Goal: Task Accomplishment & Management: Manage account settings

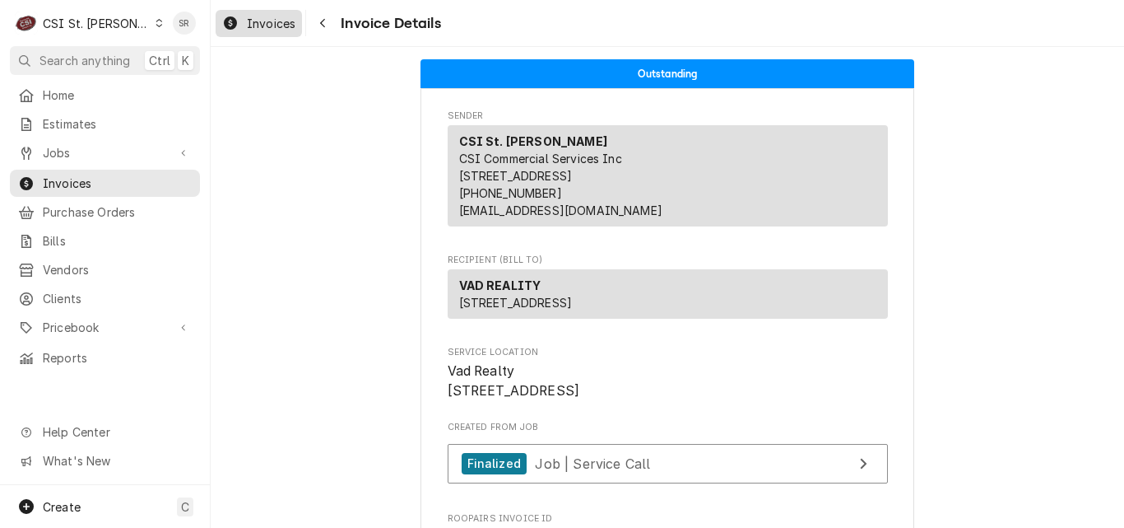
click at [268, 26] on span "Invoices" at bounding box center [271, 23] width 49 height 17
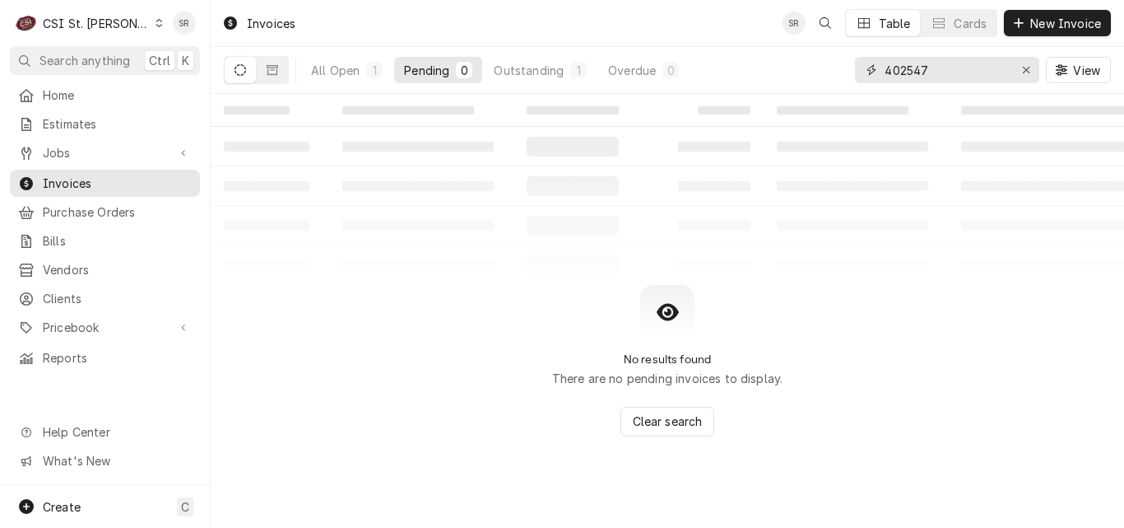
drag, startPoint x: 949, startPoint y: 77, endPoint x: 871, endPoint y: 71, distance: 78.4
click at [871, 71] on div "402547" at bounding box center [947, 70] width 184 height 26
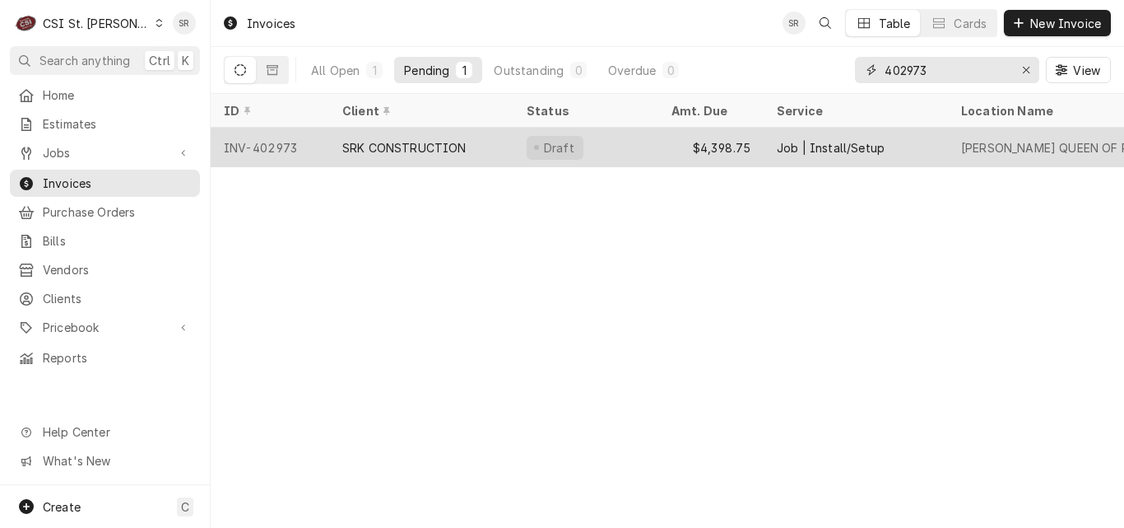
type input "402973"
click at [453, 140] on div "SRK CONSTRUCTION" at bounding box center [404, 147] width 124 height 17
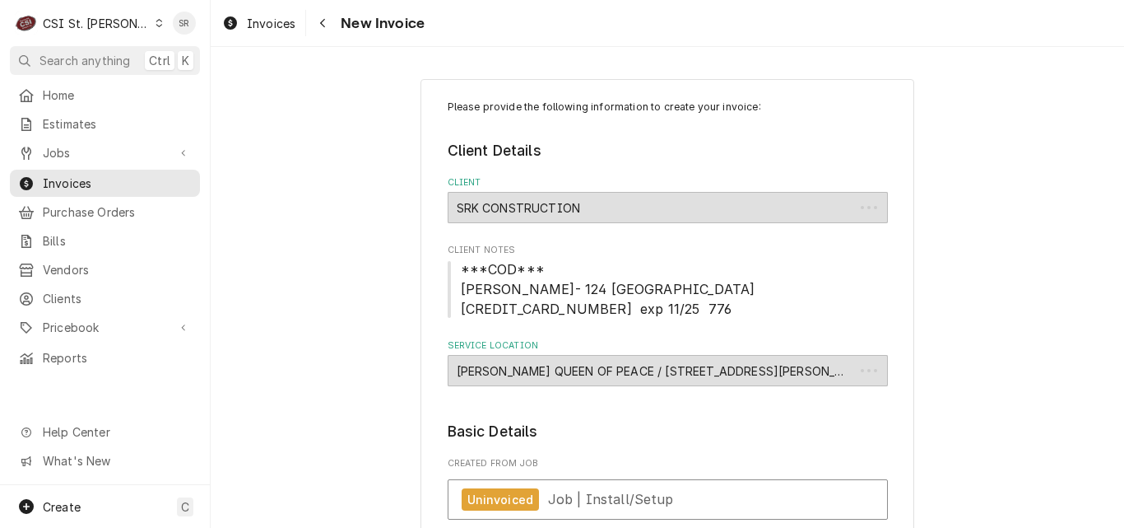
type textarea "x"
click at [277, 19] on span "Invoices" at bounding box center [271, 23] width 49 height 17
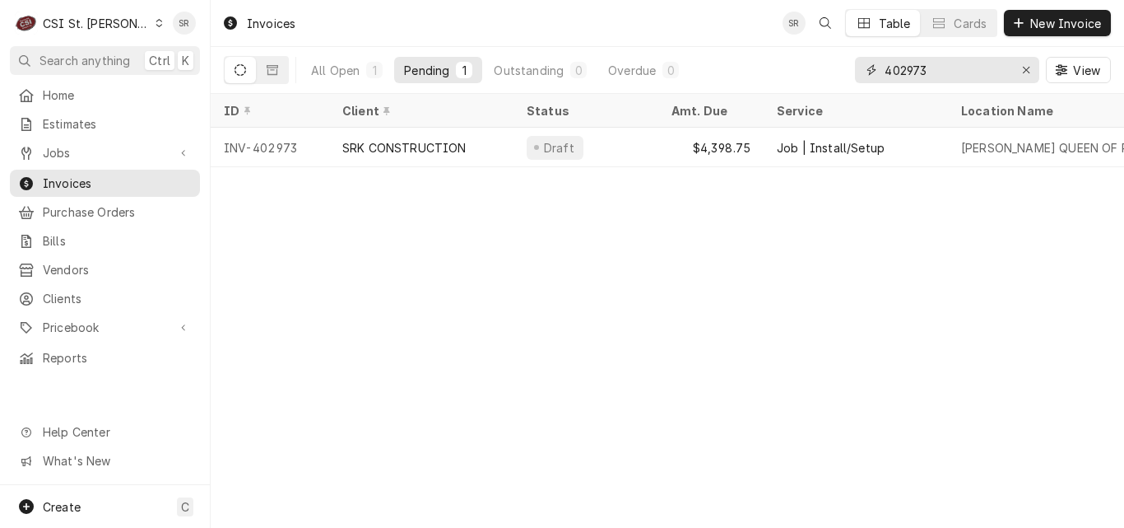
drag, startPoint x: 952, startPoint y: 71, endPoint x: 869, endPoint y: 71, distance: 82.3
click at [869, 71] on div "402973" at bounding box center [947, 70] width 184 height 26
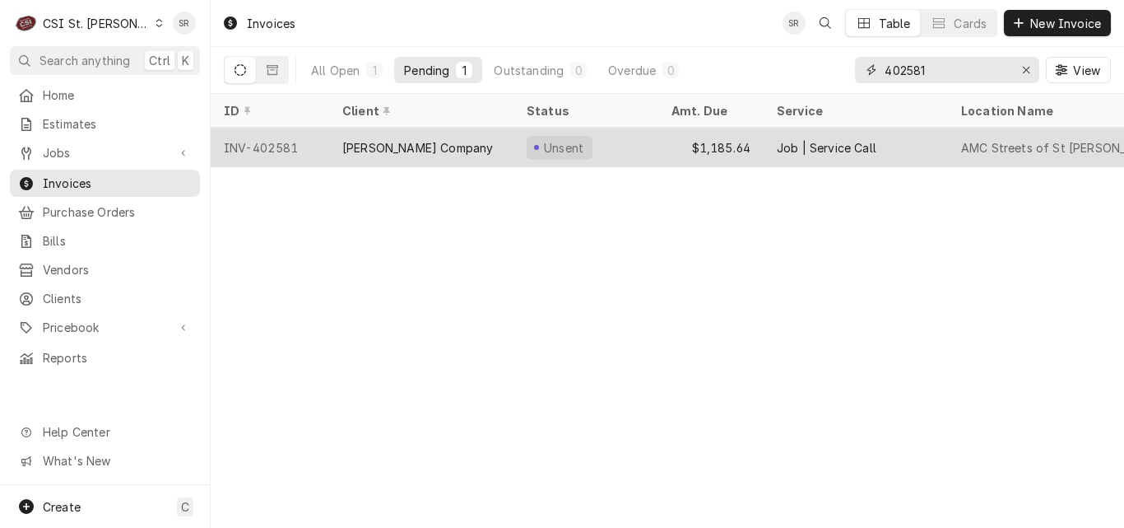
type input "402581"
click at [487, 148] on div "[PERSON_NAME] Company" at bounding box center [421, 148] width 184 height 40
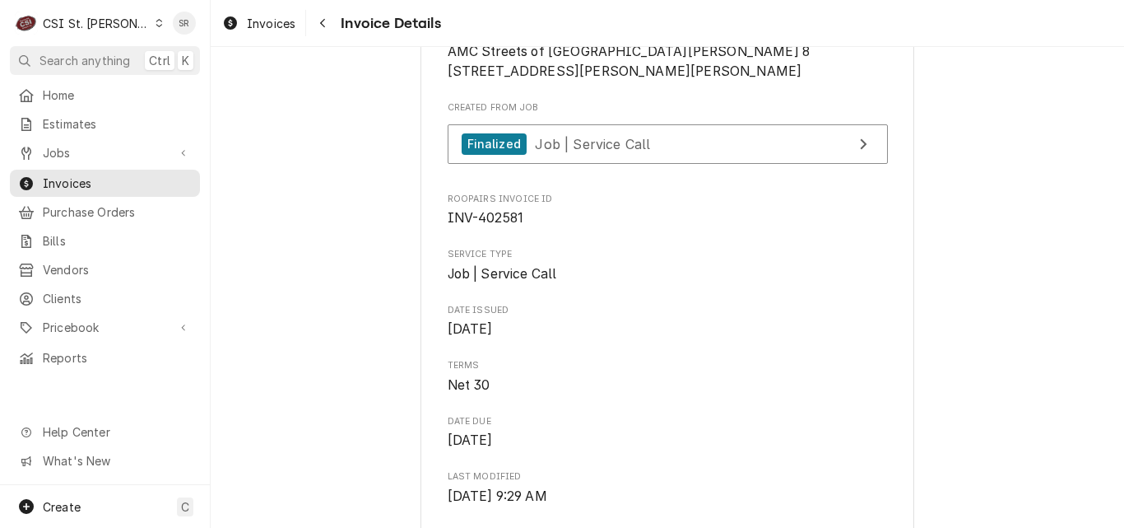
scroll to position [329, 0]
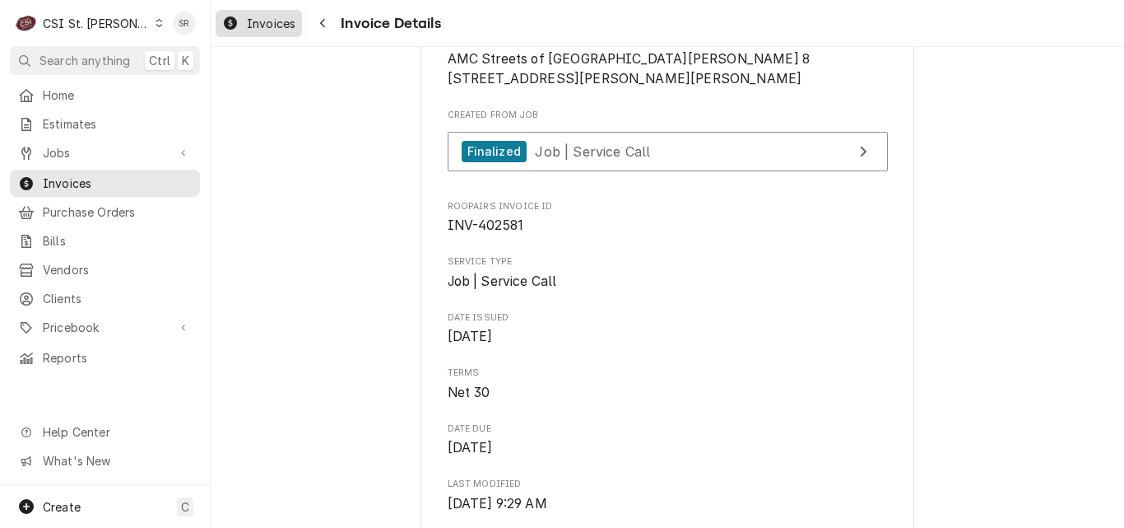
click at [250, 29] on span "Invoices" at bounding box center [271, 23] width 49 height 17
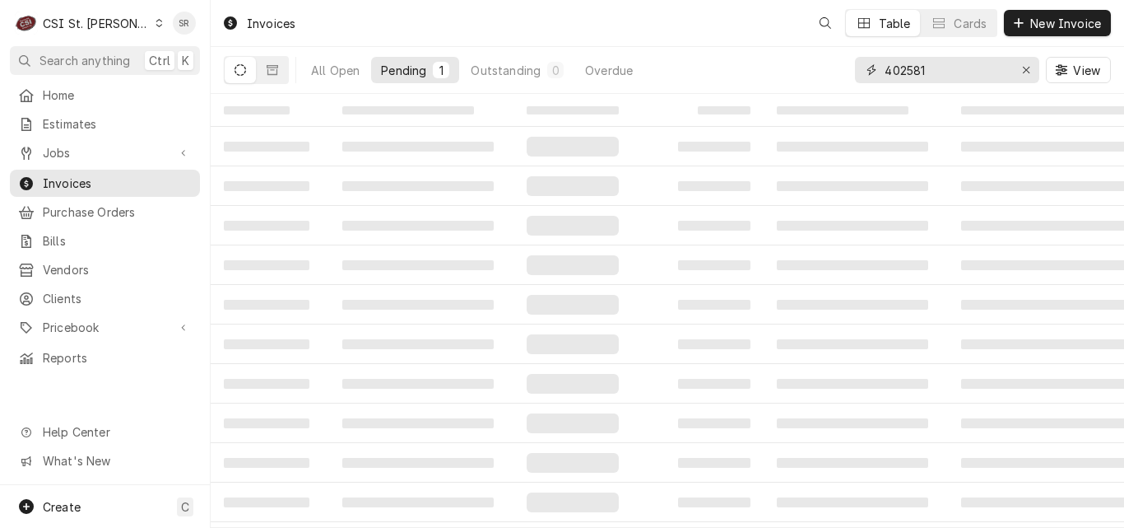
drag, startPoint x: 938, startPoint y: 71, endPoint x: 859, endPoint y: 71, distance: 79.0
click at [859, 71] on div "402581" at bounding box center [947, 70] width 184 height 26
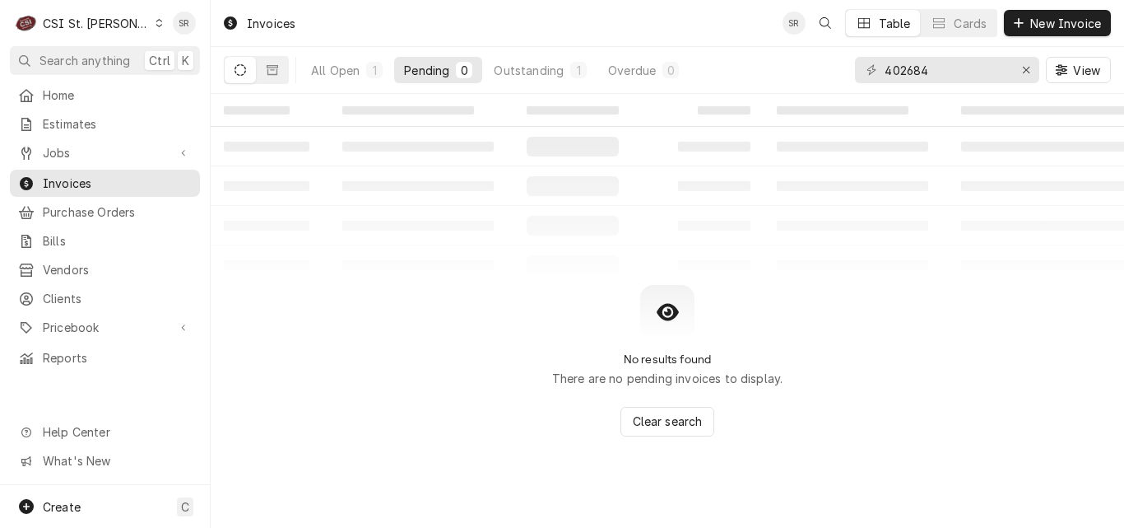
drag, startPoint x: 458, startPoint y: 31, endPoint x: 500, endPoint y: 35, distance: 42.1
click at [458, 31] on div "Invoices SR Table Cards New Invoice" at bounding box center [668, 23] width 914 height 46
drag, startPoint x: 929, startPoint y: 73, endPoint x: 899, endPoint y: 73, distance: 29.6
click at [899, 73] on input "402684" at bounding box center [946, 70] width 123 height 26
type input "40300"
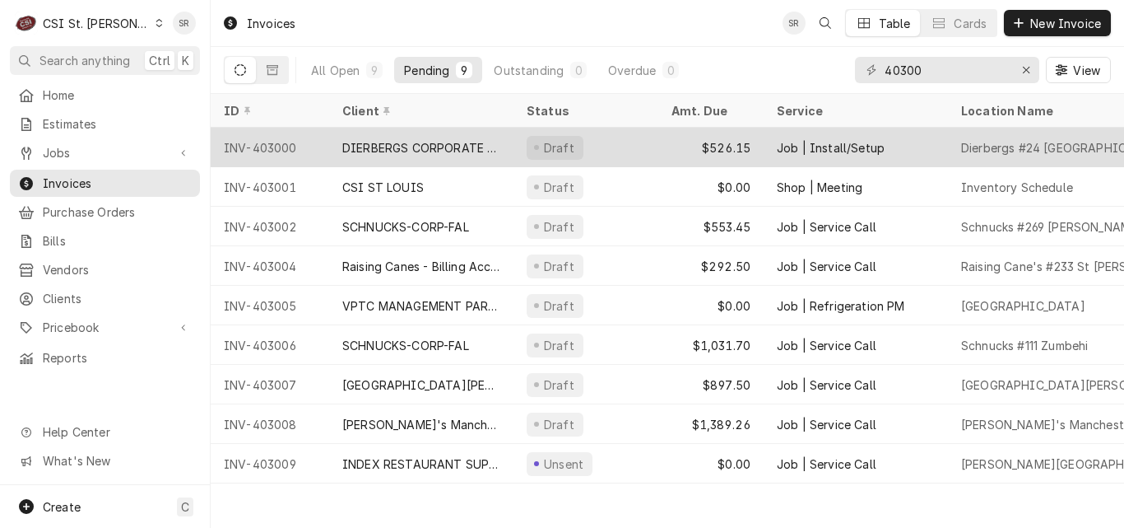
click at [597, 140] on div "Draft" at bounding box center [586, 148] width 145 height 40
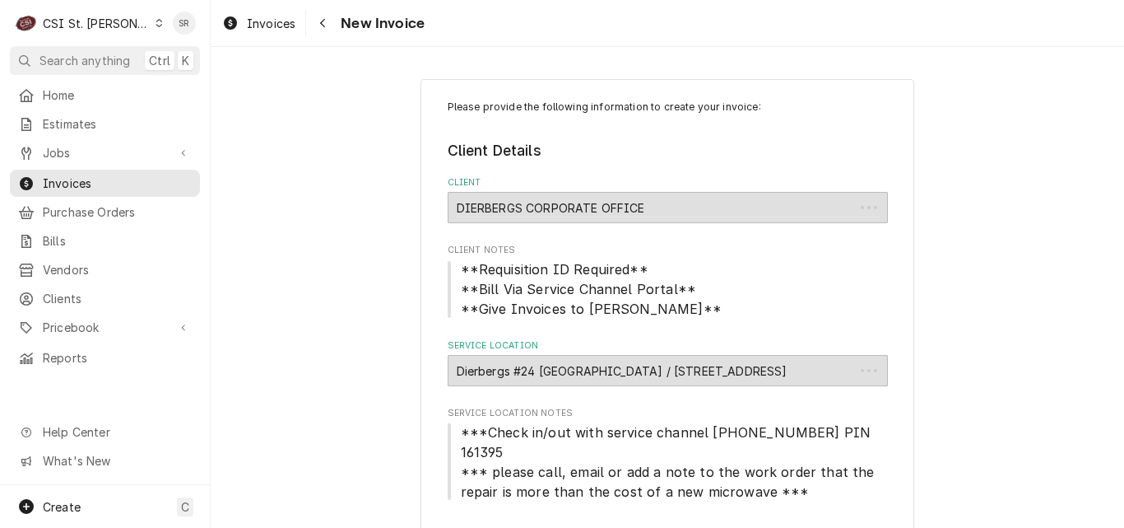
type textarea "x"
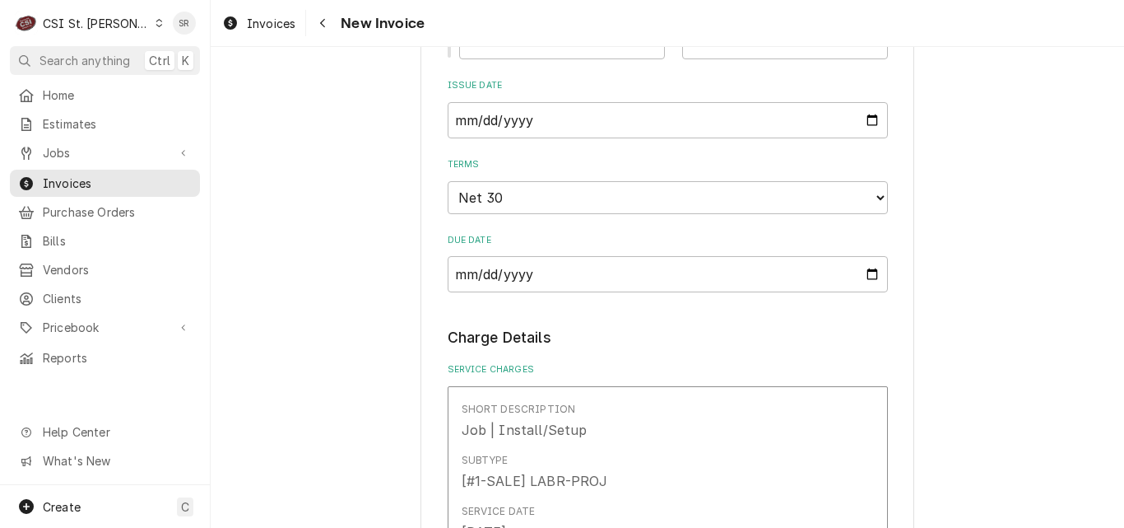
scroll to position [1235, 0]
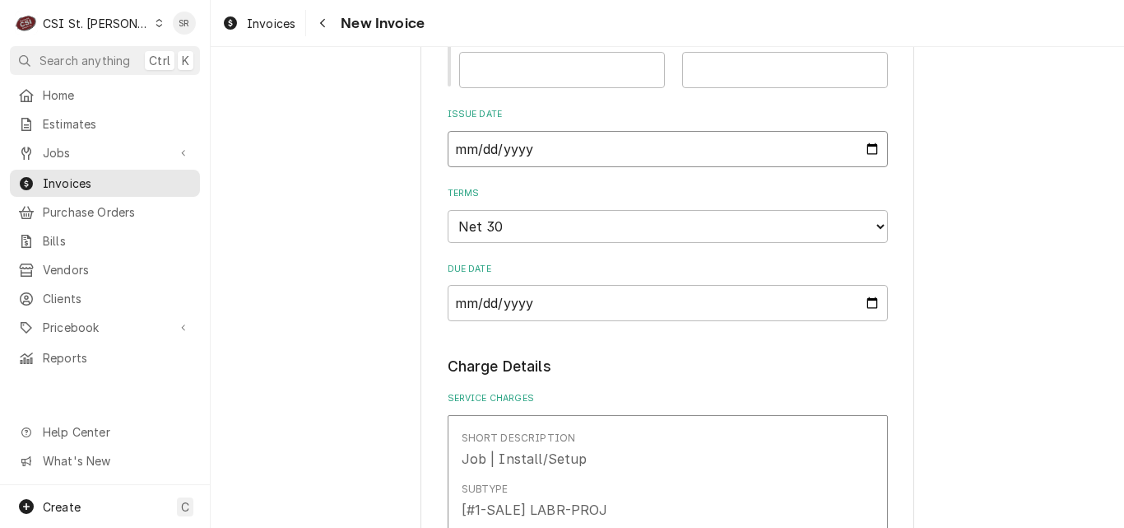
click at [868, 133] on input "2025-07-18" at bounding box center [668, 149] width 440 height 36
type input "2025-07-31"
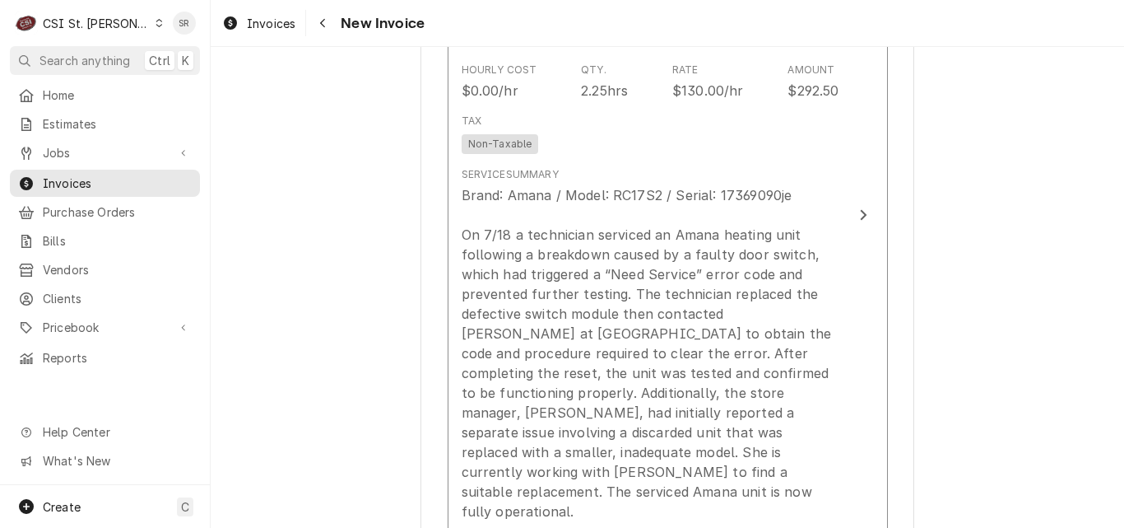
scroll to position [1729, 0]
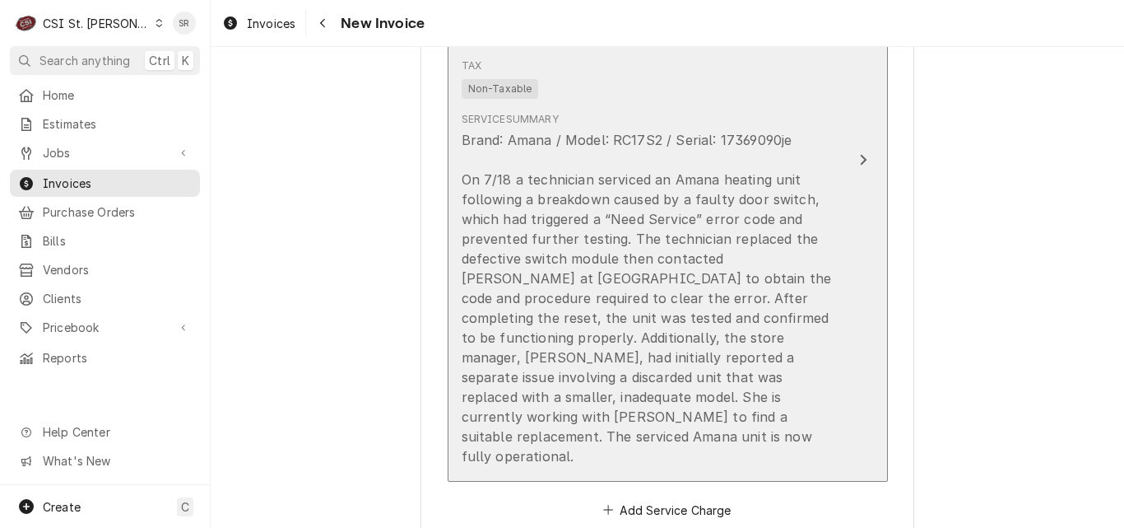
click at [659, 300] on div "Brand: Amana / Model: RC17S2 / Serial: 17369090je On 7/18 a technician serviced…" at bounding box center [651, 298] width 378 height 336
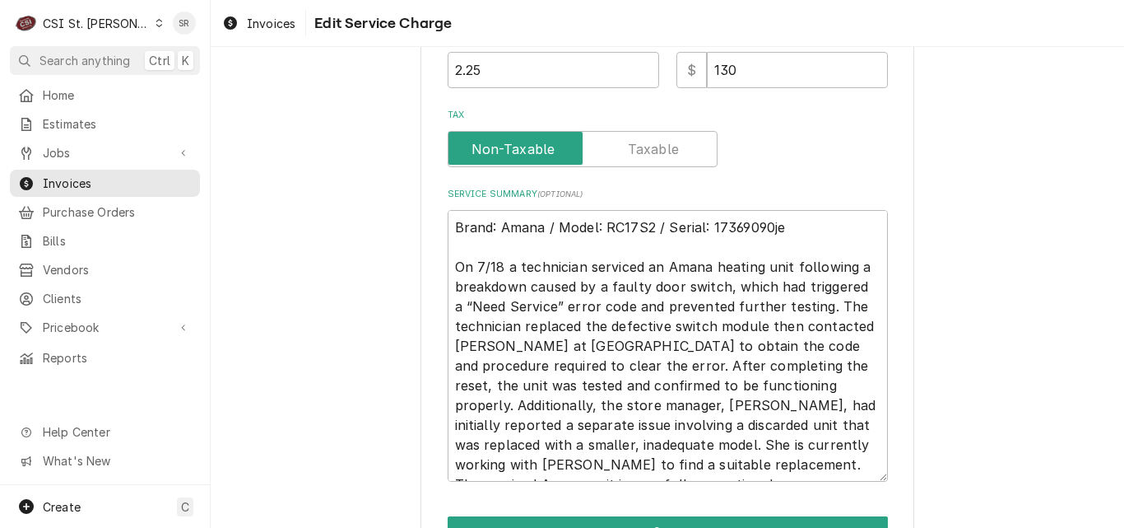
scroll to position [677, 0]
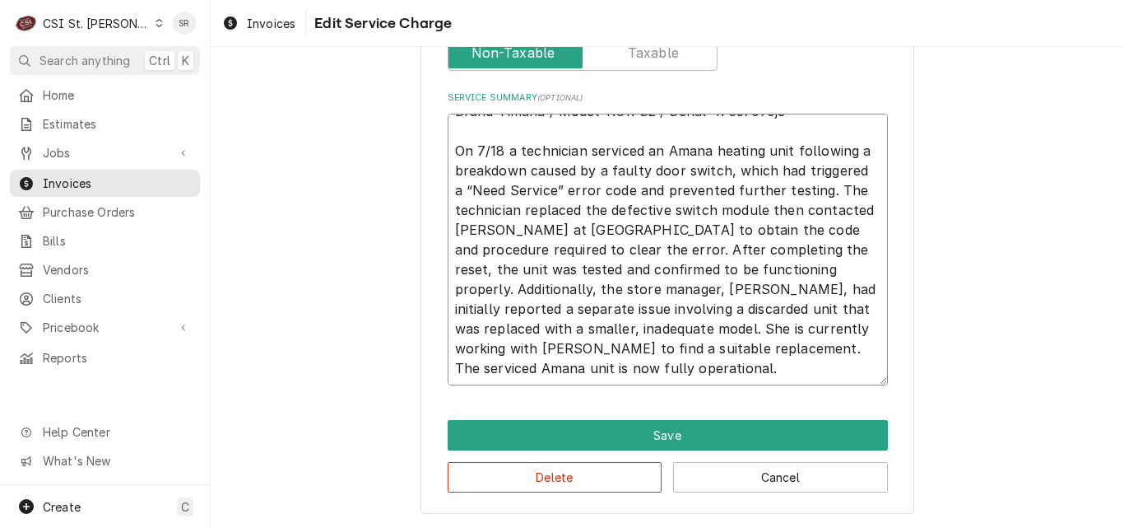
scroll to position [0, 0]
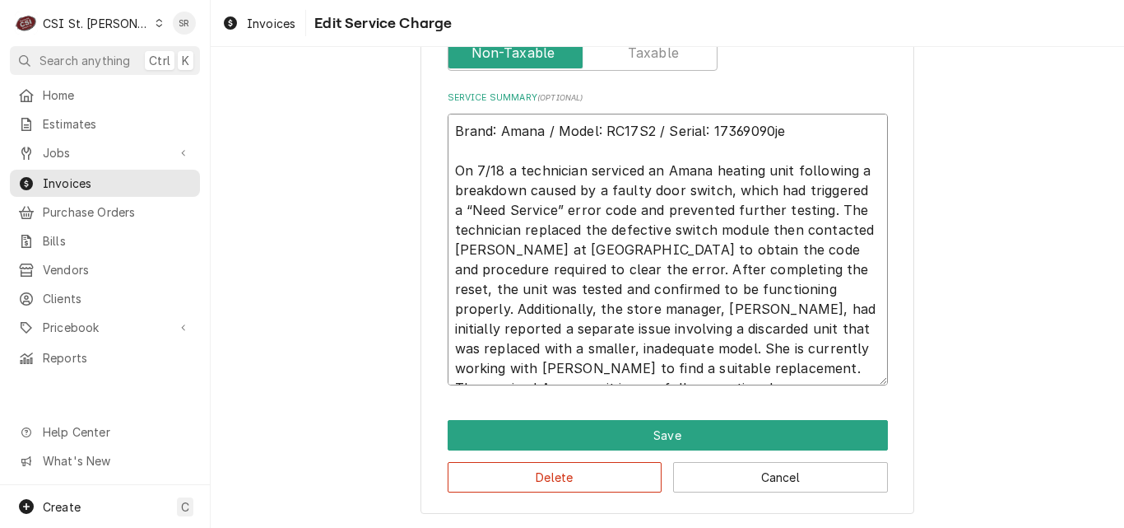
drag, startPoint x: 570, startPoint y: 379, endPoint x: 445, endPoint y: 120, distance: 287.5
click at [448, 120] on textarea "Brand: Amana / Model: RC17S2 / Serial: 17369090je On 7/18 a technician serviced…" at bounding box center [668, 250] width 440 height 272
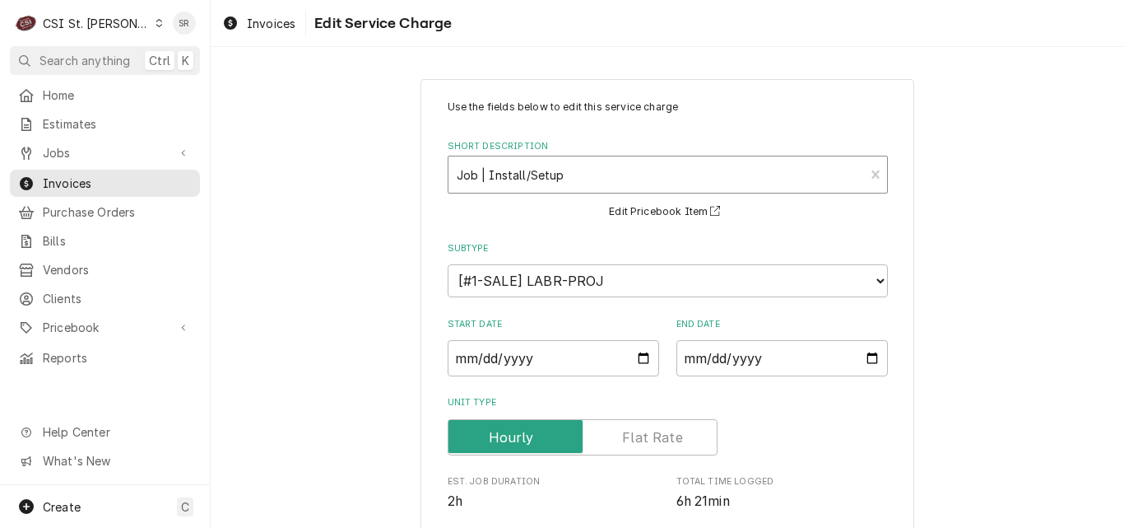
click at [587, 176] on div "Short Description" at bounding box center [657, 175] width 400 height 30
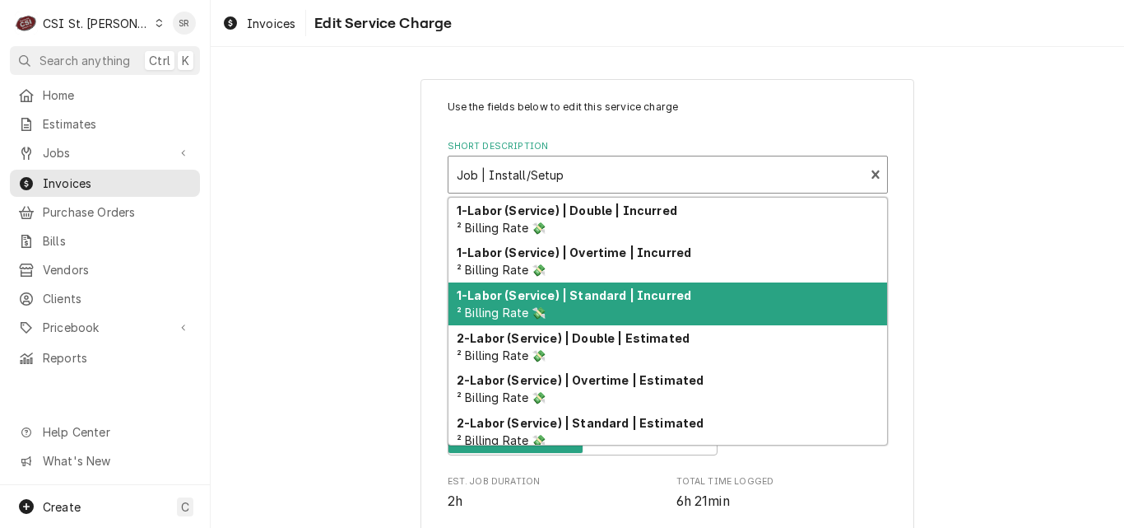
click at [603, 303] on div "1-Labor (Service) | Standard | Incurred ² Billing Rate 💸" at bounding box center [668, 303] width 439 height 43
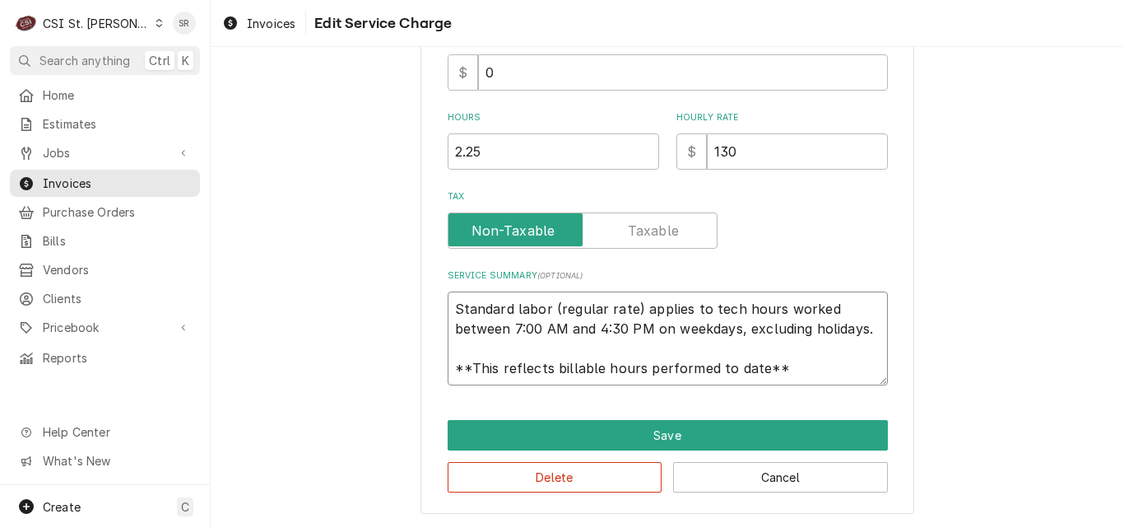
drag, startPoint x: 771, startPoint y: 371, endPoint x: 415, endPoint y: 279, distance: 368.2
click at [421, 279] on div "Use the fields below to edit this service charge Short Description 1-Labor (Ser…" at bounding box center [668, 46] width 494 height 933
paste textarea "Brand: Amana / Model: RC17S2 / Serial: 17369090je On 7/18 a technician serviced…"
type textarea "x"
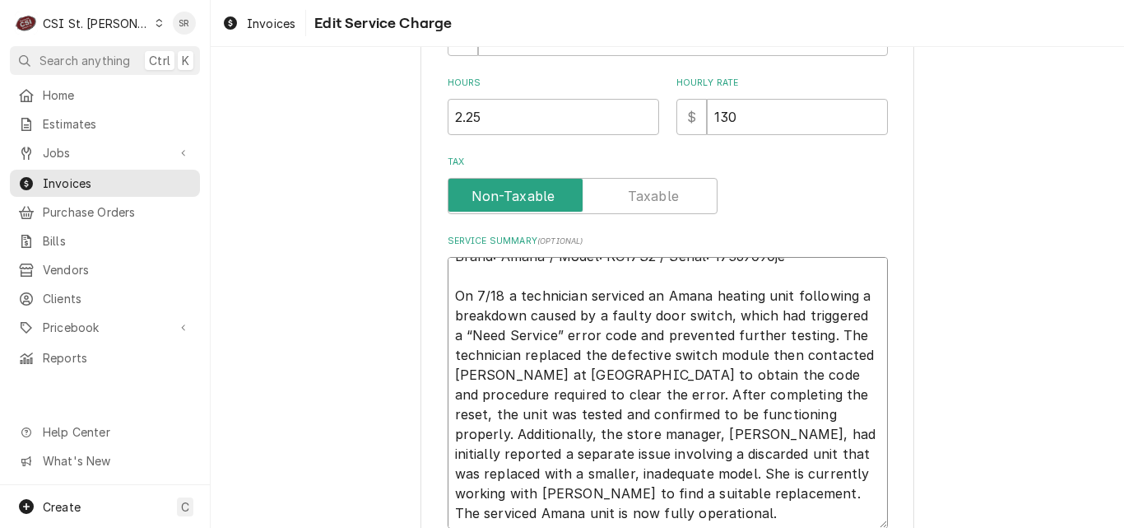
scroll to position [20, 0]
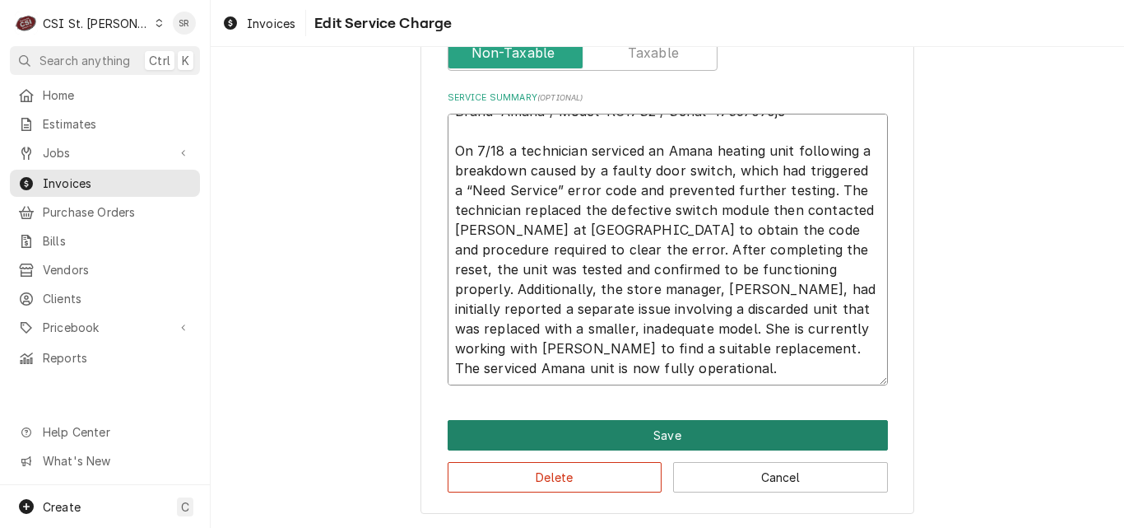
type textarea "Brand: Amana / Model: RC17S2 / Serial: 17369090je On 7/18 a technician serviced…"
click at [648, 440] on button "Save" at bounding box center [668, 435] width 440 height 30
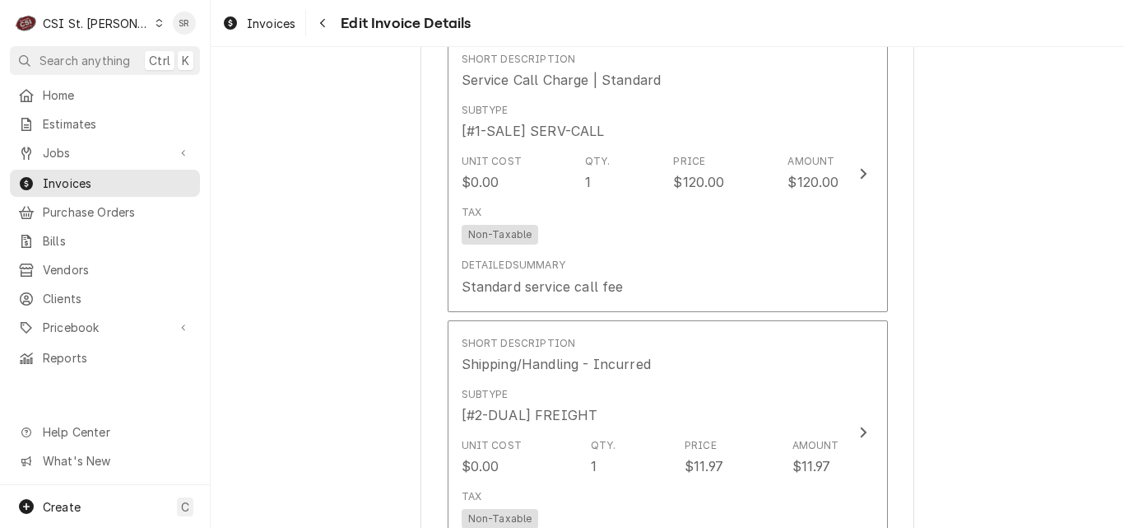
scroll to position [2831, 0]
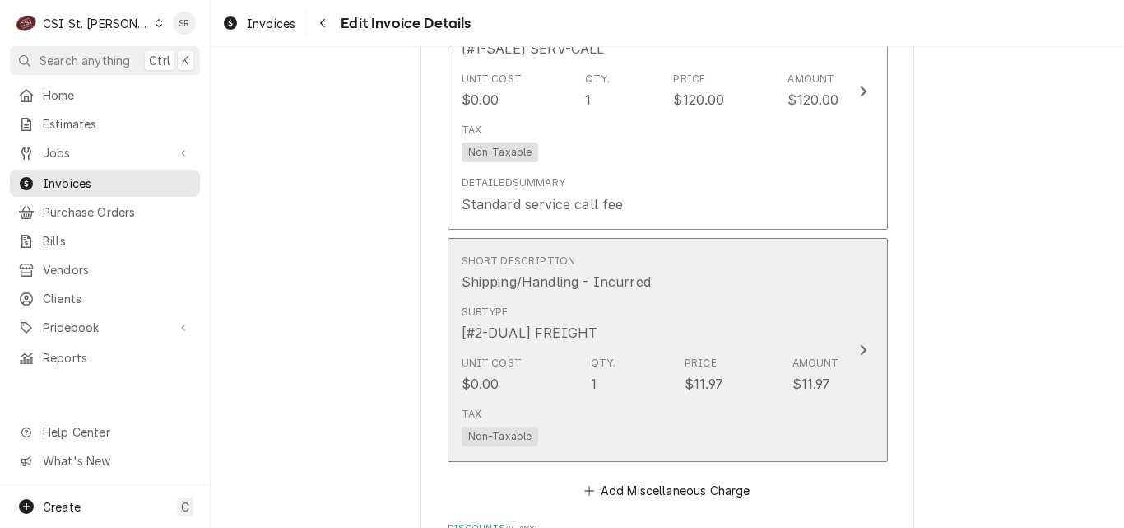
click at [591, 356] on div "Qty." at bounding box center [604, 363] width 26 height 15
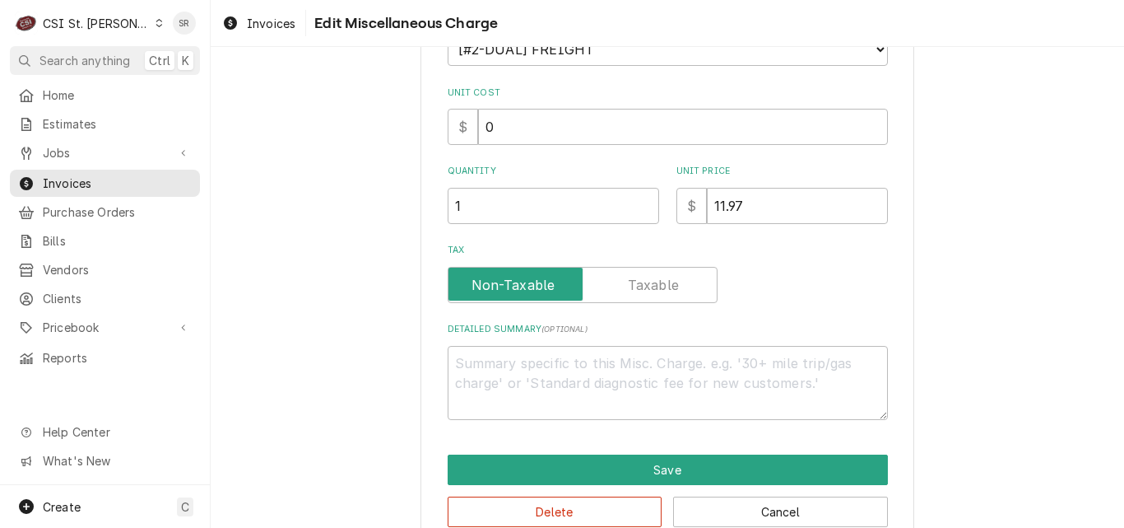
scroll to position [266, 0]
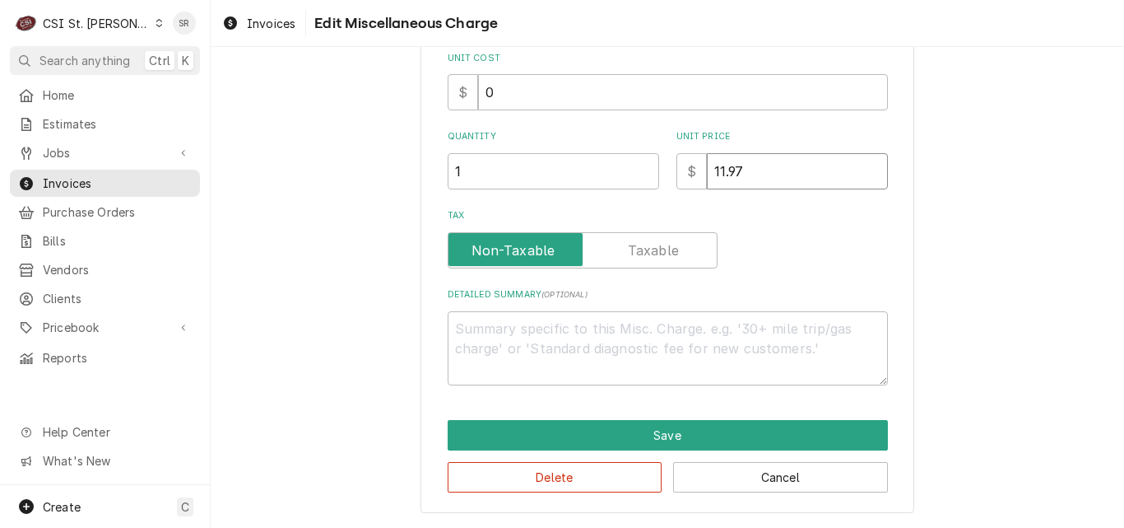
drag, startPoint x: 752, startPoint y: 174, endPoint x: 673, endPoint y: 160, distance: 80.3
click at [677, 160] on div "$ 11.97" at bounding box center [783, 171] width 212 height 36
type textarea "x"
type input "1"
type textarea "x"
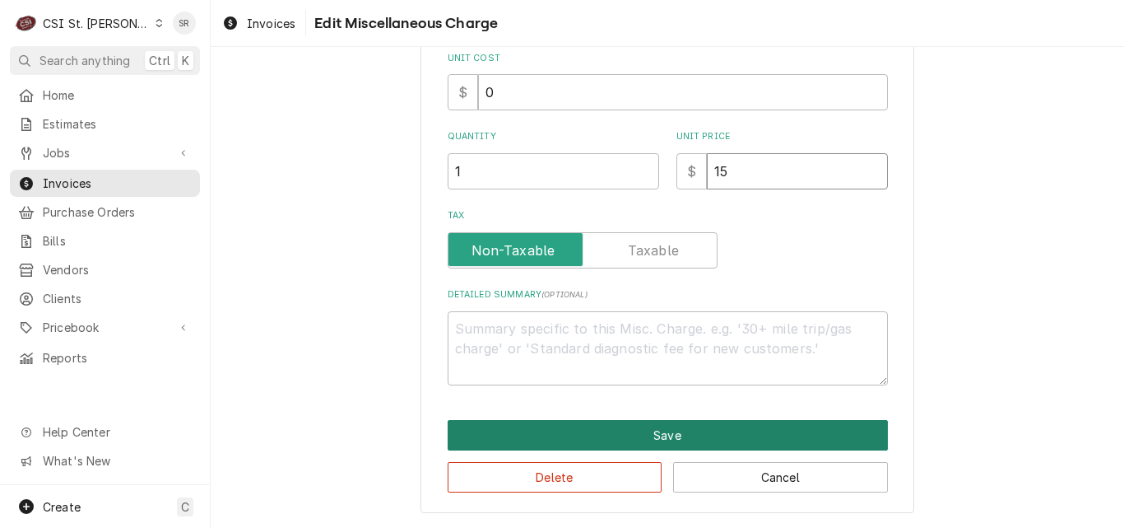
type input "15"
click at [649, 440] on button "Save" at bounding box center [668, 435] width 440 height 30
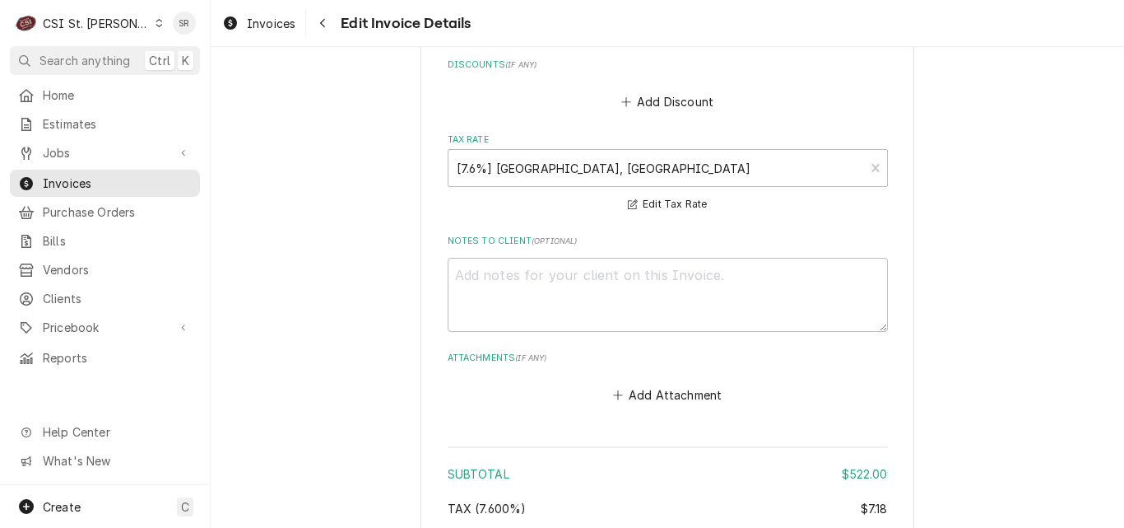
scroll to position [3541, 0]
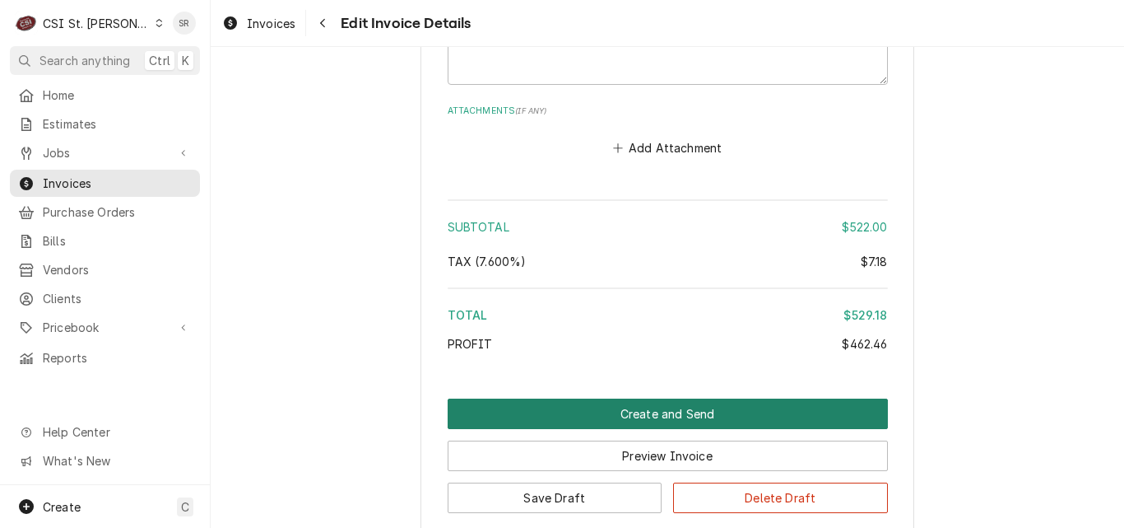
click at [648, 398] on button "Create and Send" at bounding box center [668, 413] width 440 height 30
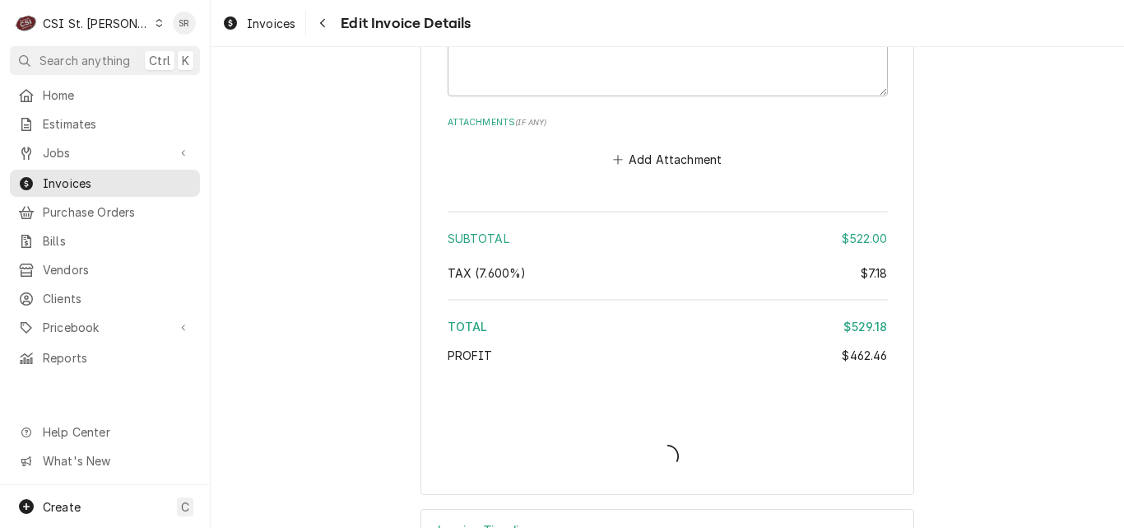
type textarea "x"
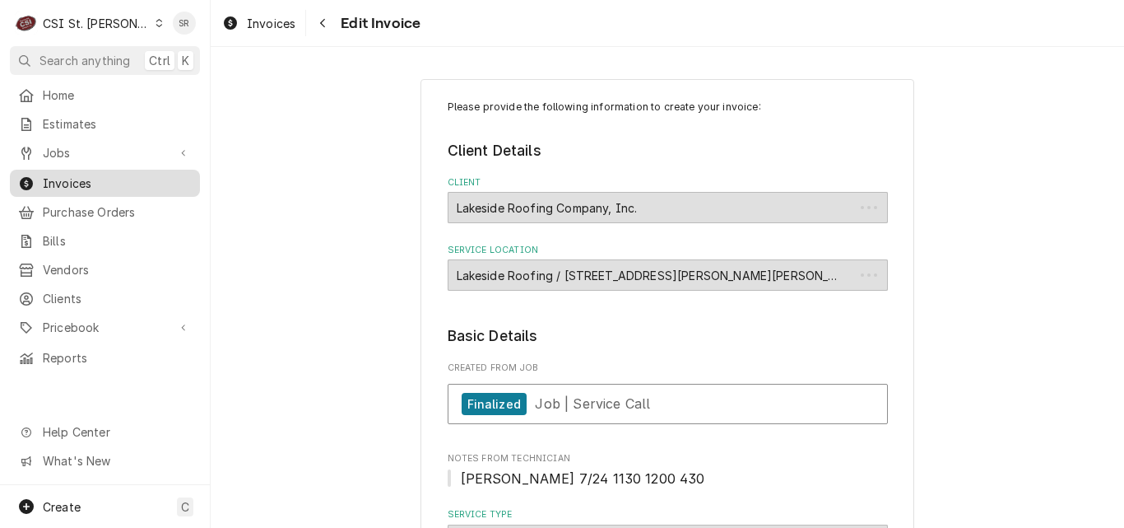
type textarea "x"
click at [254, 38] on div "Invoices Edit Invoice" at bounding box center [668, 23] width 914 height 46
click at [262, 21] on span "Invoices" at bounding box center [271, 23] width 49 height 17
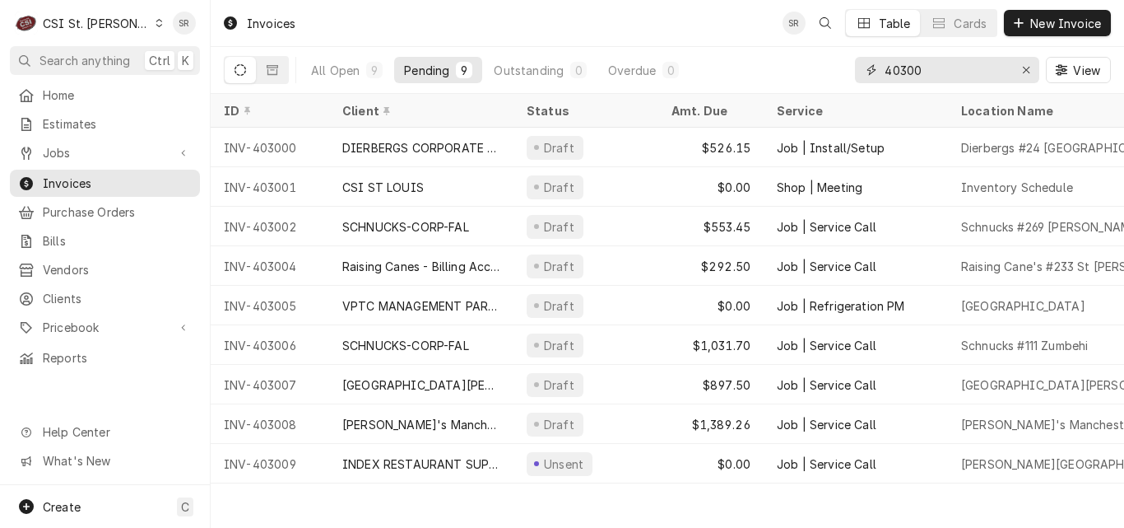
drag, startPoint x: 940, startPoint y: 69, endPoint x: 867, endPoint y: 68, distance: 73.3
click at [867, 68] on div "40300" at bounding box center [947, 70] width 184 height 26
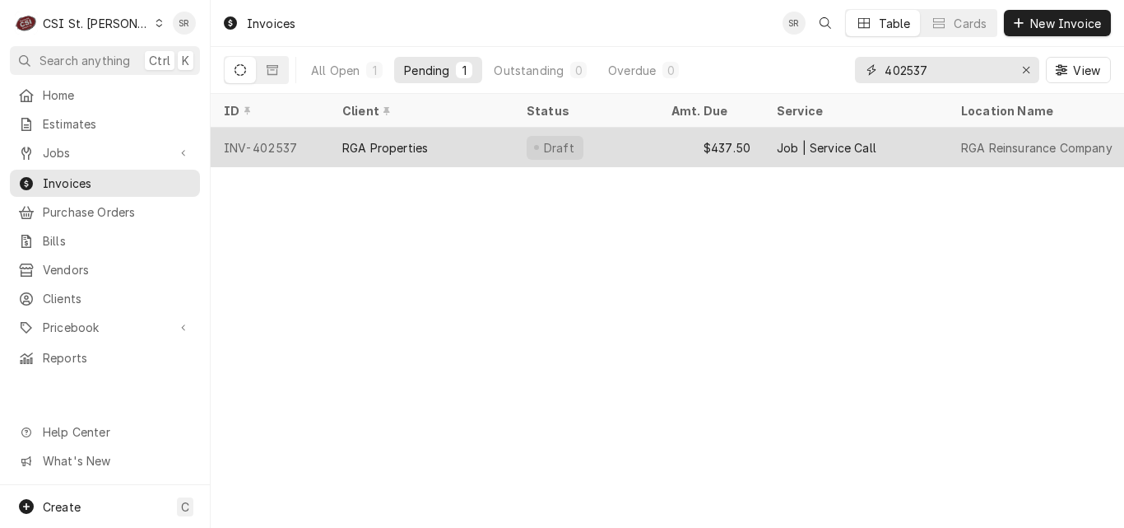
type input "402537"
click at [422, 139] on div "RGA Properties" at bounding box center [385, 147] width 86 height 17
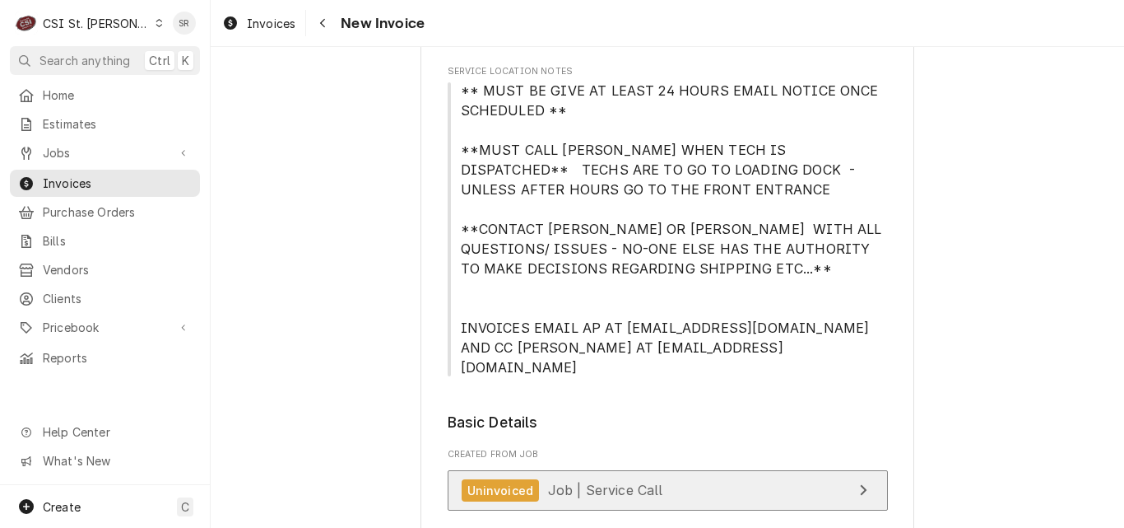
scroll to position [247, 0]
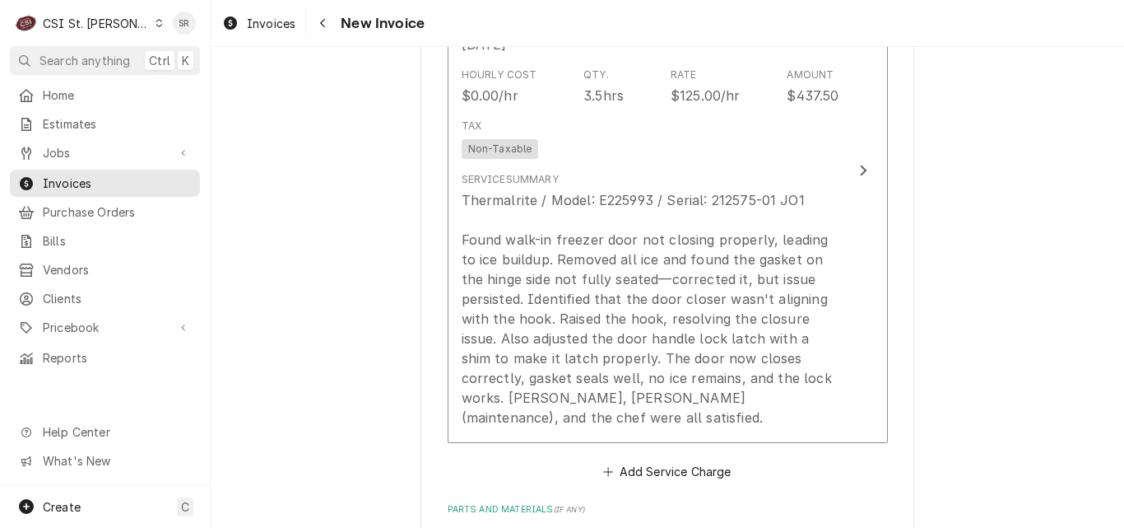
scroll to position [1893, 0]
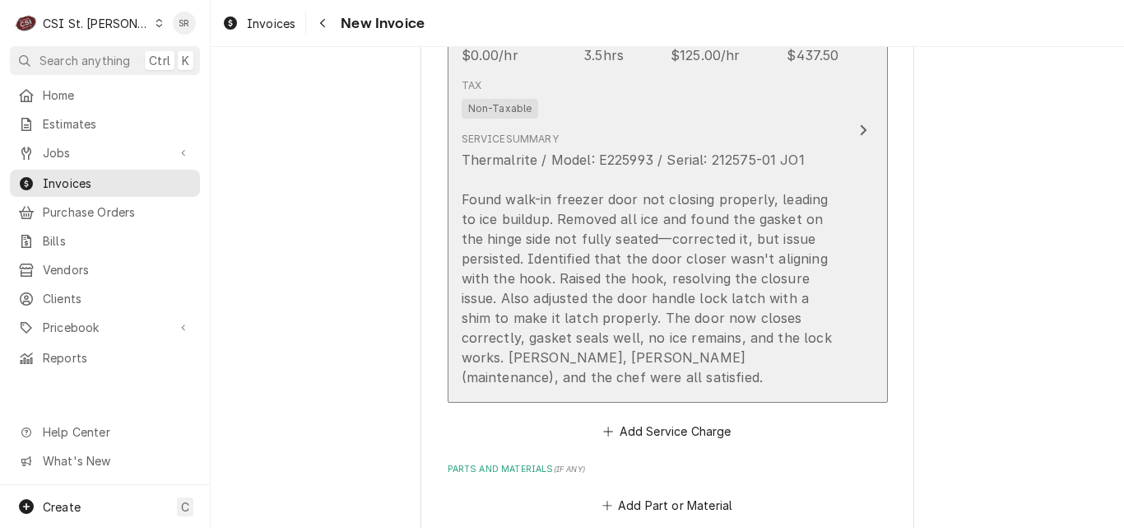
click at [754, 268] on div "Thermalrite / Model: E225993 / Serial: 212575-01 JO1 Found walk-in freezer door…" at bounding box center [651, 268] width 378 height 237
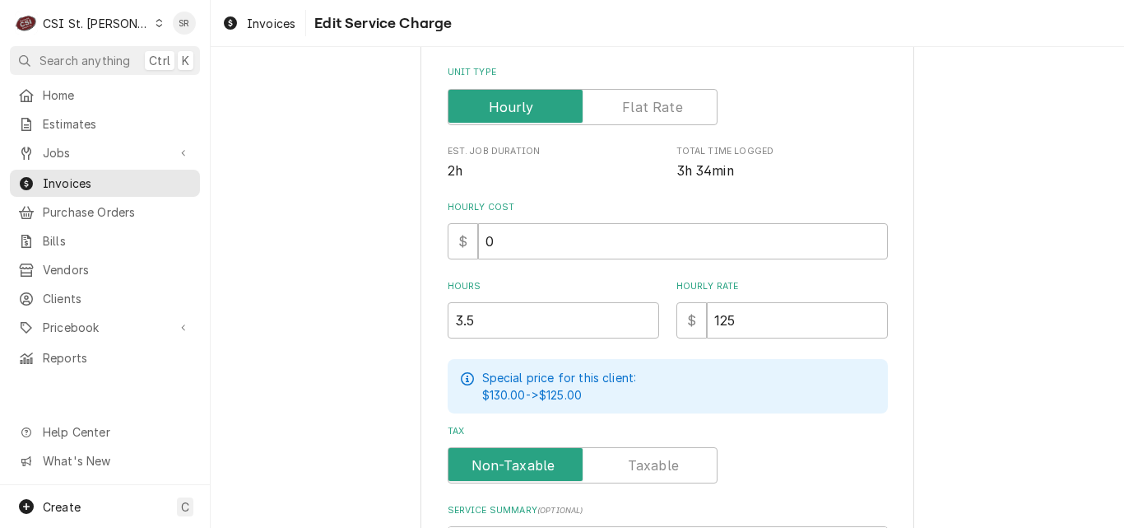
scroll to position [682, 0]
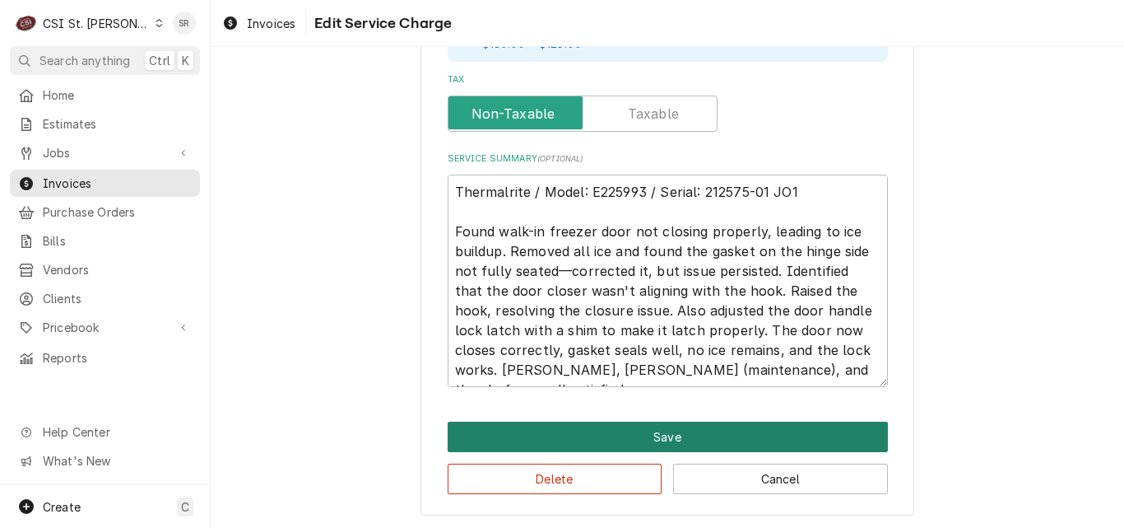
click at [663, 426] on button "Save" at bounding box center [668, 436] width 440 height 30
type textarea "x"
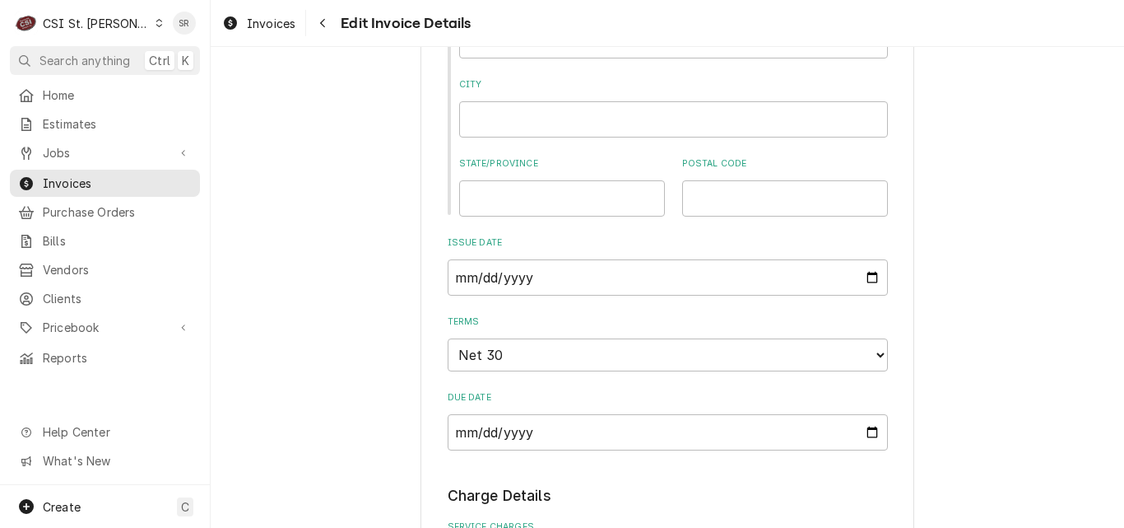
scroll to position [1185, 0]
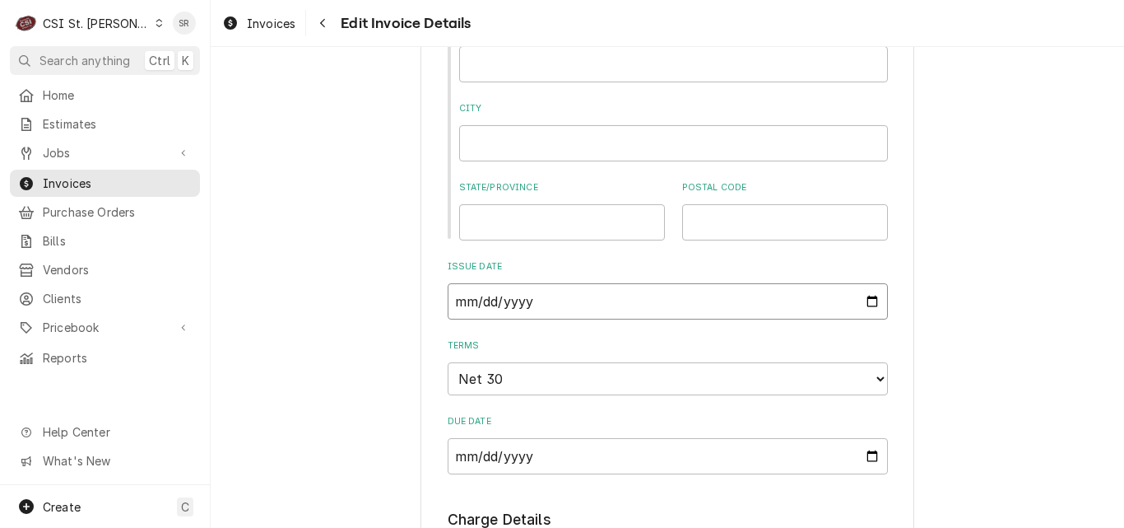
drag, startPoint x: 859, startPoint y: 282, endPoint x: 850, endPoint y: 284, distance: 9.4
click at [859, 283] on input "[DATE]" at bounding box center [668, 301] width 440 height 36
type input "[DATE]"
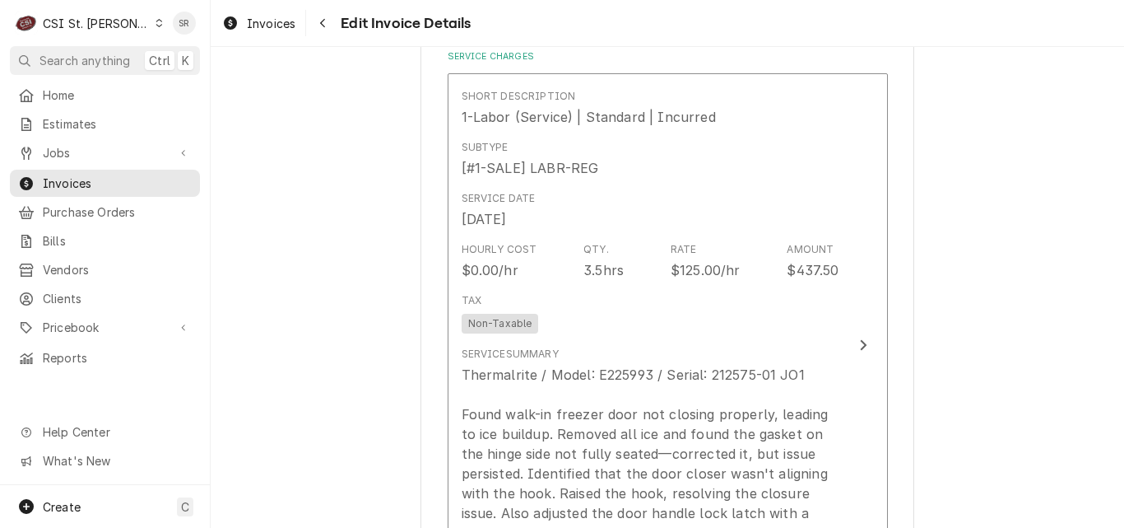
scroll to position [1761, 0]
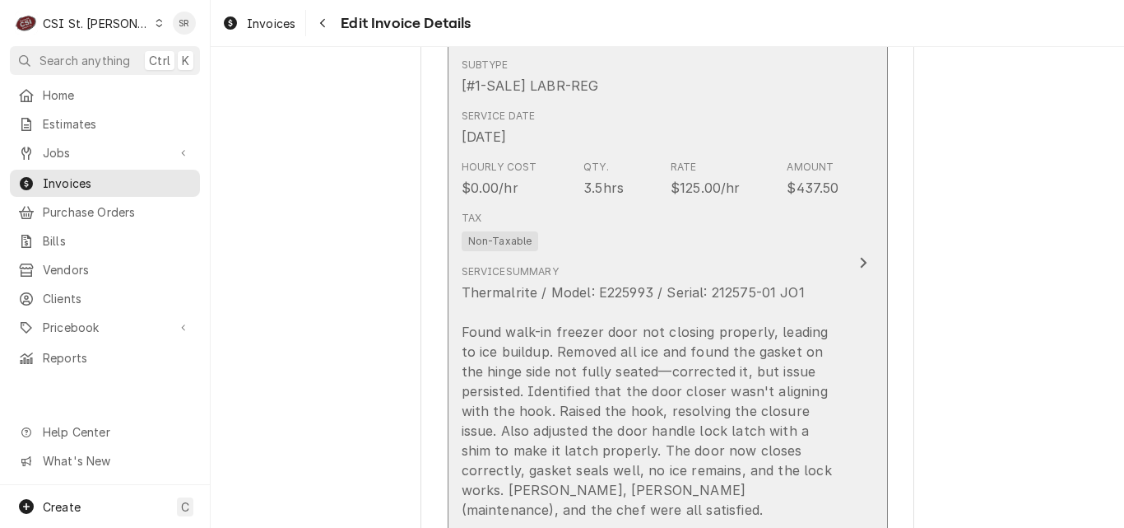
click at [622, 303] on div "Thermalrite / Model: E225993 / Serial: 212575-01 JO1 Found walk-in freezer door…" at bounding box center [651, 400] width 378 height 237
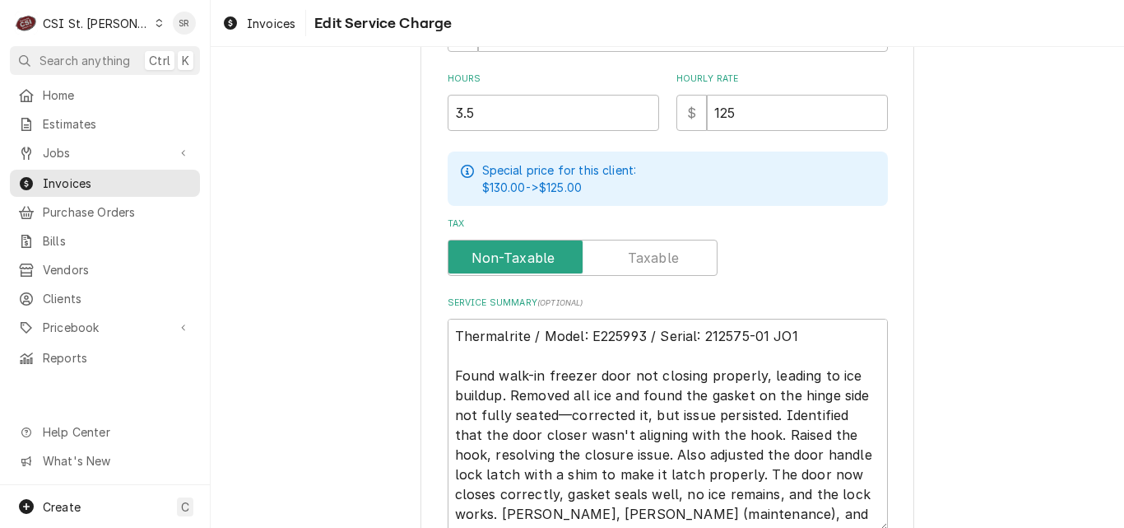
scroll to position [435, 0]
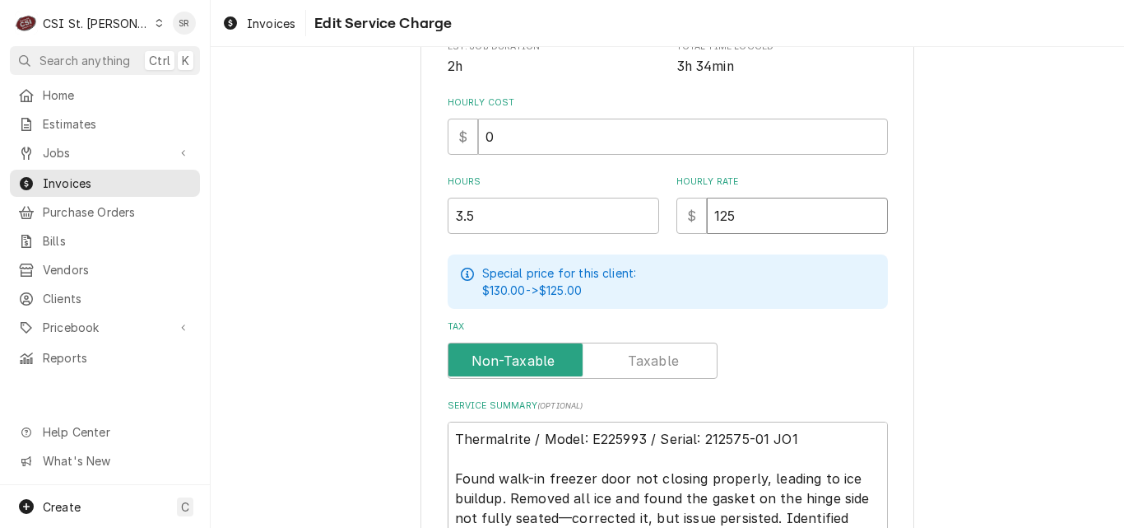
click at [707, 215] on input "125" at bounding box center [797, 216] width 181 height 36
type textarea "x"
type input "0"
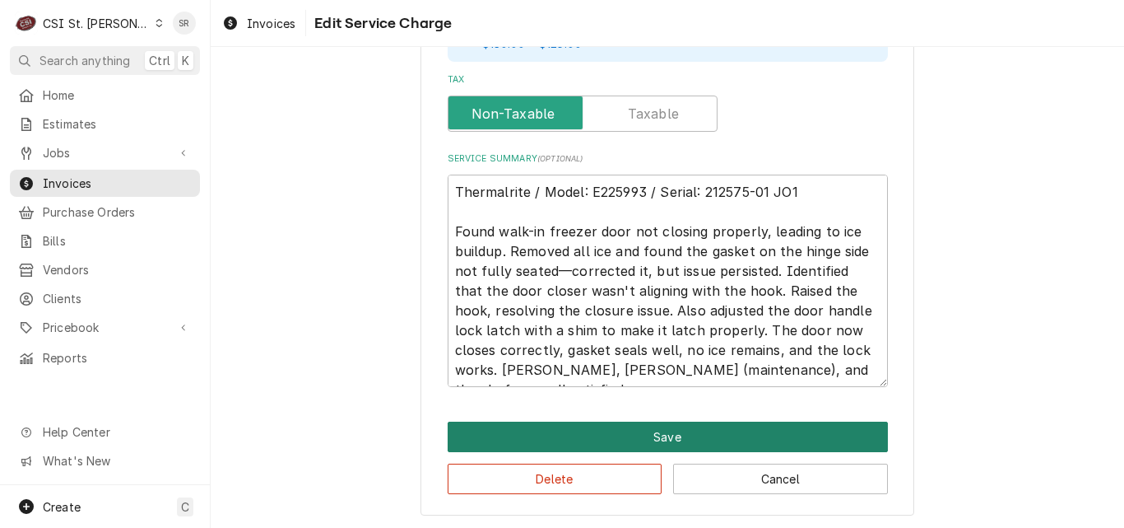
click at [666, 431] on button "Save" at bounding box center [668, 436] width 440 height 30
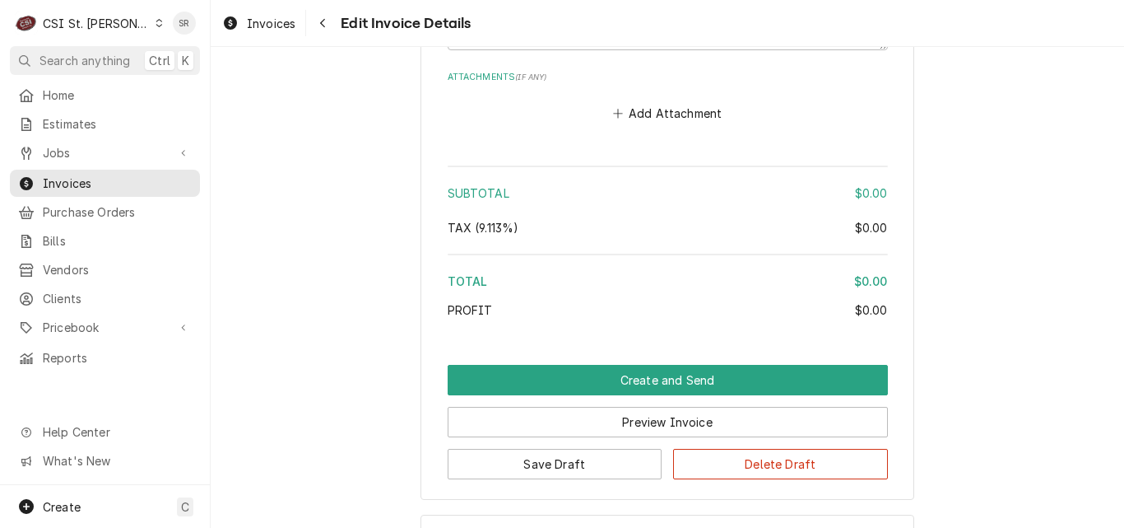
scroll to position [2752, 0]
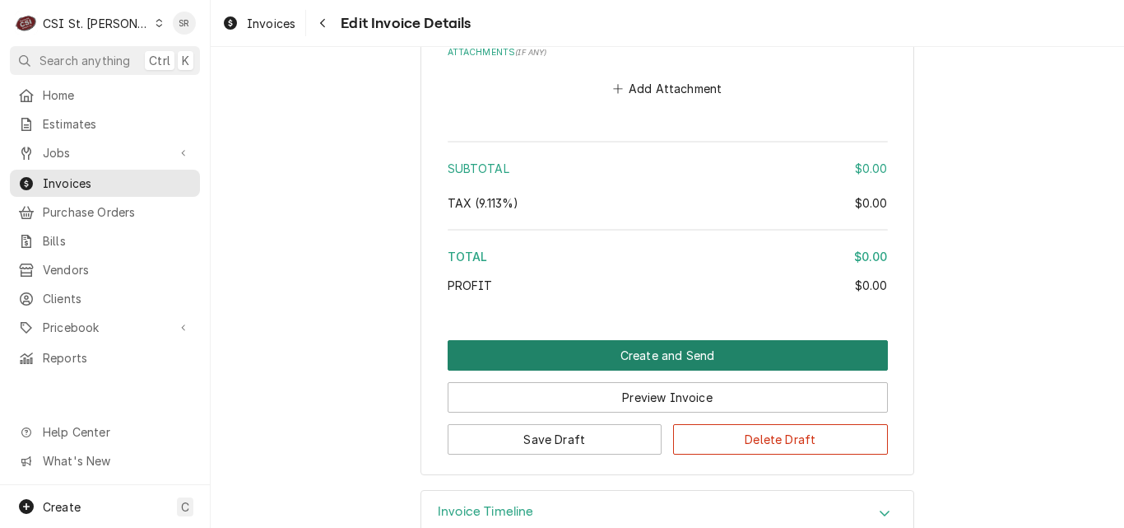
click at [652, 340] on button "Create and Send" at bounding box center [668, 355] width 440 height 30
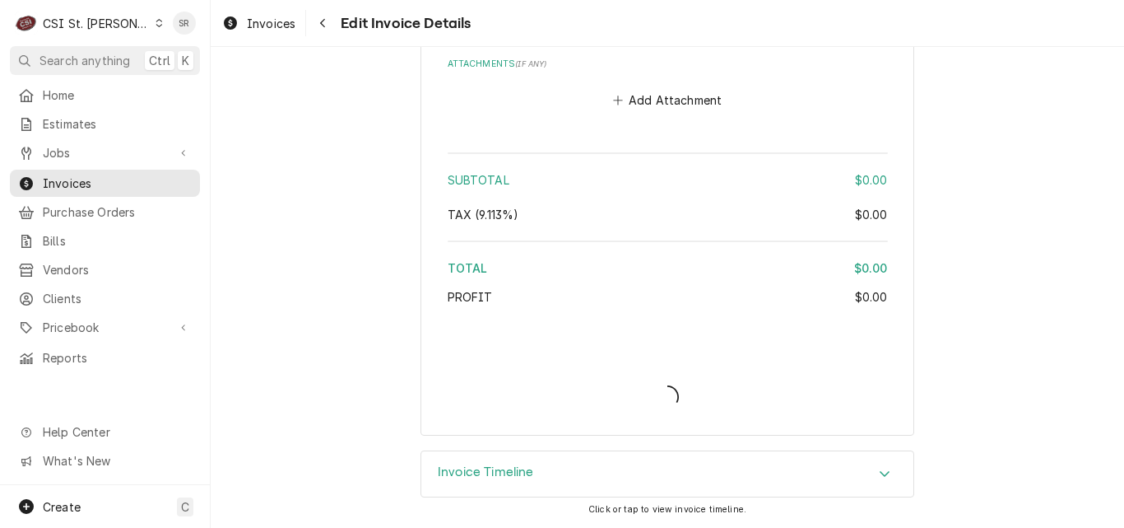
scroll to position [2701, 0]
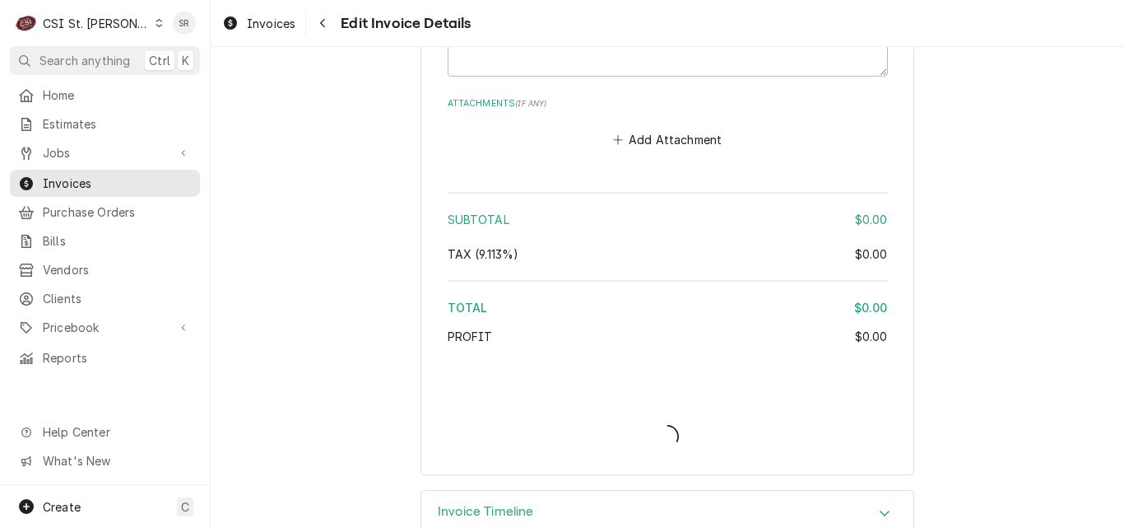
type textarea "x"
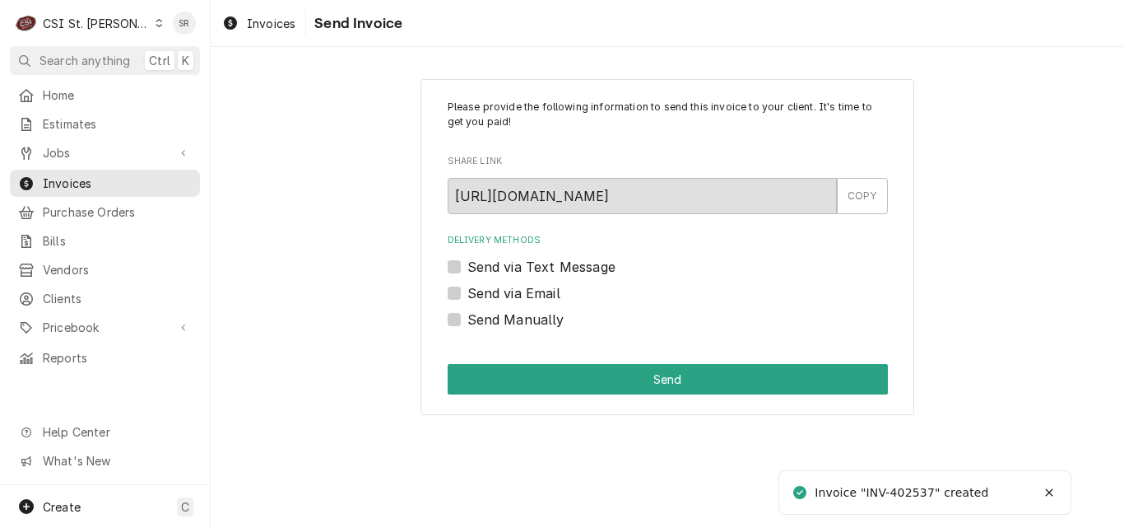
click at [532, 319] on label "Send Manually" at bounding box center [516, 320] width 97 height 20
click at [532, 319] on input "Send Manually" at bounding box center [688, 328] width 440 height 36
checkbox input "true"
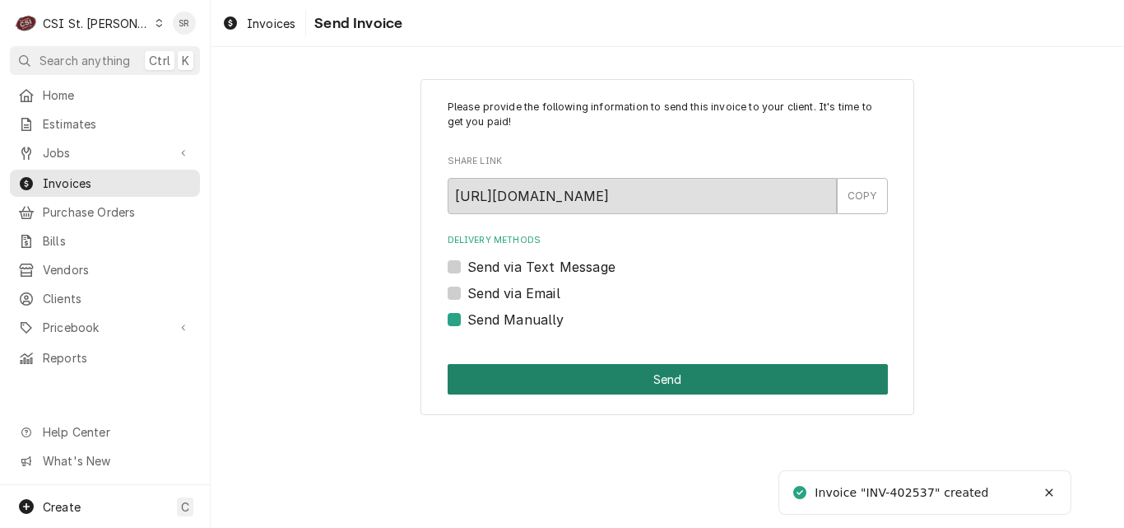
click at [663, 377] on button "Send" at bounding box center [668, 379] width 440 height 30
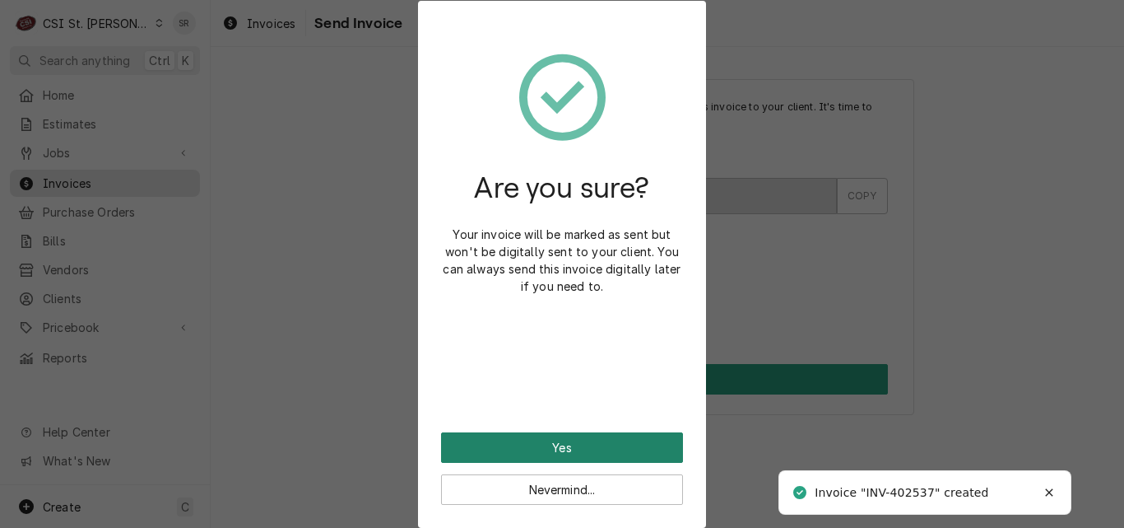
click at [556, 444] on button "Yes" at bounding box center [562, 447] width 242 height 30
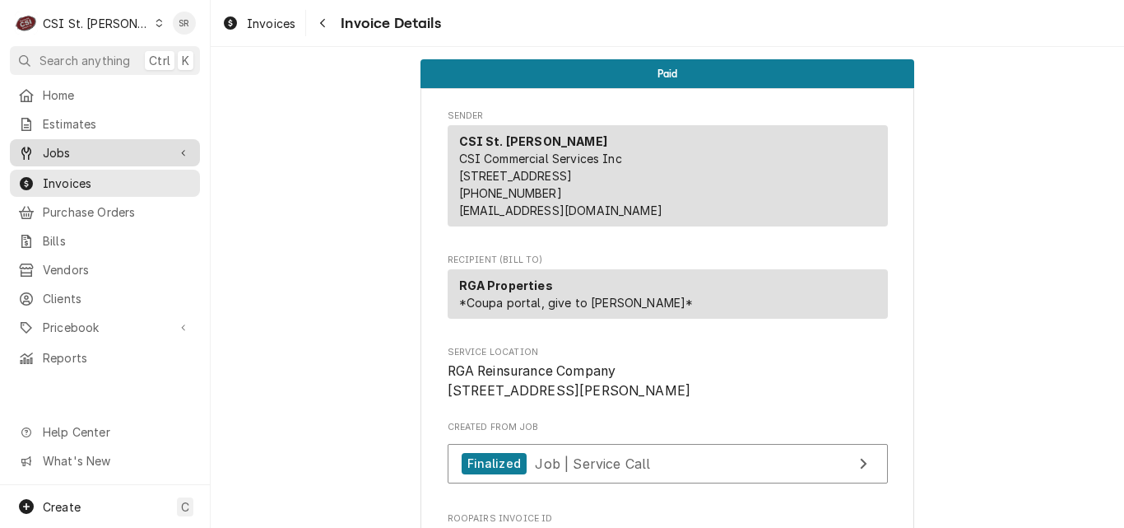
click at [49, 149] on span "Jobs" at bounding box center [105, 152] width 124 height 17
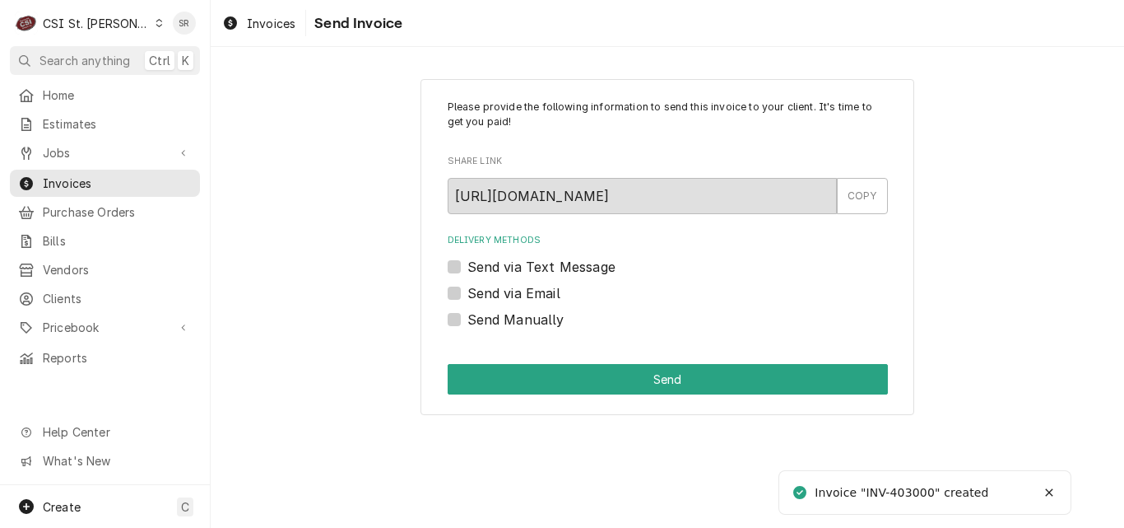
click at [517, 289] on label "Send via Email" at bounding box center [514, 293] width 93 height 20
click at [517, 289] on input "Send via Email" at bounding box center [688, 301] width 440 height 36
checkbox input "true"
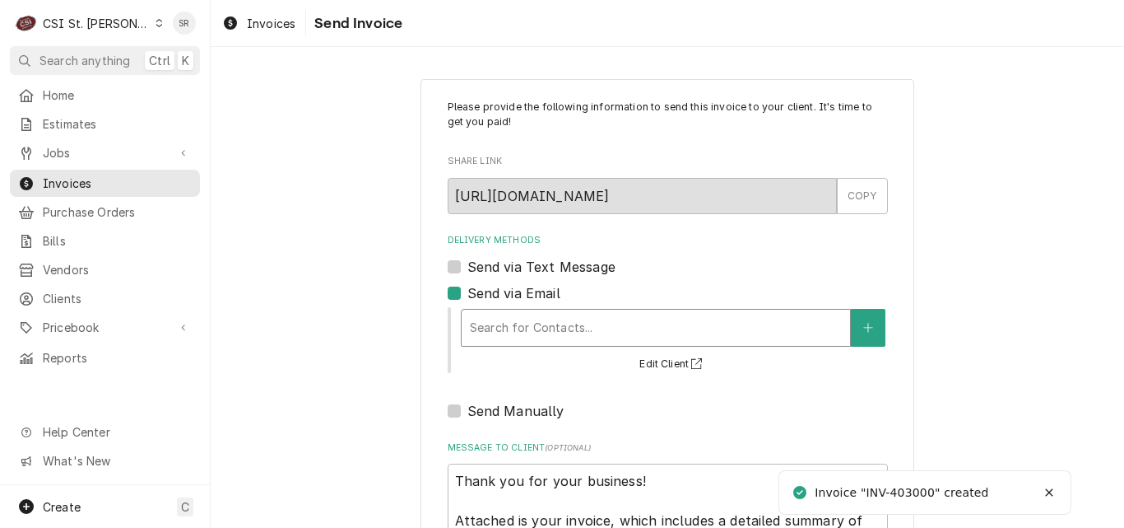
click at [537, 313] on div "Delivery Methods" at bounding box center [656, 328] width 372 height 30
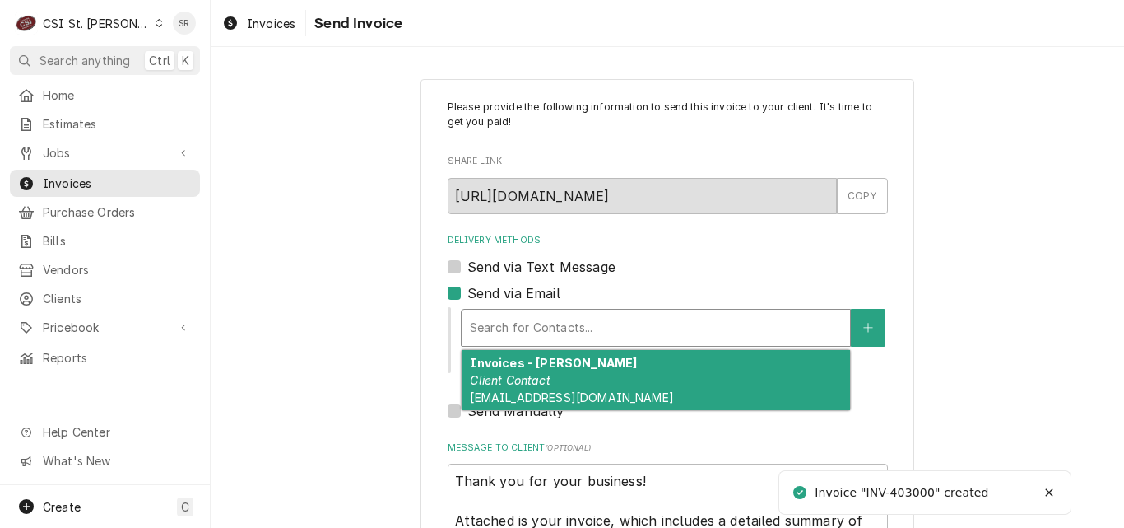
click at [568, 383] on div "Invoices - [PERSON_NAME] Client Contact [EMAIL_ADDRESS][DOMAIN_NAME]" at bounding box center [656, 380] width 389 height 60
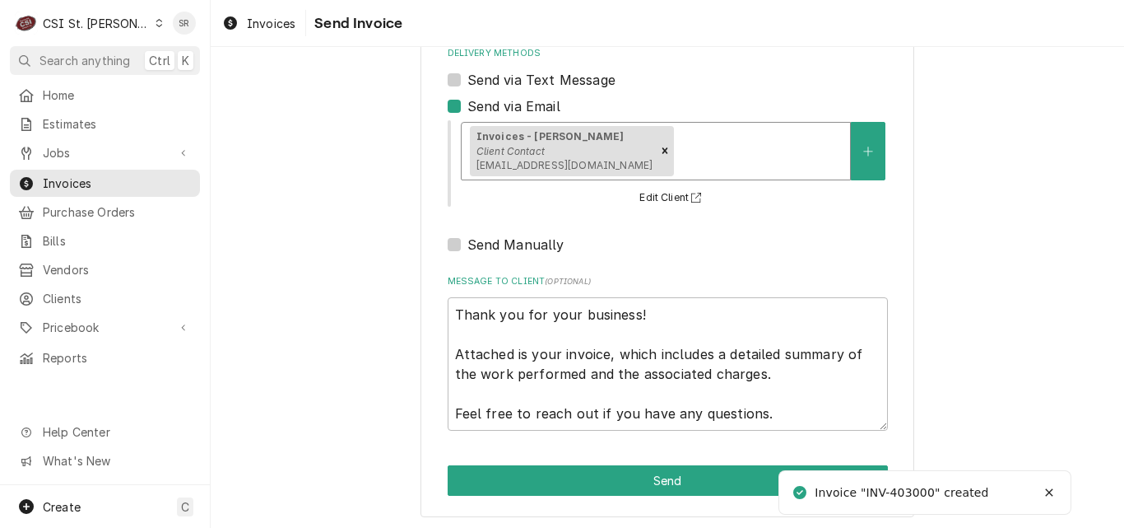
scroll to position [190, 0]
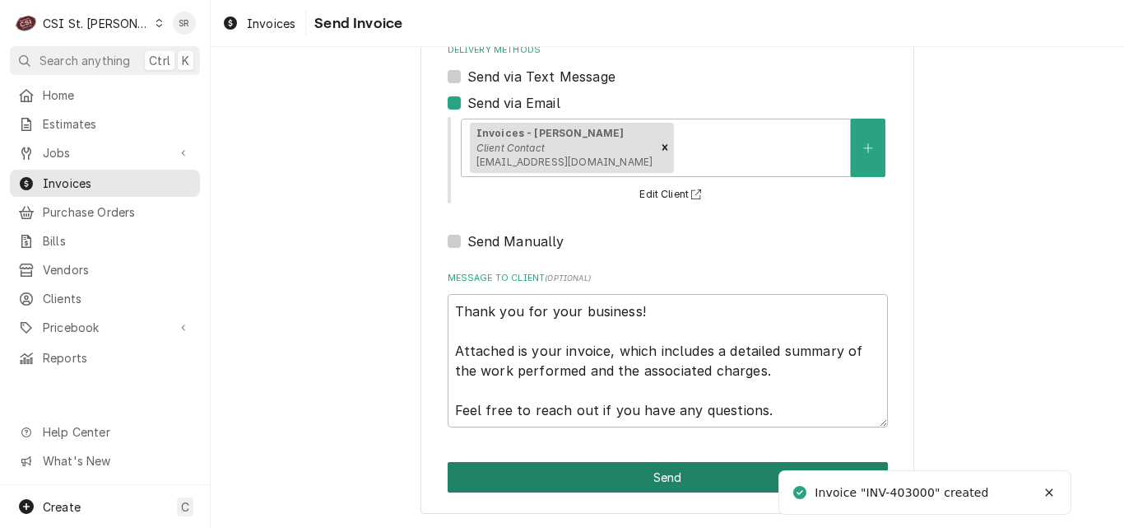
click at [660, 472] on button "Send" at bounding box center [668, 477] width 440 height 30
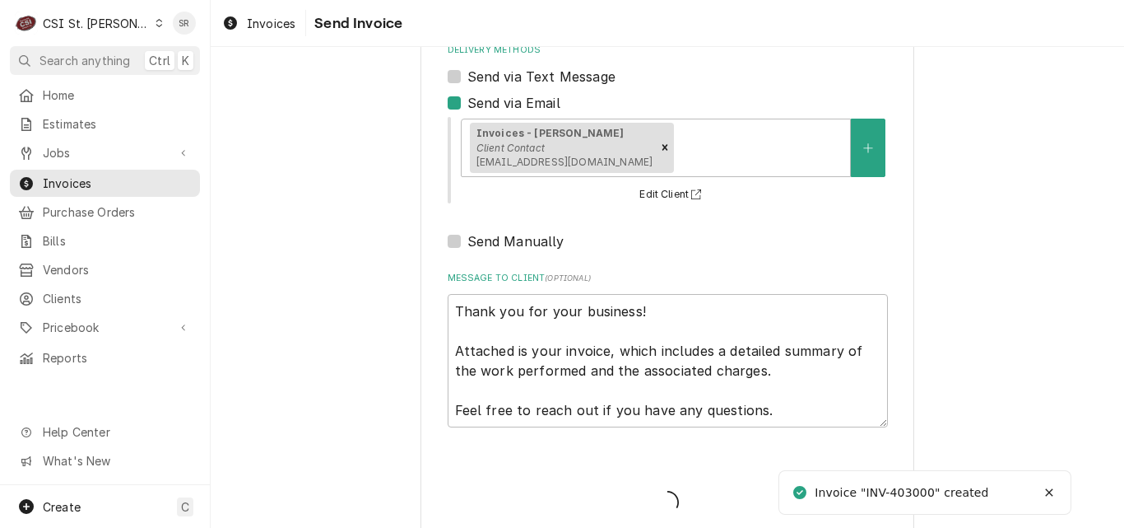
type textarea "x"
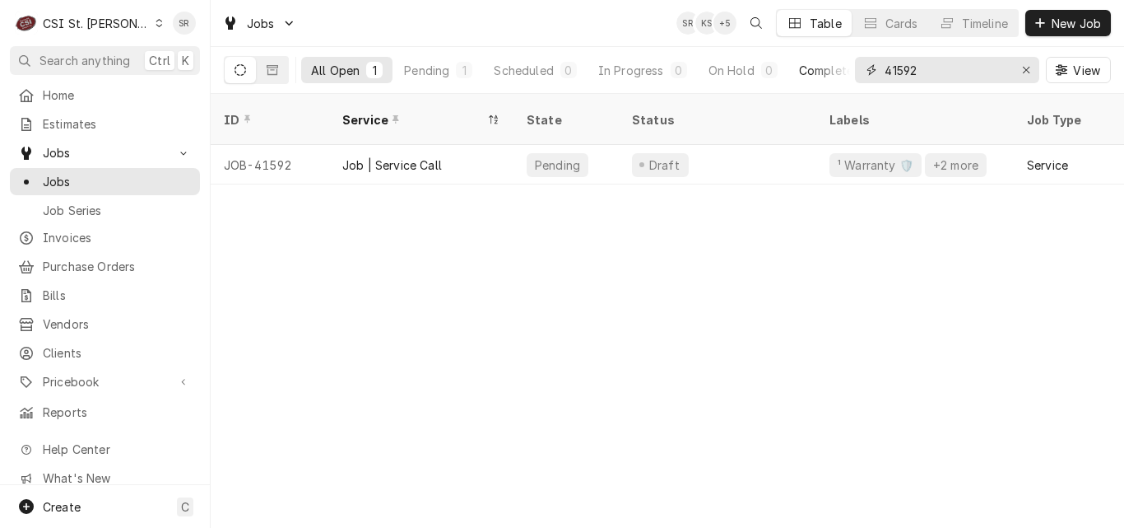
click at [846, 64] on div "All Open 1 Pending 1 Scheduled 0 In Progress 0 On Hold 0 Completed 0 41592 View" at bounding box center [667, 70] width 887 height 46
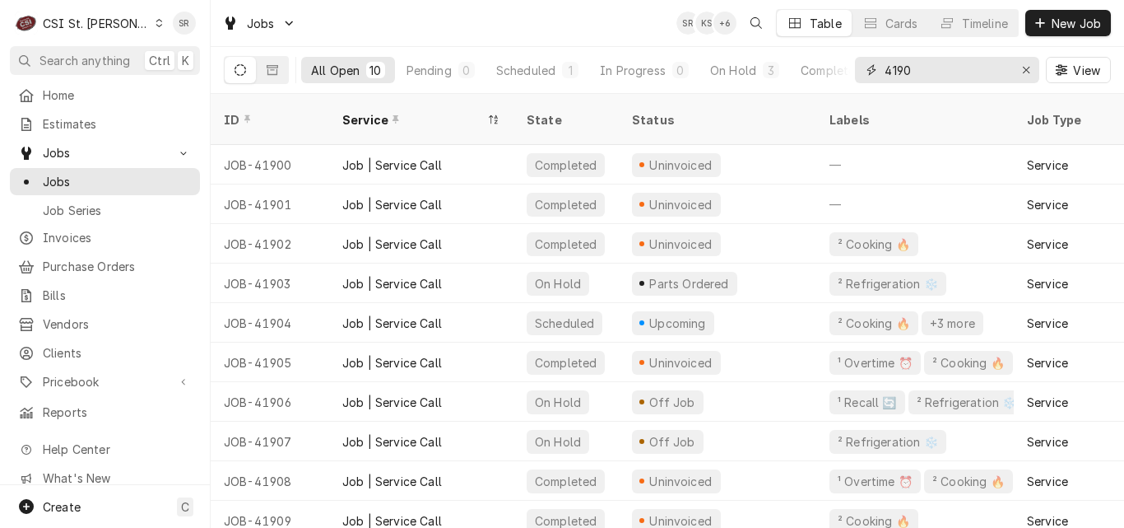
click at [946, 67] on input "4190" at bounding box center [946, 70] width 123 height 26
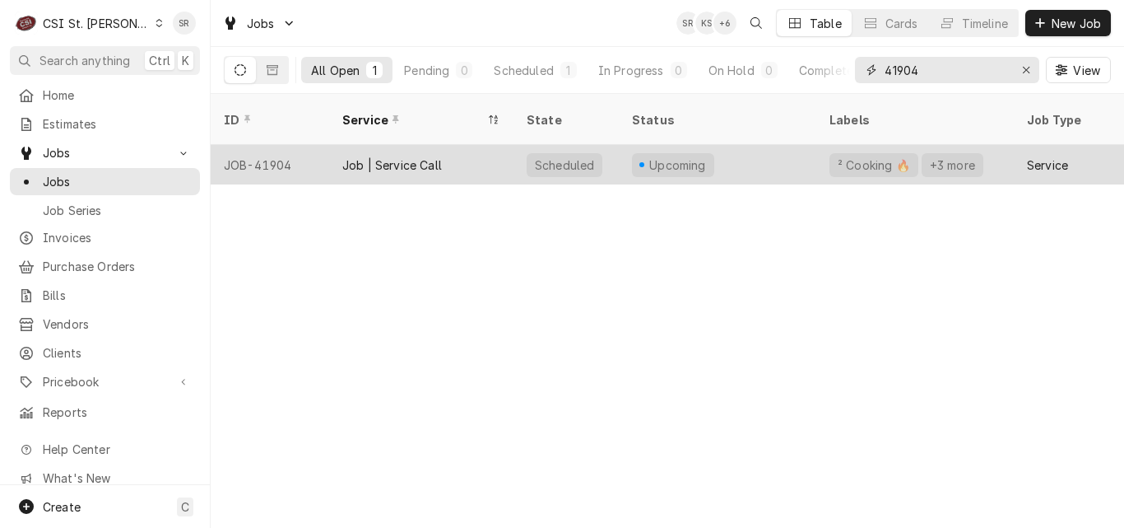
type input "41904"
click at [367, 156] on div "Job | Service Call" at bounding box center [392, 164] width 100 height 17
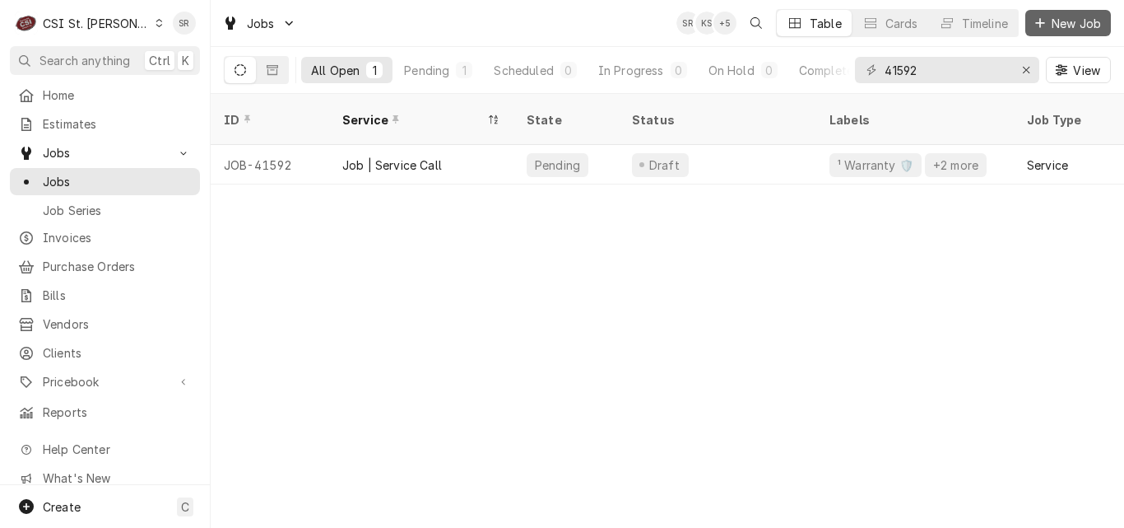
click at [1057, 17] on span "New Job" at bounding box center [1077, 23] width 56 height 17
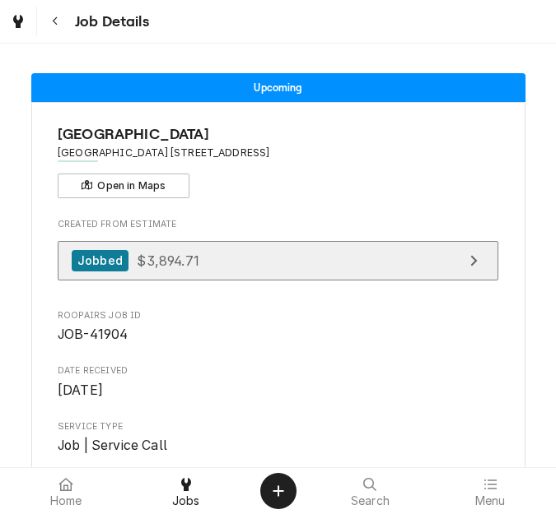
click at [228, 252] on link "Jobbed $3,894.71" at bounding box center [278, 261] width 440 height 40
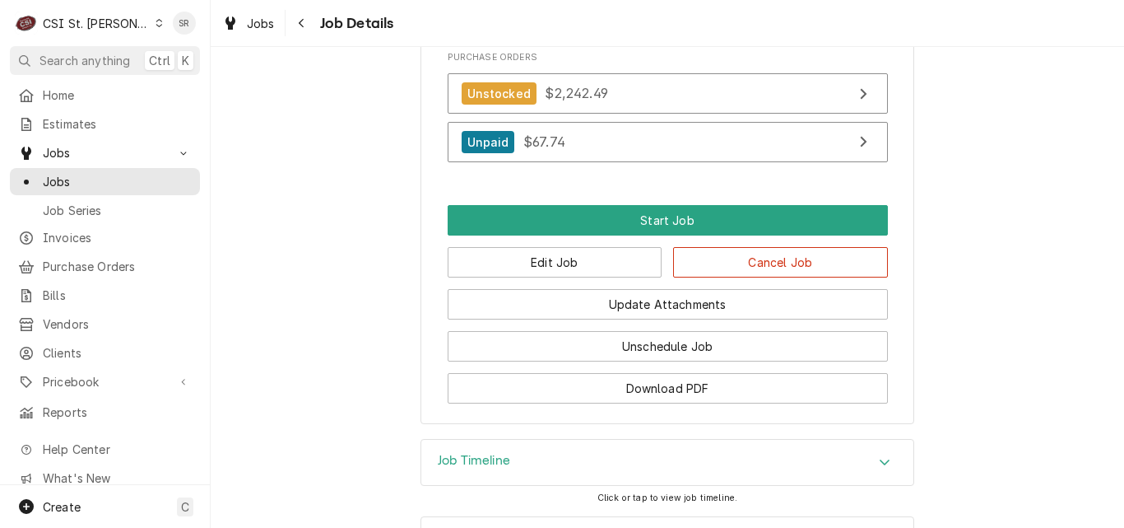
scroll to position [2288, 0]
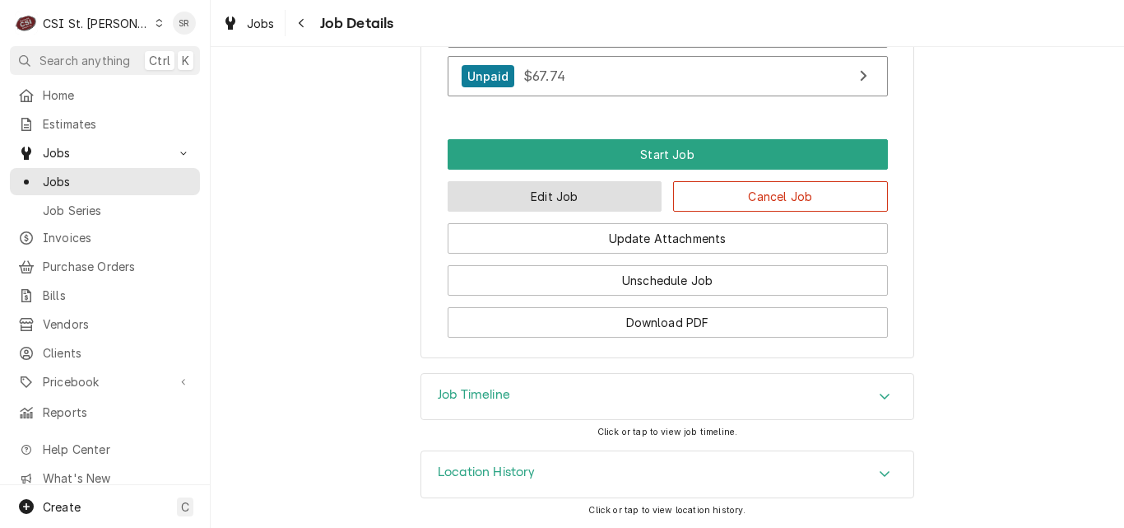
click at [544, 195] on button "Edit Job" at bounding box center [555, 196] width 215 height 30
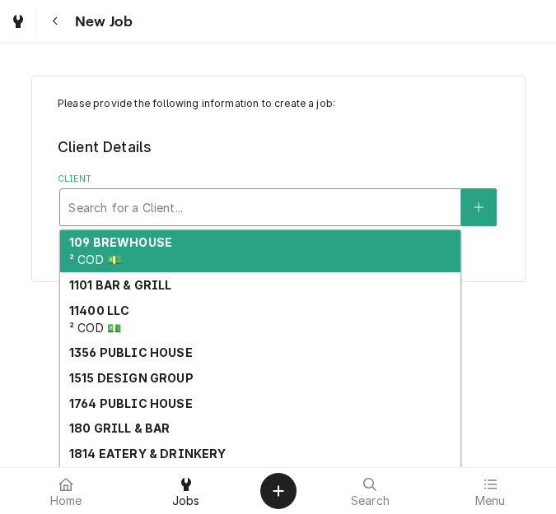
click at [199, 213] on div "Client" at bounding box center [260, 208] width 384 height 30
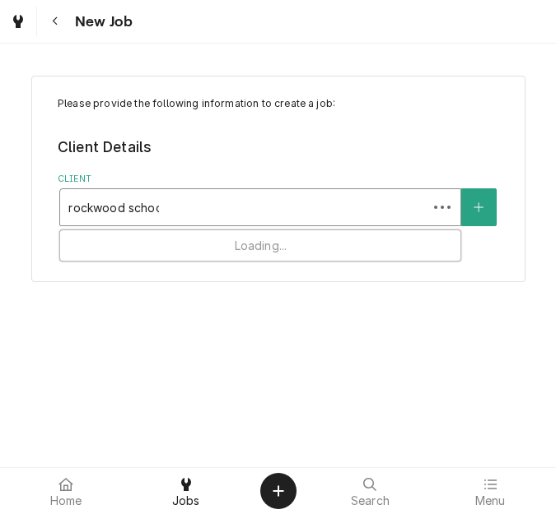
type input "[GEOGRAPHIC_DATA]"
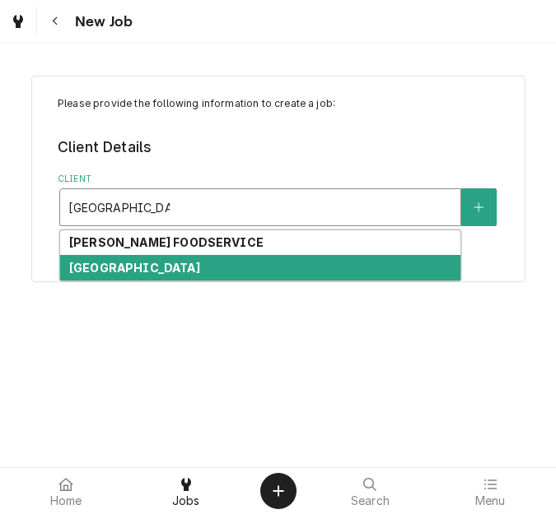
click at [185, 272] on strong "[GEOGRAPHIC_DATA]" at bounding box center [134, 268] width 131 height 14
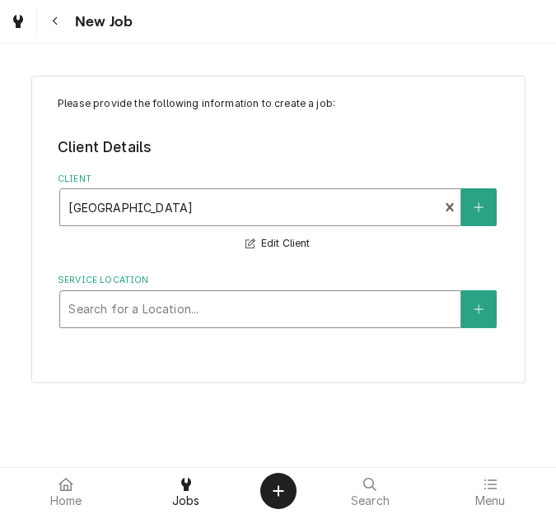
click at [165, 313] on div "Service Location" at bounding box center [260, 310] width 384 height 30
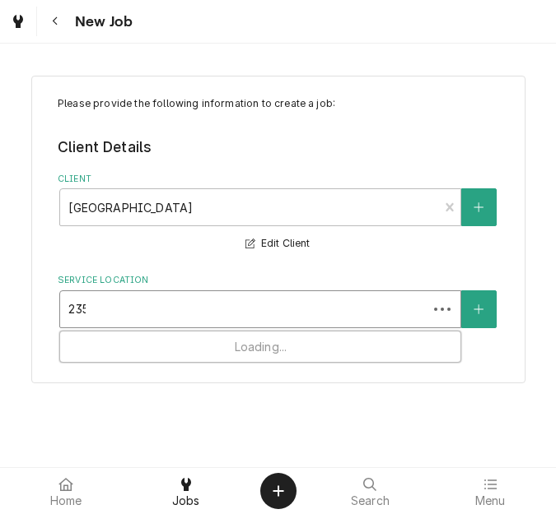
type input "2351"
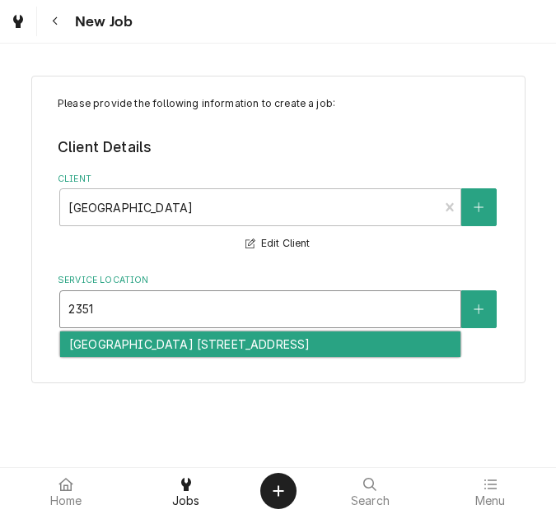
click at [160, 357] on div "[GEOGRAPHIC_DATA] [STREET_ADDRESS]" at bounding box center [260, 345] width 400 height 26
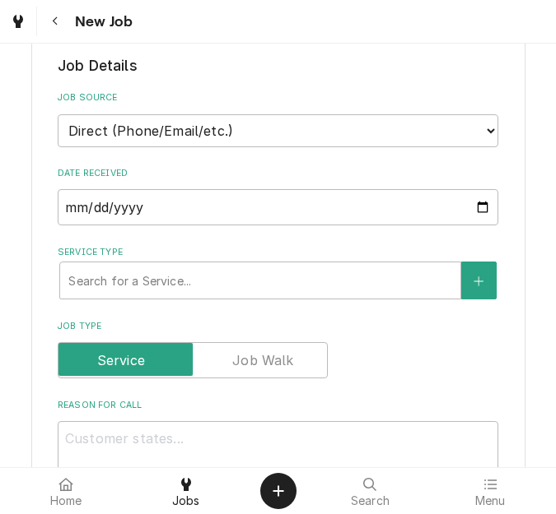
scroll to position [412, 0]
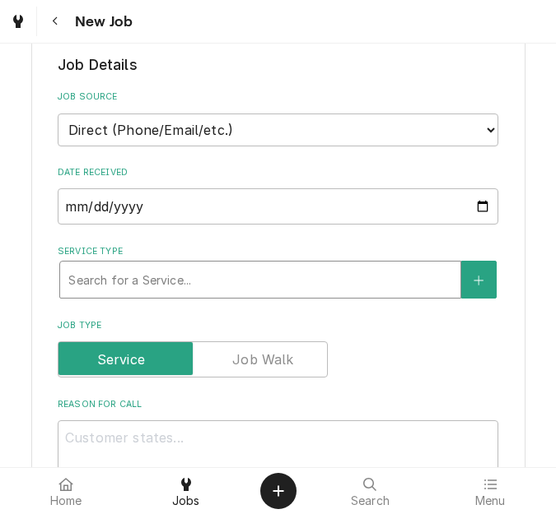
click at [148, 283] on div "Service Type" at bounding box center [260, 280] width 384 height 30
type textarea "x"
type input "s"
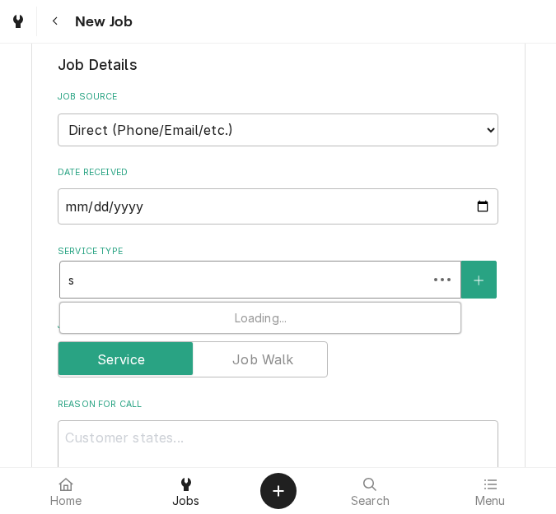
type textarea "x"
type input "se"
type textarea "x"
type input "ser"
type textarea "x"
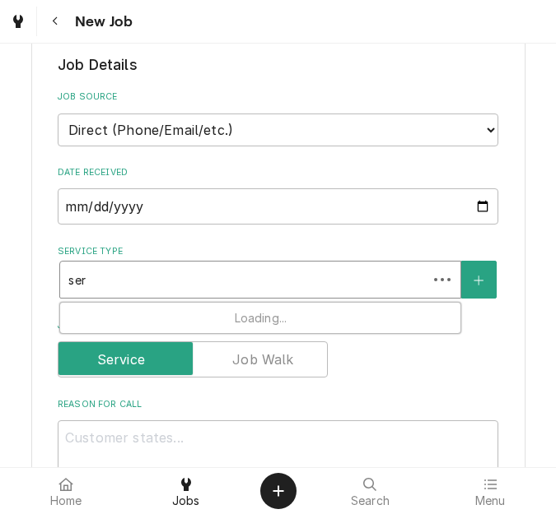
type input "serv"
type textarea "x"
type input "servic"
type textarea "x"
type input "service"
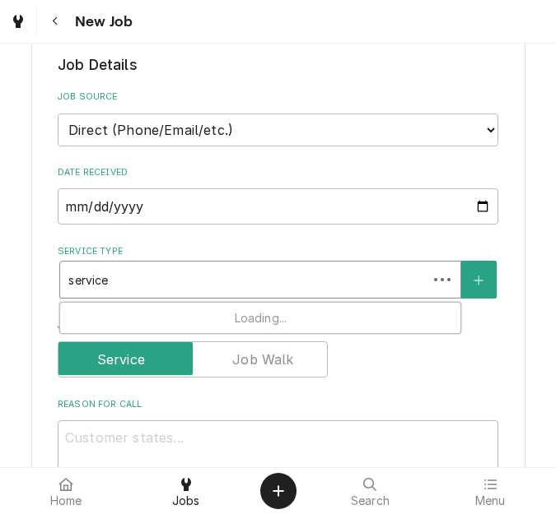
type textarea "x"
type input "service c"
type textarea "x"
type input "service cal"
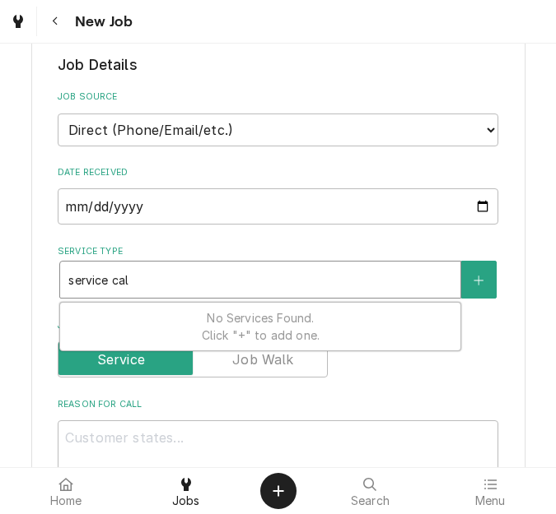
type textarea "x"
type input "service call"
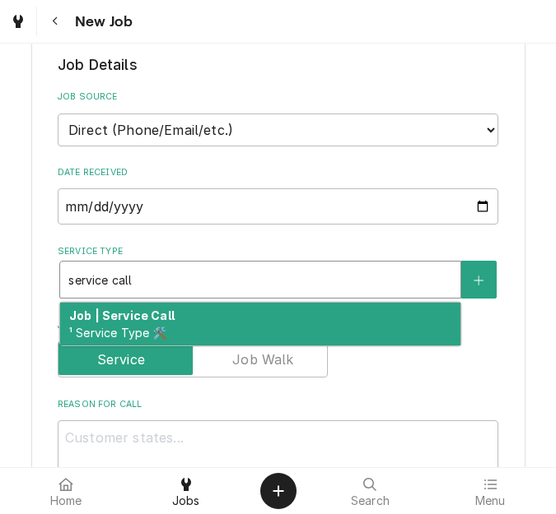
click at [146, 310] on strong "Job | Service Call" at bounding box center [121, 316] width 105 height 14
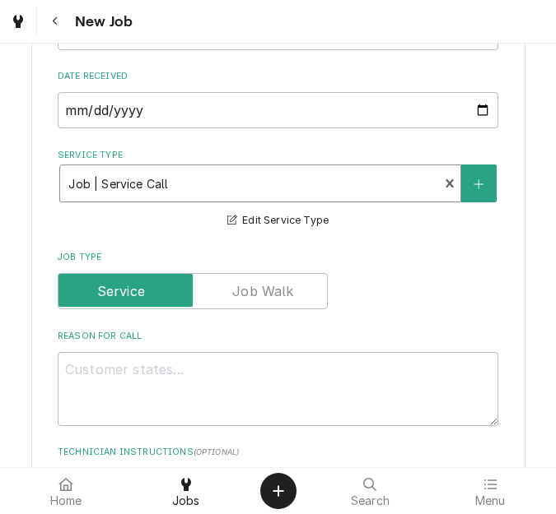
scroll to position [741, 0]
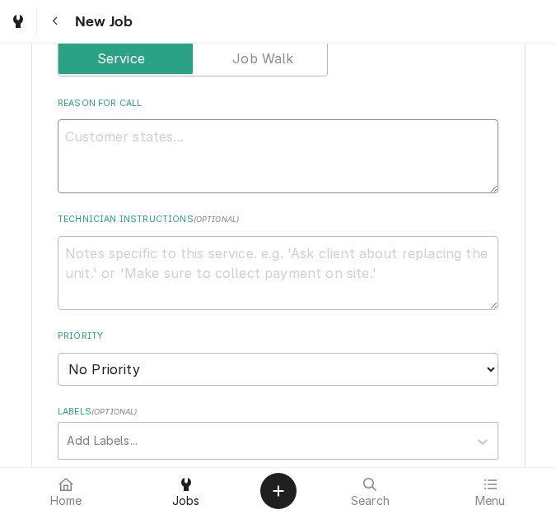
click at [140, 157] on textarea "Reason For Call" at bounding box center [278, 156] width 440 height 74
type textarea "x"
type textarea "T"
type textarea "x"
type textarea "To"
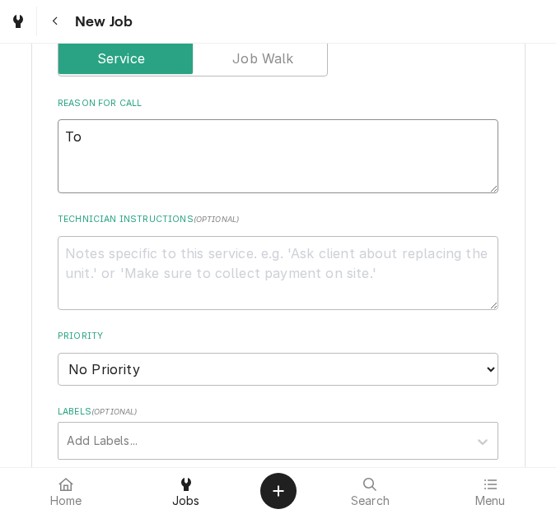
type textarea "x"
type textarea "To"
type textarea "x"
type textarea "To i"
type textarea "x"
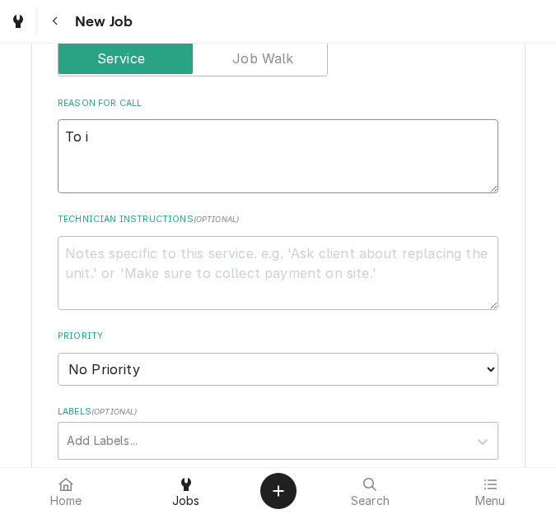
type textarea "To in"
type textarea "x"
type textarea "To ins"
type textarea "x"
type textarea "To inst"
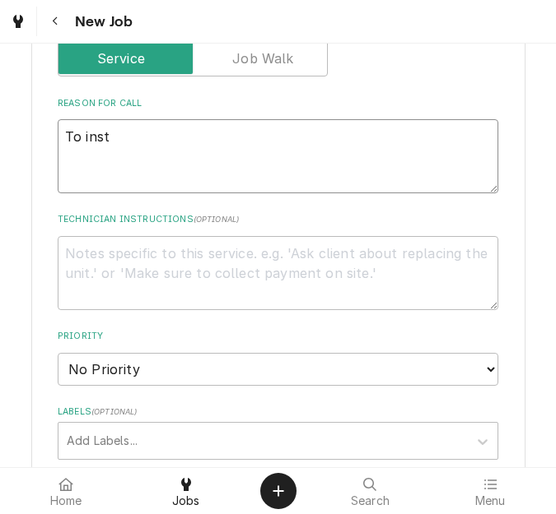
type textarea "x"
type textarea "To insta"
type textarea "x"
type textarea "To instal"
type textarea "x"
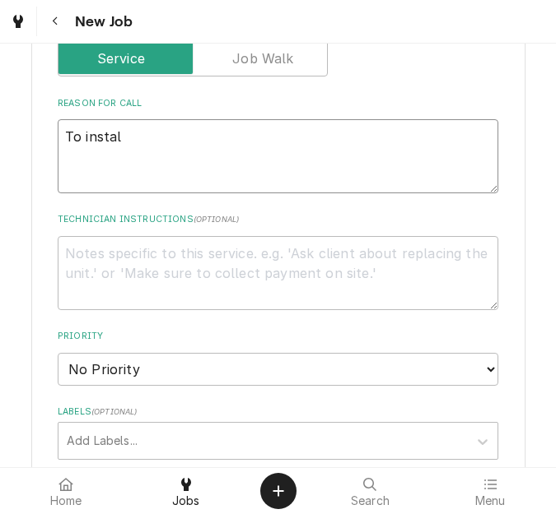
type textarea "To install"
type textarea "x"
type textarea "To install"
type textarea "x"
type textarea "To install g"
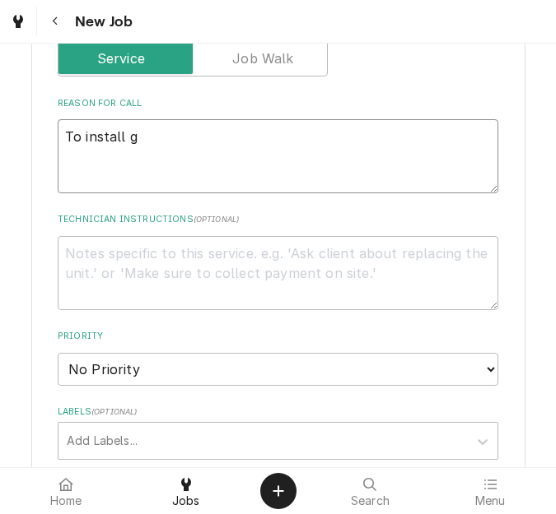
type textarea "x"
type textarea "To install ga"
type textarea "x"
type textarea "To install gas"
type textarea "x"
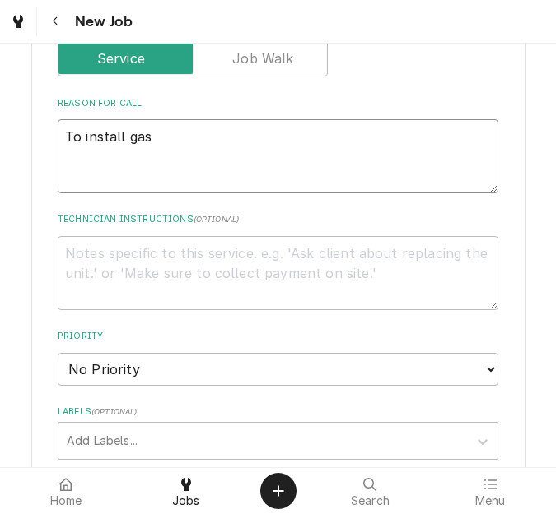
type textarea "To install gas v"
type textarea "x"
type textarea "To install gas va"
type textarea "x"
type textarea "To install gas val"
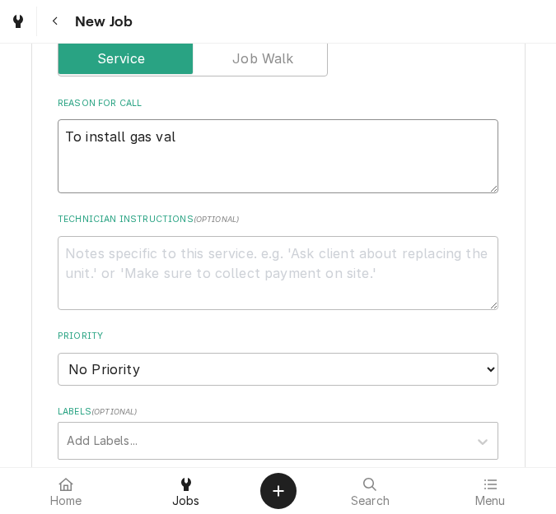
type textarea "x"
type textarea "To install gas valv"
type textarea "x"
type textarea "To install gas valve"
type textarea "x"
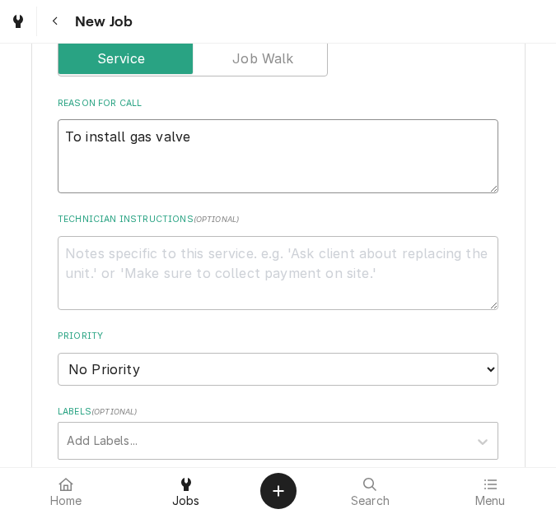
type textarea "To install gas valves"
type textarea "x"
type textarea "To install gas valve"
type textarea "x"
type textarea "To install gas valve"
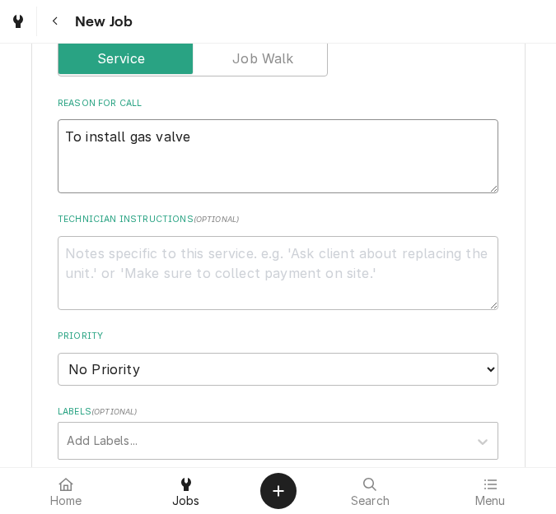
type textarea "x"
type textarea "To install gas valve an"
type textarea "x"
type textarea "To install gas valve and"
type textarea "x"
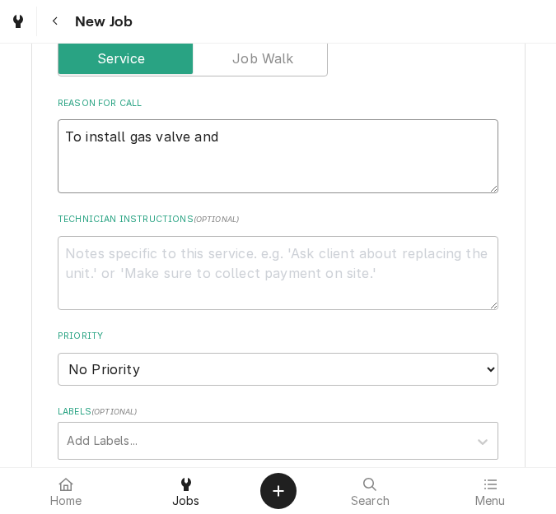
type textarea "To install gas valve and"
type textarea "x"
type textarea "To install gas valve and do"
type textarea "x"
type textarea "To install gas valve and doo"
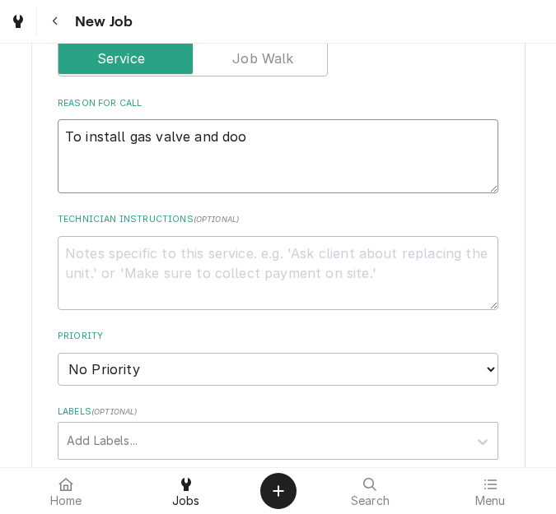
type textarea "x"
type textarea "To install gas valve and door"
type textarea "x"
type textarea "To install gas valve and door"
type textarea "x"
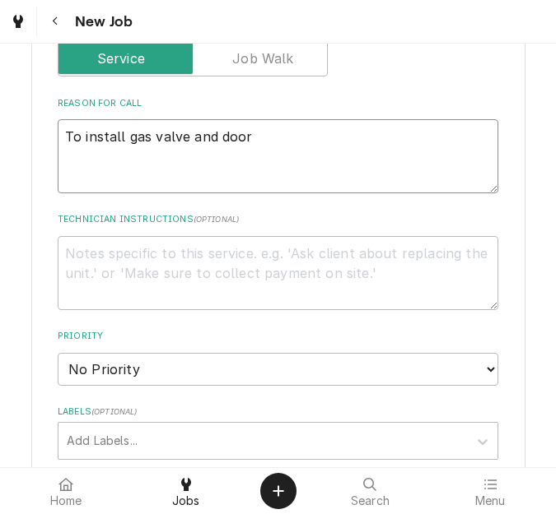
type textarea "To install gas valve and door g"
type textarea "x"
type textarea "To install gas valve and door ga"
type textarea "x"
type textarea "To install gas valve and door gas"
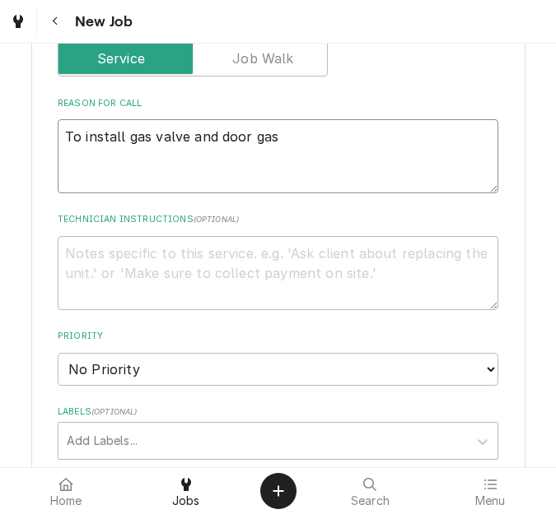
type textarea "x"
type textarea "To install gas valve and door gaske"
type textarea "x"
type textarea "To install gas valve and door gasket"
type textarea "x"
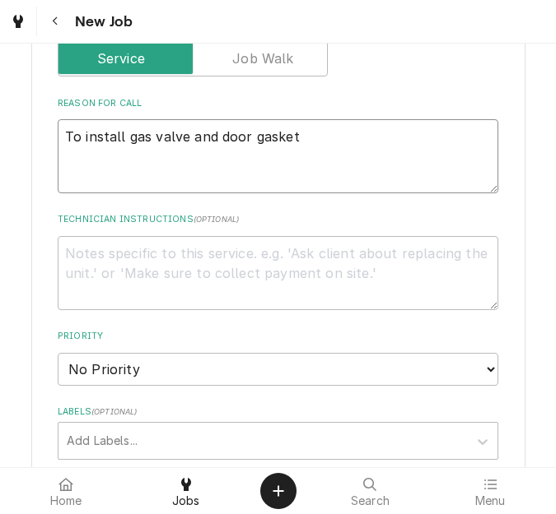
type textarea "To install gas valve and door gaskets"
type textarea "x"
type textarea "To install gas valve and door gaskets"
type textarea "x"
type textarea "To install gas valve and door gaskets th"
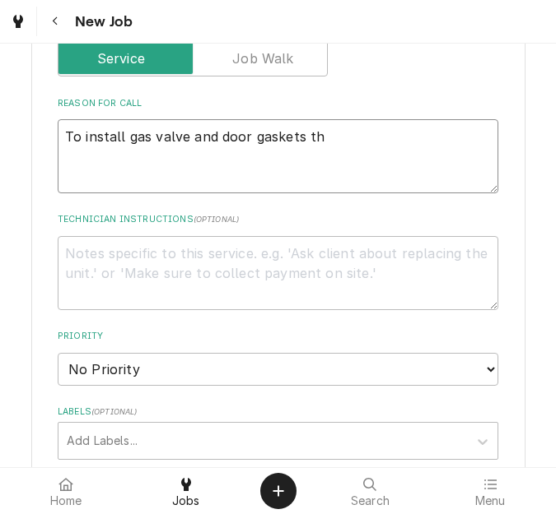
type textarea "x"
type textarea "To install gas valve and door gaskets that"
type textarea "x"
type textarea "To install gas valve and door gaskets that"
type textarea "x"
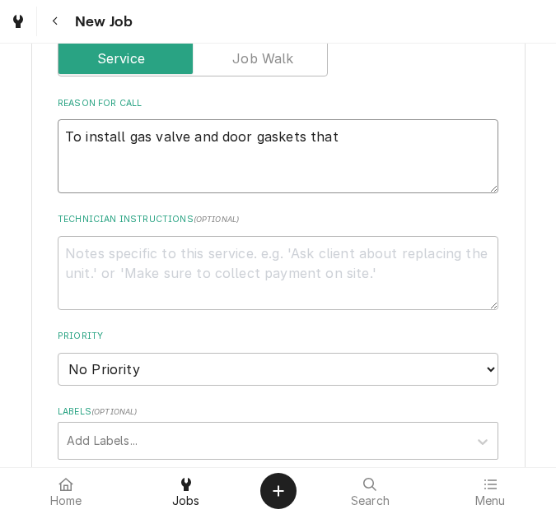
type textarea "To install gas valve and door gaskets that w"
type textarea "x"
type textarea "To install gas valve and door gaskets that we"
type textarea "x"
type textarea "To install gas valve and door gaskets that were"
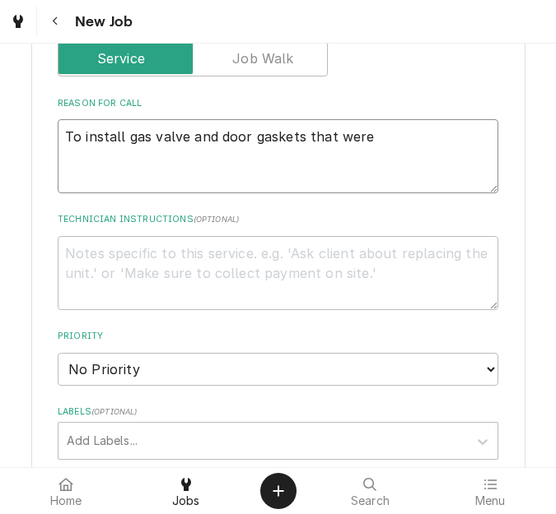
type textarea "x"
type textarea "To install gas valve and door gaskets that were"
type textarea "x"
type textarea "To install gas valve and door gaskets that were b"
type textarea "x"
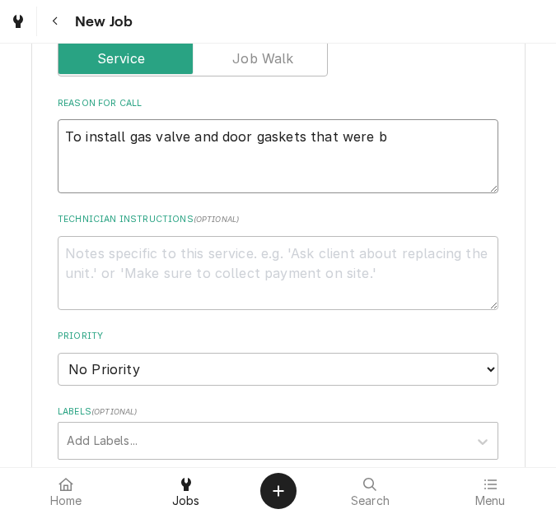
type textarea "To install gas valve and door gaskets that were ba"
type textarea "x"
type textarea "To install gas valve and door gaskets that were bac"
type textarea "x"
type textarea "To install gas valve and door gaskets that were back"
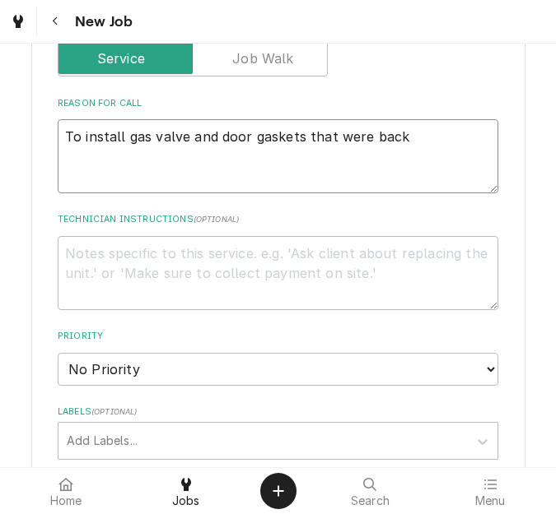
type textarea "x"
type textarea "To install gas valve and door gaskets that were back"
type textarea "x"
type textarea "To install gas valve and door gaskets that were back or"
type textarea "x"
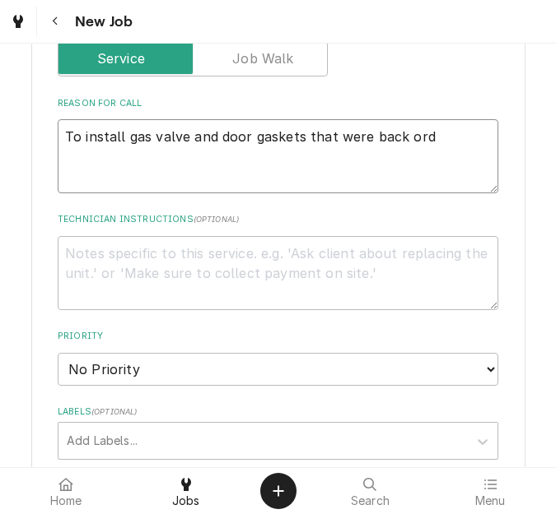
type textarea "To install gas valve and door gaskets that were back orde"
type textarea "x"
type textarea "To install gas valve and door gaskets that were back order"
type textarea "x"
type textarea "To install gas valve and door gaskets that were back order fr"
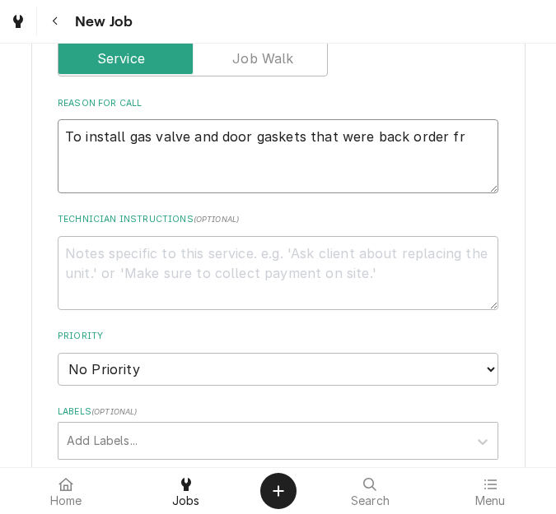
type textarea "x"
type textarea "To install gas valve and door gaskets that were back order fro"
type textarea "x"
type textarea "To install gas valve and door gaskets that were back order from"
type textarea "x"
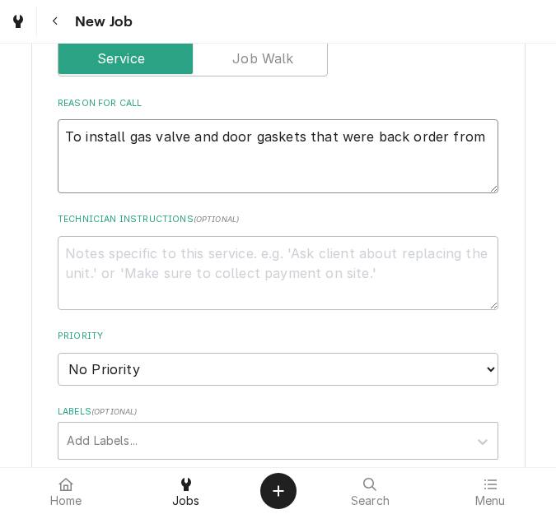
type textarea "To install gas valve and door gaskets that were back order from q"
type textarea "x"
type textarea "To install gas valve and door gaskets that were back order from qu"
type textarea "x"
type textarea "To install gas valve and door gaskets that were back order from quo"
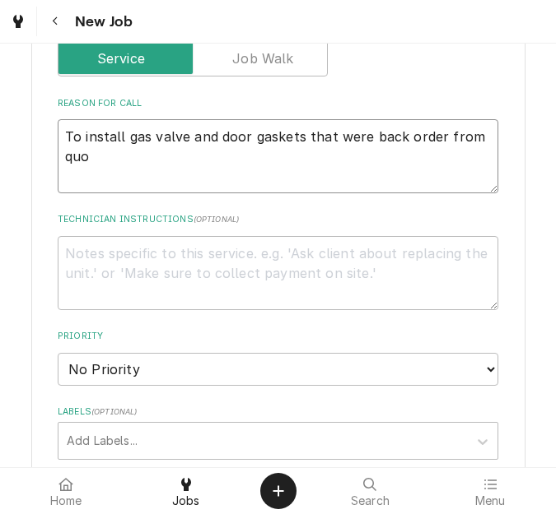
type textarea "x"
type textarea "To install gas valve and door gaskets that were back order from quot"
type textarea "x"
type textarea "To install gas valve and door gaskets that were back order from quote"
type textarea "x"
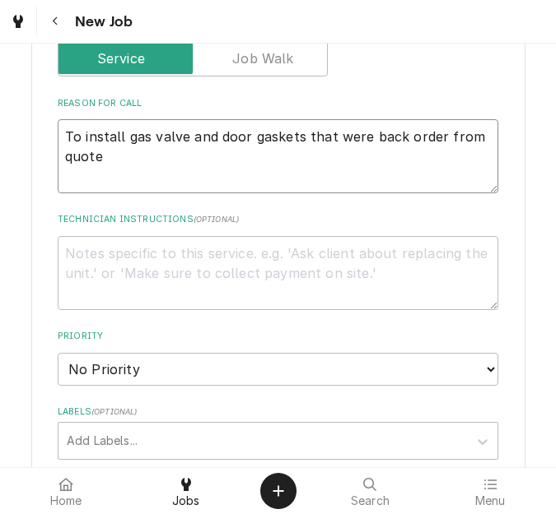
type textarea "To install gas valve and door gaskets that were back order from quote"
type textarea "x"
type textarea "To install gas valve and door gaskets that were back order from quote"
click at [157, 166] on textarea "To install gas valve and door gaskets that were back order from quote" at bounding box center [278, 156] width 440 height 74
type textarea "x"
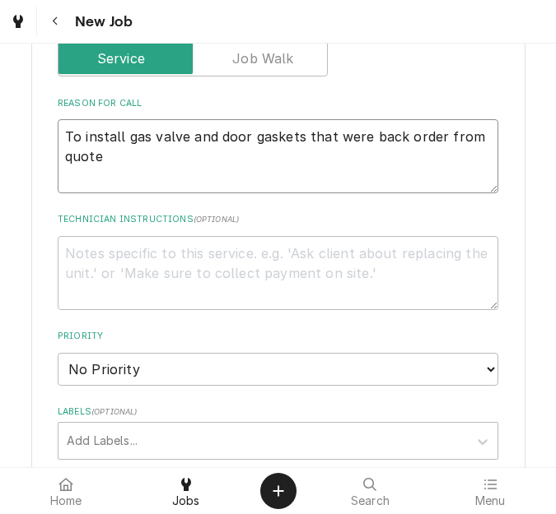
type textarea "To install gas valve and door gaskets that were back order from quote 4"
type textarea "x"
type textarea "To install gas valve and door gaskets that were back order from quote 40"
type textarea "x"
type textarea "To install gas valve and door gaskets that were back order from quote 400"
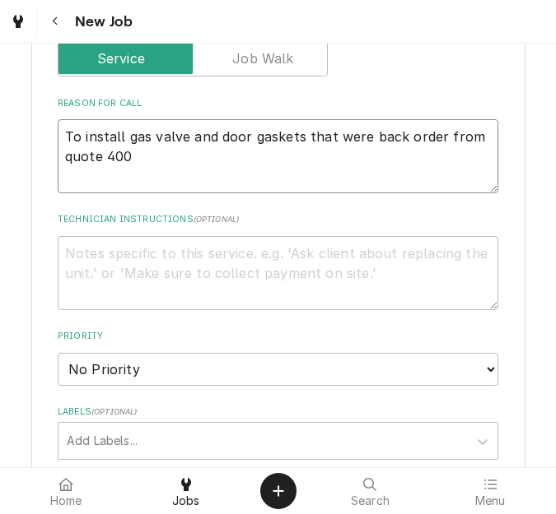
type textarea "x"
type textarea "To install gas valve and door gaskets that were back order from quote 4005"
type textarea "x"
type textarea "To install gas valve and door gaskets that were back order from quote 40054"
type textarea "x"
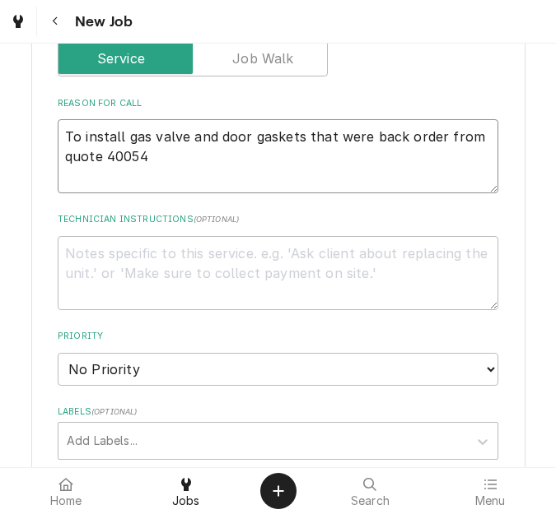
type textarea "To install gas valve and door gaskets that were back order from quote 400542"
type textarea "x"
type textarea "To install gas valve and door gaskets that were back order from quote 400542."
click at [468, 135] on textarea "To install gas valve and door gaskets that were back order from quote 400542." at bounding box center [278, 156] width 440 height 74
type textarea "x"
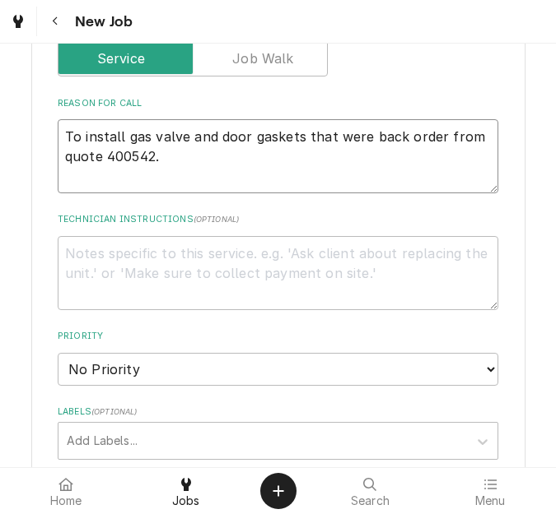
type textarea "To install gas valve and door gaskets that were back order from quote 400542."
type textarea "x"
type textarea "To install gas valve and door gaskets that were back order from quote 400542."
type textarea "x"
type textarea "To install gas valve and door gaskets that were back order from aquote 400542."
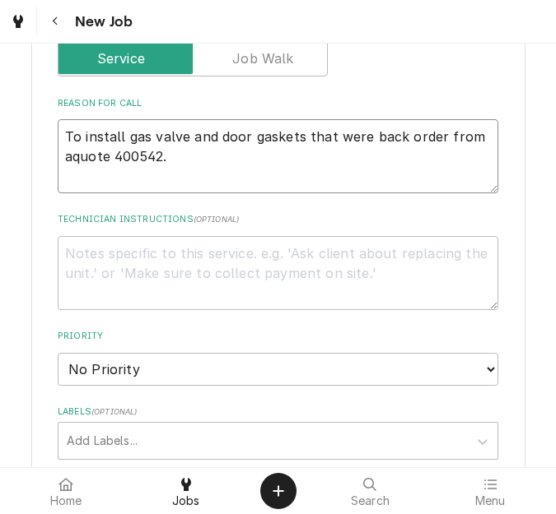
type textarea "x"
type textarea "To install gas valve and door gaskets that were back order from apquote 400542."
type textarea "x"
type textarea "To install gas valve and door gaskets that were back order from appquote 400542."
type textarea "x"
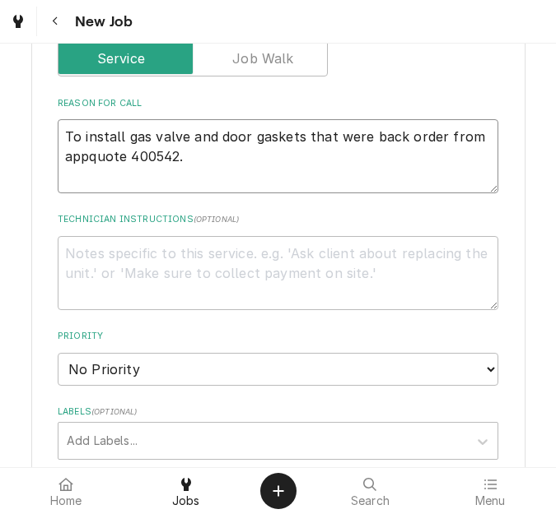
type textarea "To install gas valve and door gaskets that were back order from apprquote 40054…"
type textarea "x"
type textarea "To install gas valve and door gaskets that were back order from approquote 4005…"
type textarea "x"
type textarea "To install gas valve and door gaskets that were back order from approvquote 400…"
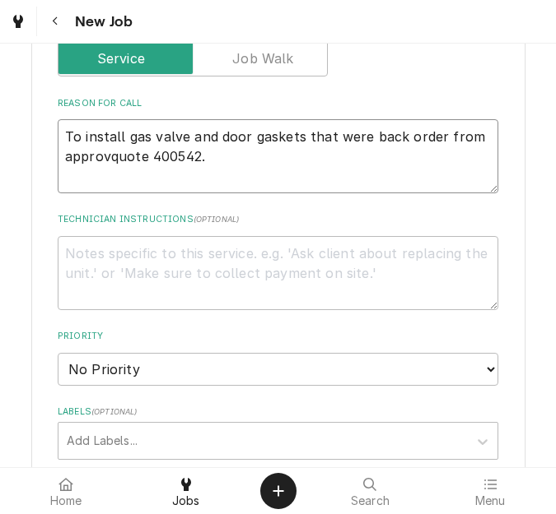
type textarea "x"
type textarea "To install gas valve and door gaskets that were back order from approvequote 40…"
type textarea "x"
type textarea "To install gas valve and door gaskets that were back order from approvedquote 4…"
type textarea "x"
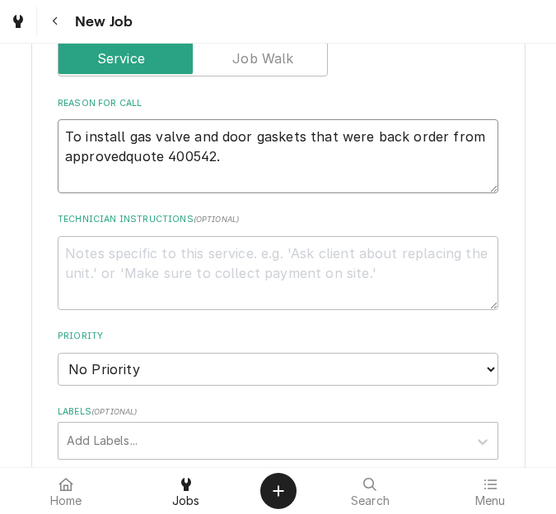
type textarea "To install gas valve and door gaskets that were back order from approved quote …"
type textarea "x"
type textarea "To install gas valve and door gaskets that were back order from approved quote …"
click at [148, 282] on textarea "Technician Instructions ( optional )" at bounding box center [278, 273] width 440 height 74
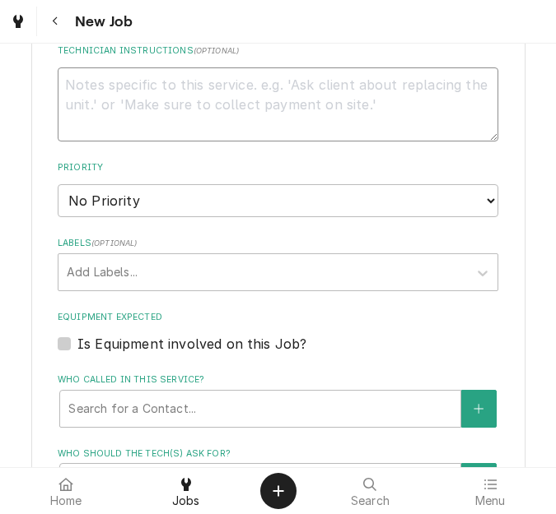
scroll to position [988, 0]
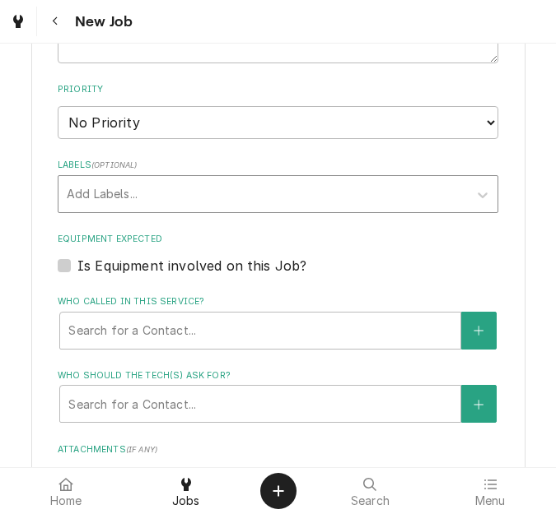
click at [170, 195] on div "Labels" at bounding box center [263, 194] width 393 height 30
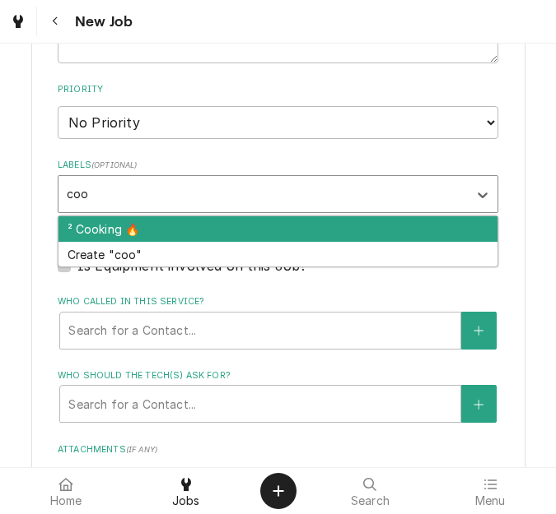
type input "cook"
click at [152, 226] on div "² Cooking 🔥" at bounding box center [277, 229] width 439 height 26
type textarea "x"
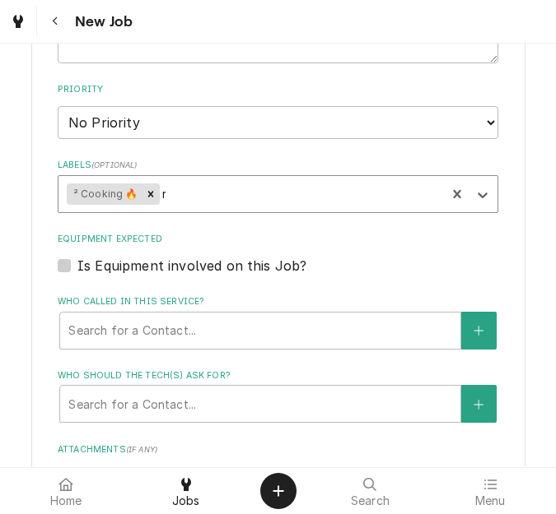
type input "re"
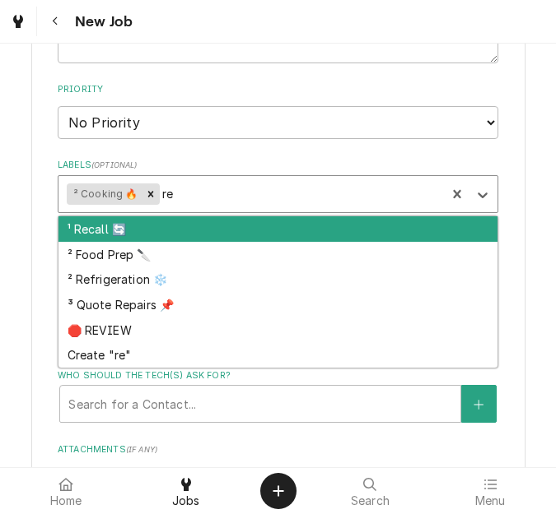
type textarea "x"
type input "ref"
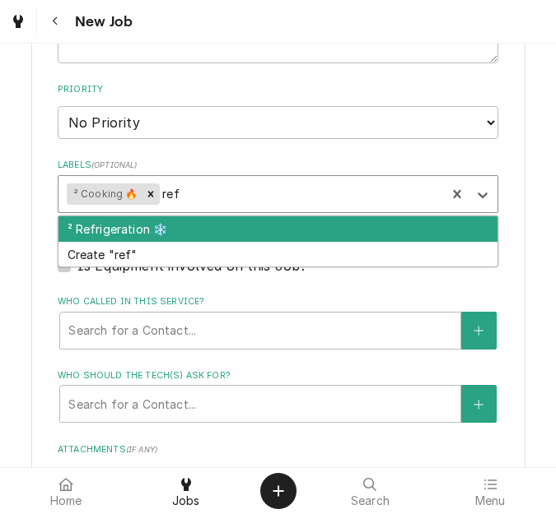
click at [148, 226] on div "² Refrigeration ❄️" at bounding box center [277, 229] width 439 height 26
type textarea "x"
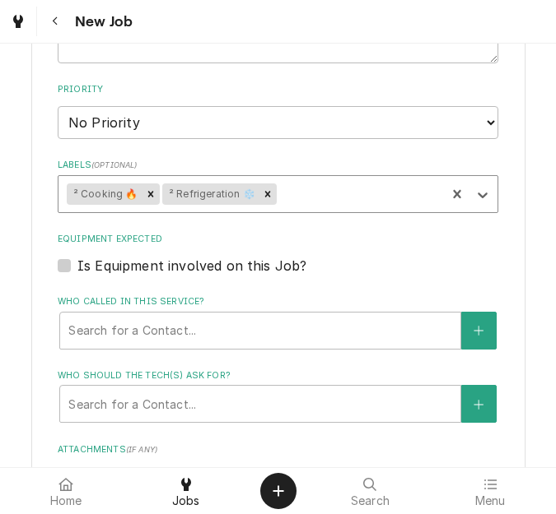
type textarea "x"
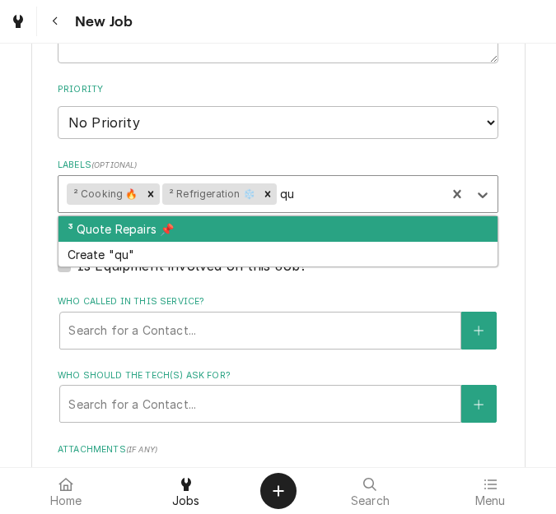
type input "quo"
click at [183, 222] on div "³ Quote Repairs 📌" at bounding box center [277, 229] width 439 height 26
type textarea "x"
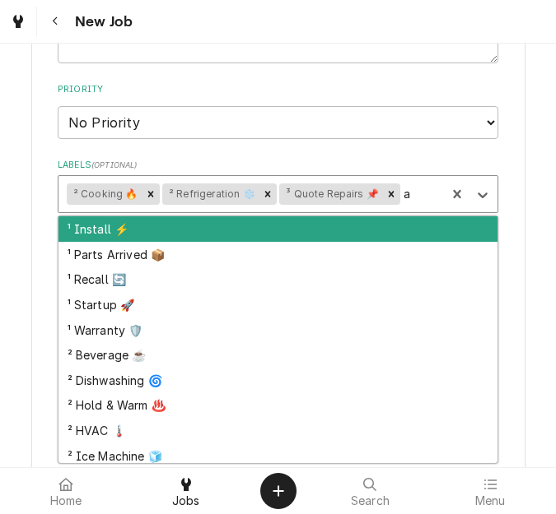
type input "aw"
type textarea "x"
type input "awa"
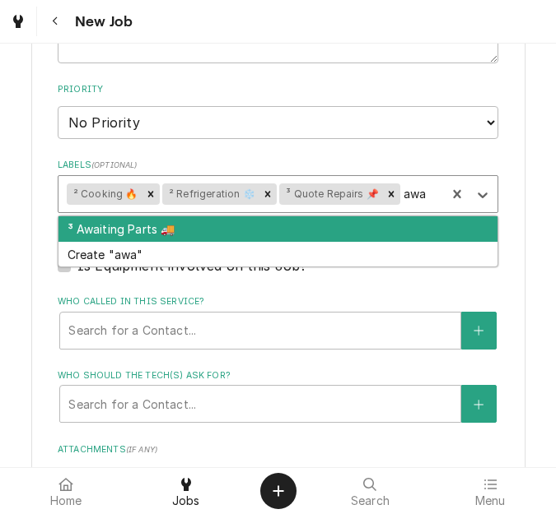
click at [183, 222] on div "³ Awaiting Parts 🚚" at bounding box center [277, 229] width 439 height 26
type textarea "x"
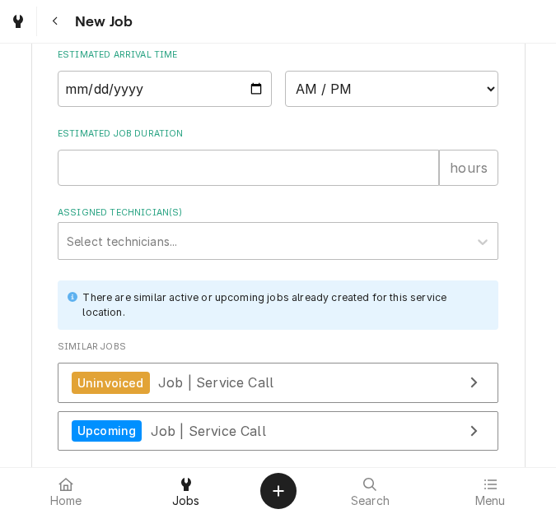
scroll to position [1616, 0]
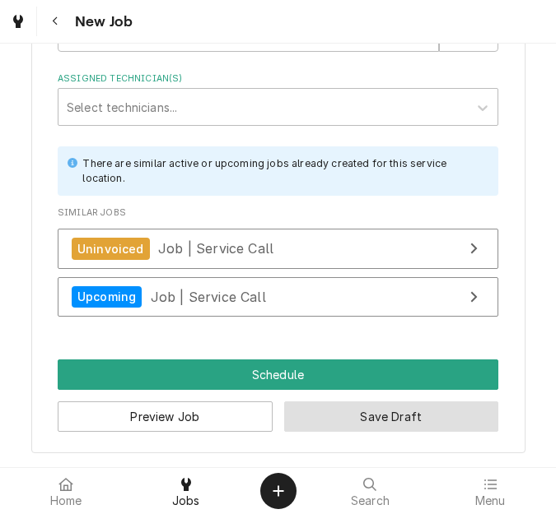
click at [334, 411] on button "Save Draft" at bounding box center [391, 417] width 215 height 30
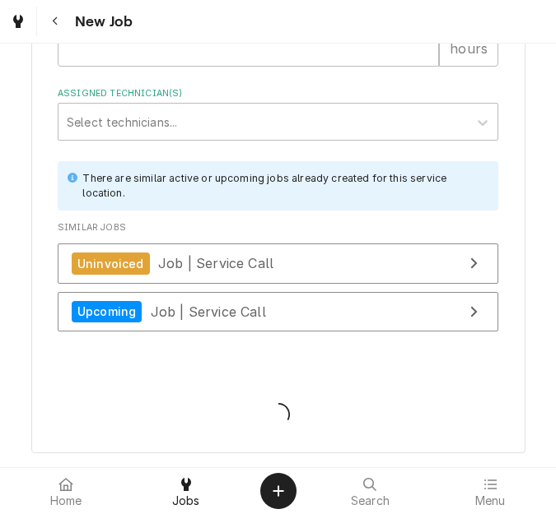
scroll to position [1601, 0]
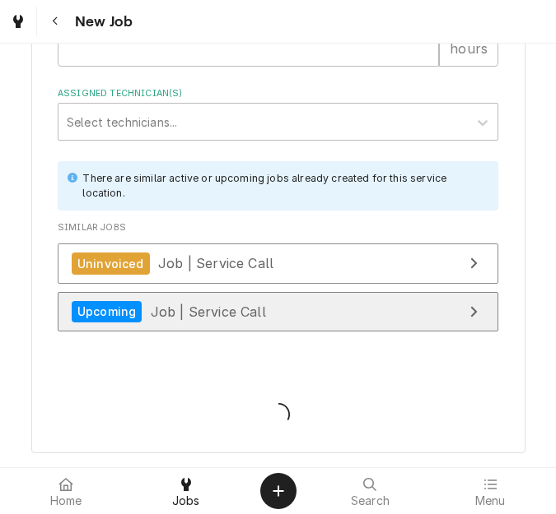
type textarea "x"
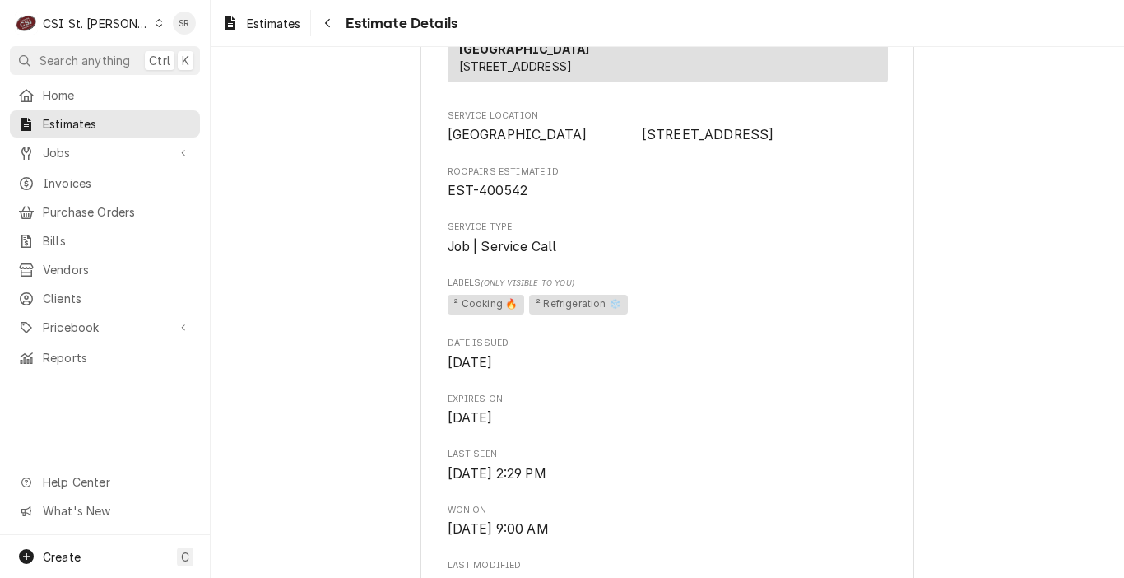
scroll to position [329, 0]
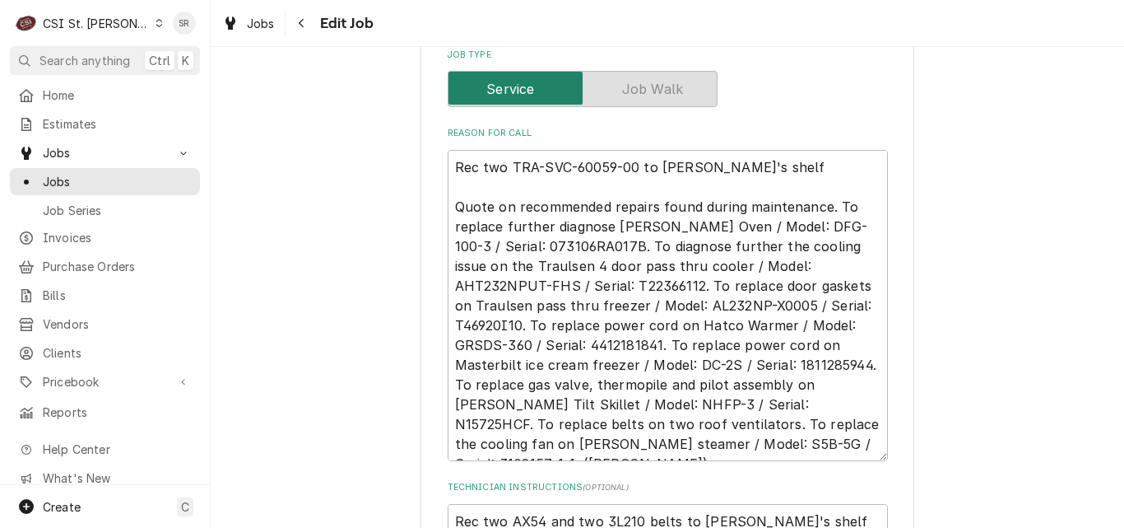
scroll to position [596, 0]
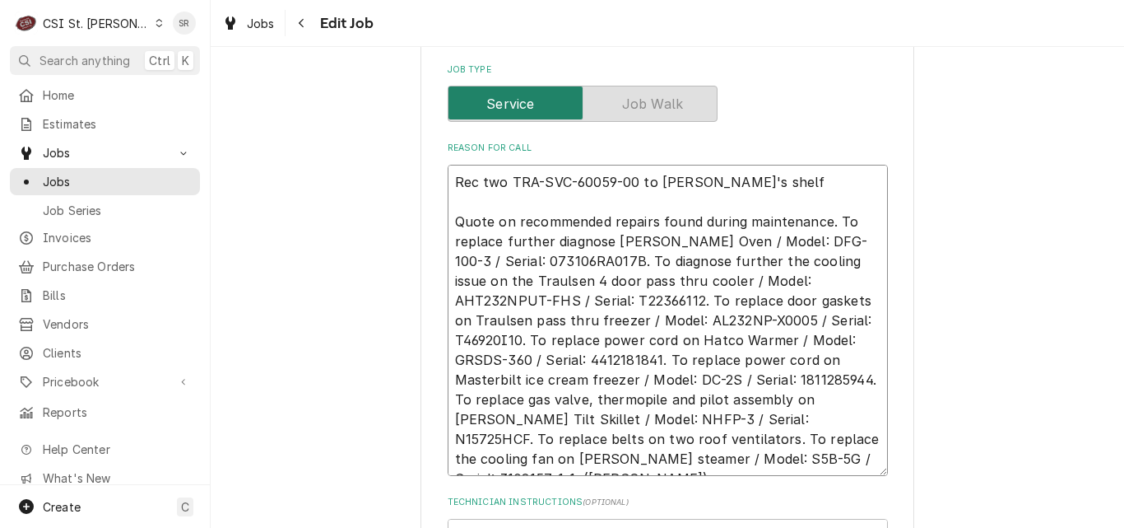
click at [450, 179] on textarea "Rec two TRA-SVC-60059-00 to Kevin J's shelf Quote on recommended repairs found …" at bounding box center [668, 320] width 440 height 311
type textarea "x"
type textarea "Rec two TRA-SVC-60059-00 to Kevin J's shelf Quote on recommended repairs found …"
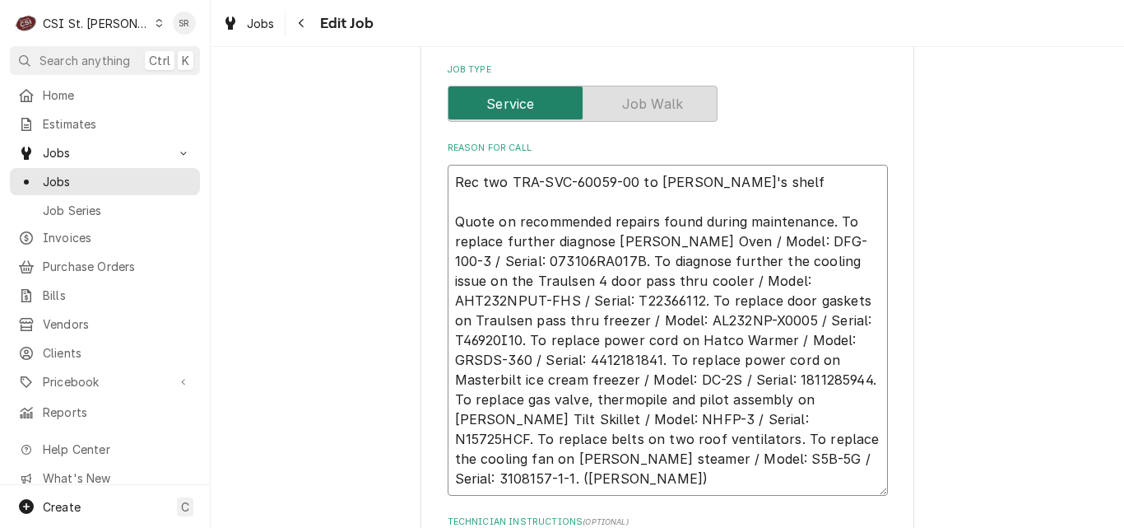
type textarea "x"
type textarea "O Rec two TRA-SVC-60059-00 to Kevin J's shelf Quote on recommended repairs foun…"
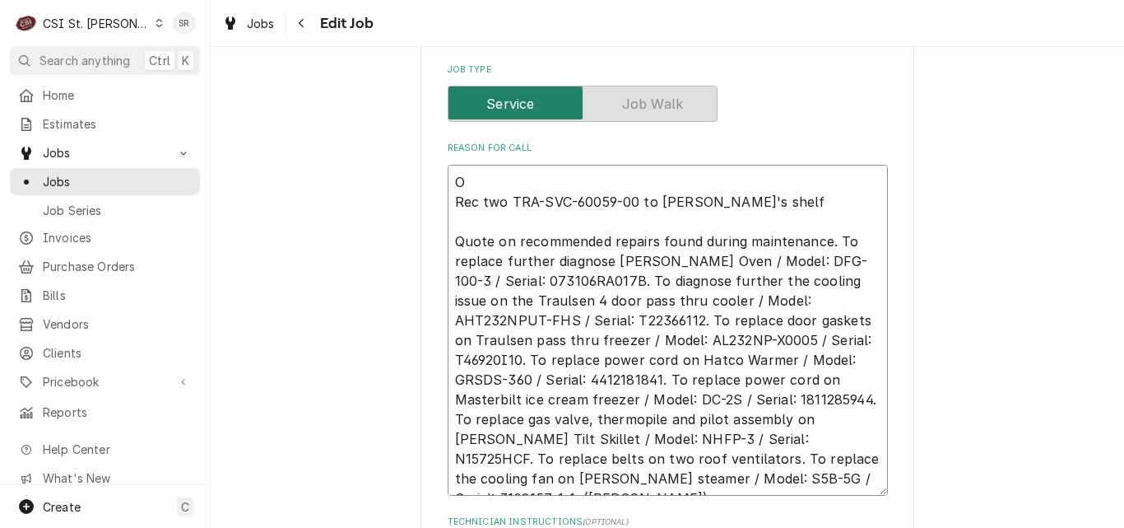
type textarea "x"
type textarea "ON Rec two TRA-SVC-60059-00 to Kevin J's shelf Quote on recommended repairs fou…"
type textarea "x"
type textarea "ONL Rec two TRA-SVC-60059-00 to Kevin J's shelf Quote on recommended repairs fo…"
type textarea "x"
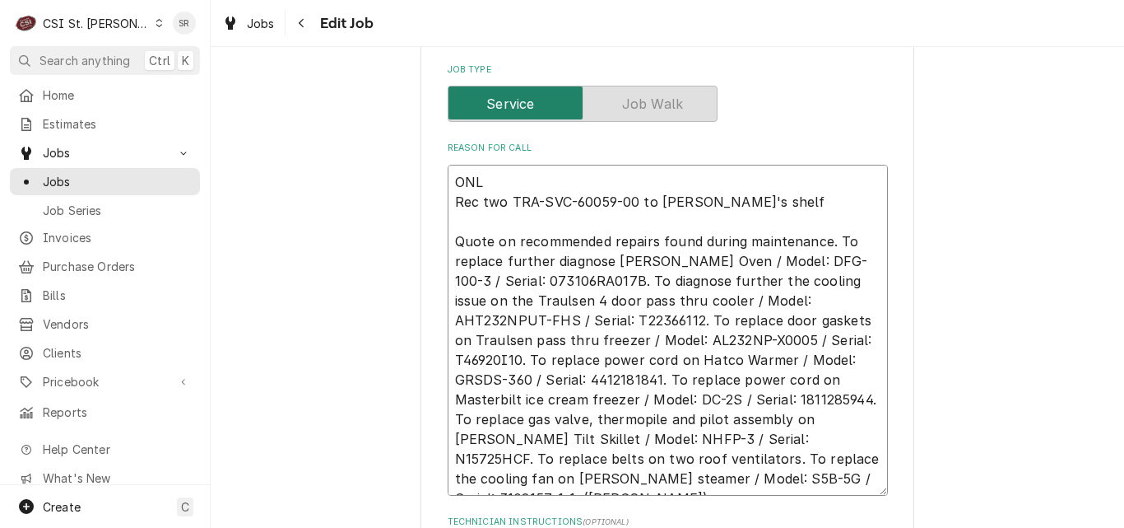
type textarea "ONLY Rec two TRA-SVC-60059-00 to Kevin J's shelf Quote on recommended repairs f…"
type textarea "x"
type textarea "ONLY Rec two TRA-SVC-60059-00 to Kevin J's shelf Quote on recommended repairs f…"
type textarea "x"
type textarea "ONLY B Rec two TRA-SVC-60059-00 to Kevin J's shelf Quote on recommended repairs…"
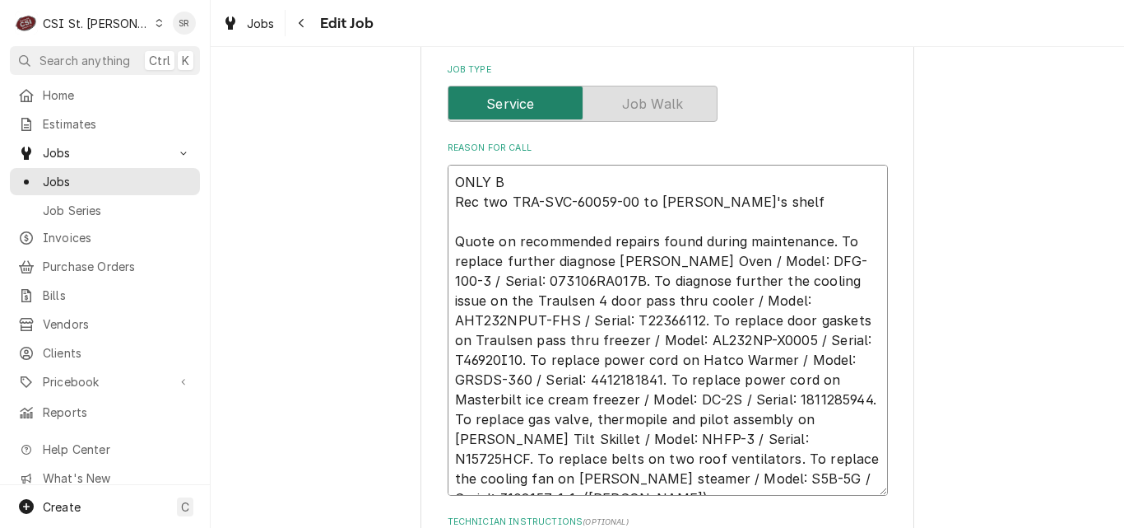
type textarea "x"
type textarea "ONLY BI Rec two TRA-SVC-60059-00 to Kevin J's shelf Quote on recommended repair…"
type textarea "x"
type textarea "ONLY B Rec two TRA-SVC-60059-00 to Kevin J's shelf Quote on recommended repairs…"
type textarea "x"
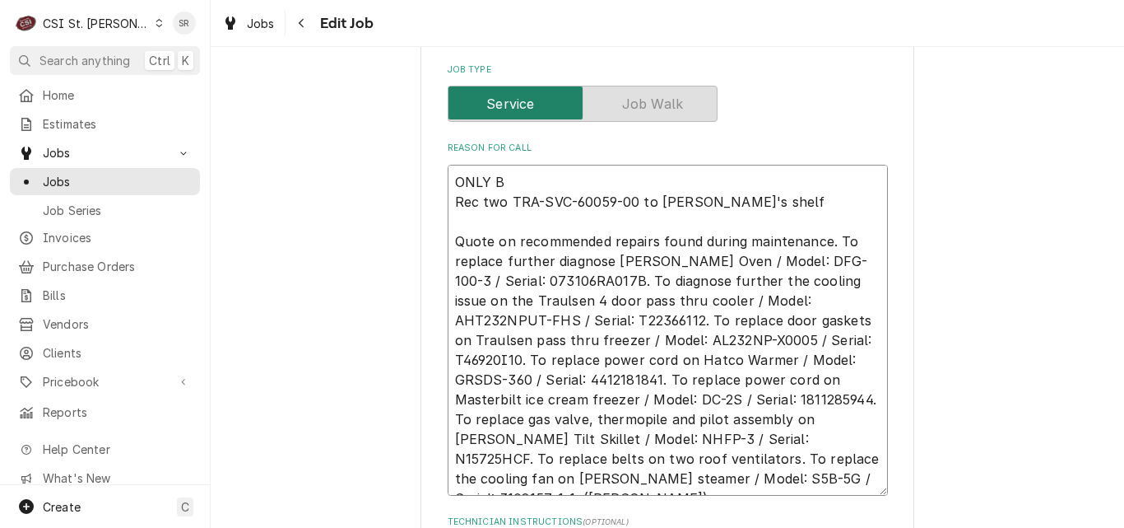
type textarea "ONLY Rec two TRA-SVC-60059-00 to Kevin J's shelf Quote on recommended repairs f…"
type textarea "x"
type textarea "ONLY Rec two TRA-SVC-60059-00 to Kevin J's shelf Quote on recommended repairs f…"
type textarea "x"
type textarea "ONL Rec two TRA-SVC-60059-00 to Kevin J's shelf Quote on recommended repairs fo…"
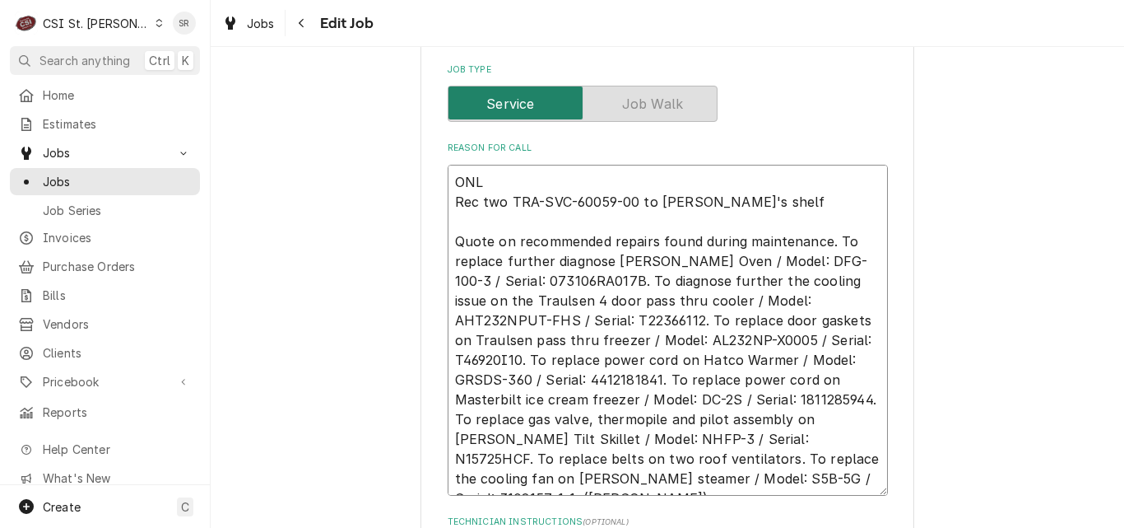
type textarea "x"
type textarea "ON Rec two TRA-SVC-60059-00 to Kevin J's shelf Quote on recommended repairs fou…"
type textarea "x"
type textarea "O Rec two TRA-SVC-60059-00 to Kevin J's shelf Quote on recommended repairs foun…"
type textarea "x"
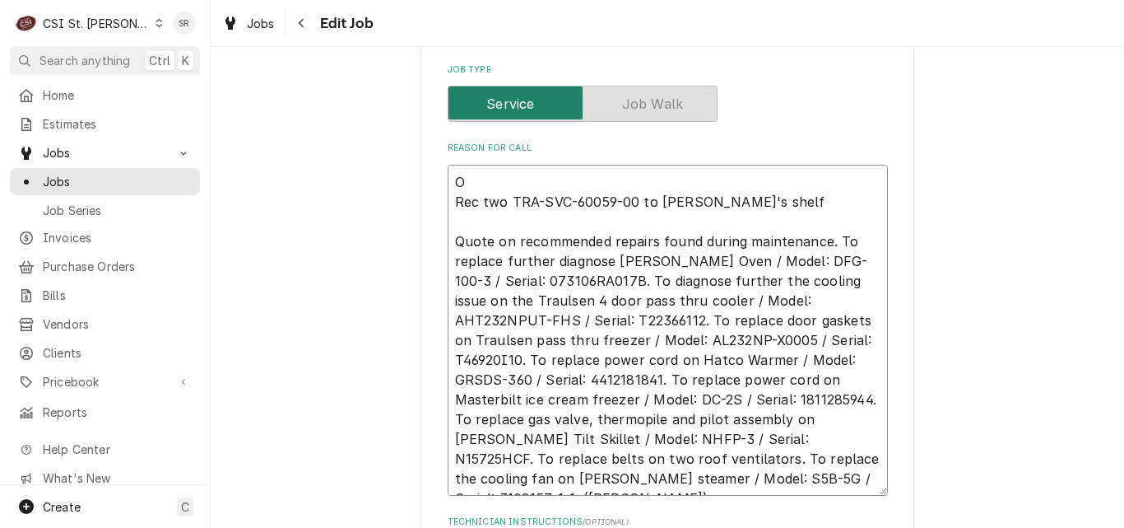
type textarea "Rec two TRA-SVC-60059-00 to Kevin J's shelf Quote on recommended repairs found …"
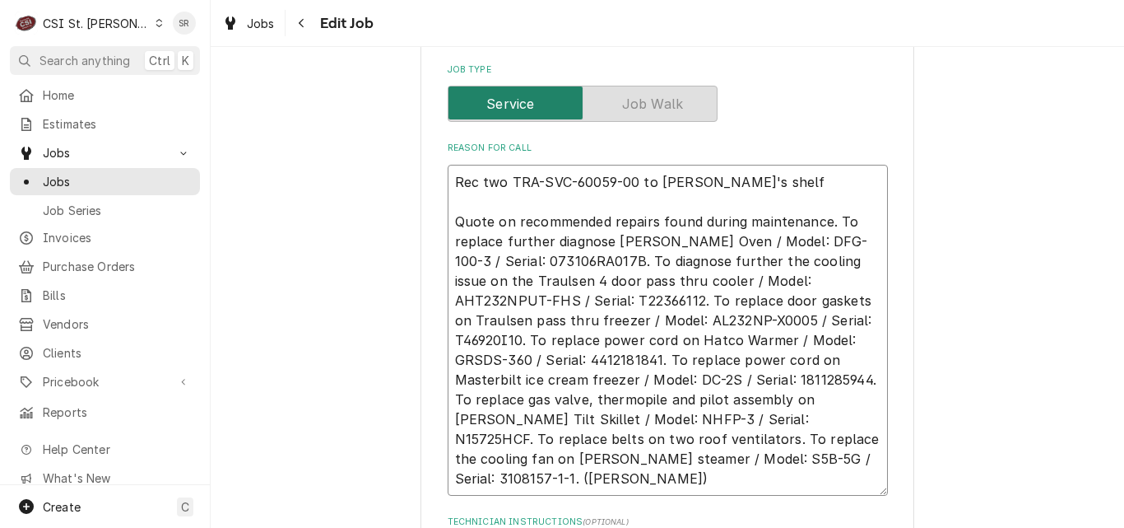
type textarea "x"
type textarea "B Rec two TRA-SVC-60059-00 to Kevin J's shelf Quote on recommended repairs foun…"
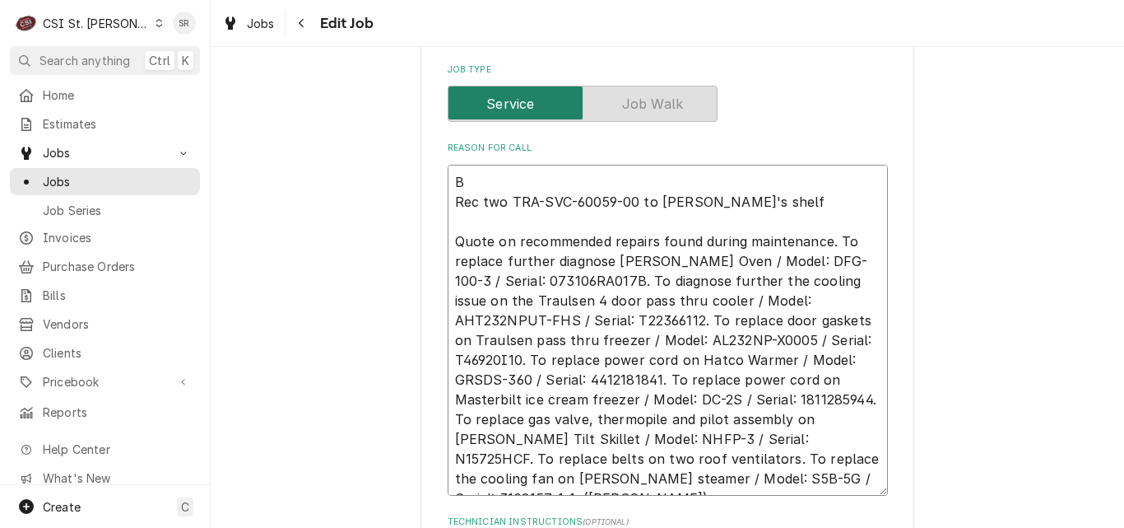
type textarea "x"
type textarea "BI Rec two TRA-SVC-60059-00 to Kevin J's shelf Quote on recommended repairs fou…"
type textarea "x"
type textarea "BIL Rec two TRA-SVC-60059-00 to Kevin J's shelf Quote on recommended repairs fo…"
type textarea "x"
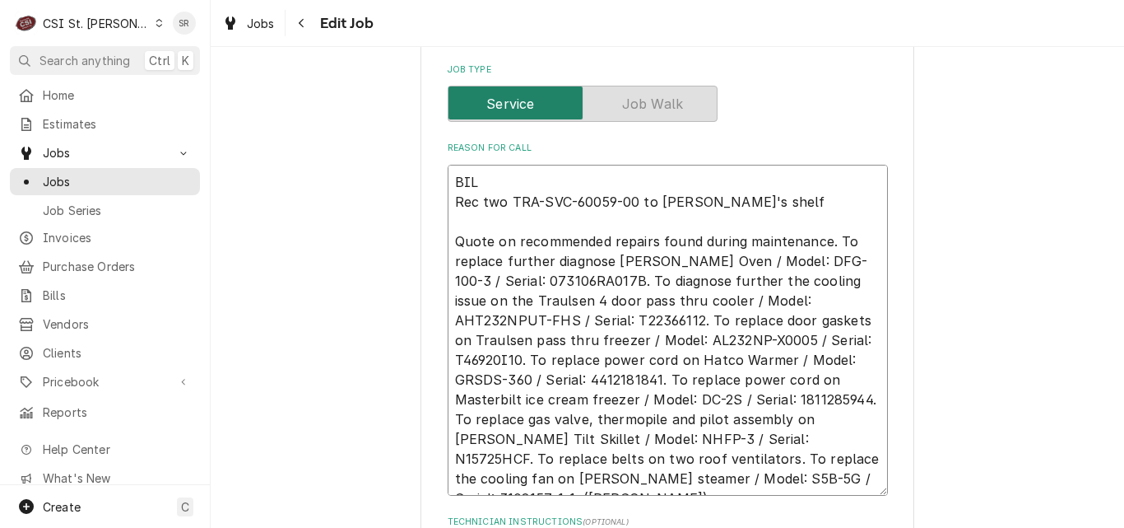
type textarea "BILL Rec two TRA-SVC-60059-00 to Kevin J's shelf Quote on recommended repairs f…"
type textarea "x"
type textarea "BILL Rec two TRA-SVC-60059-00 to Kevin J's shelf Quote on recommended repairs f…"
type textarea "x"
type textarea "BILL F Rec two TRA-SVC-60059-00 to Kevin J's shelf Quote on recommended repairs…"
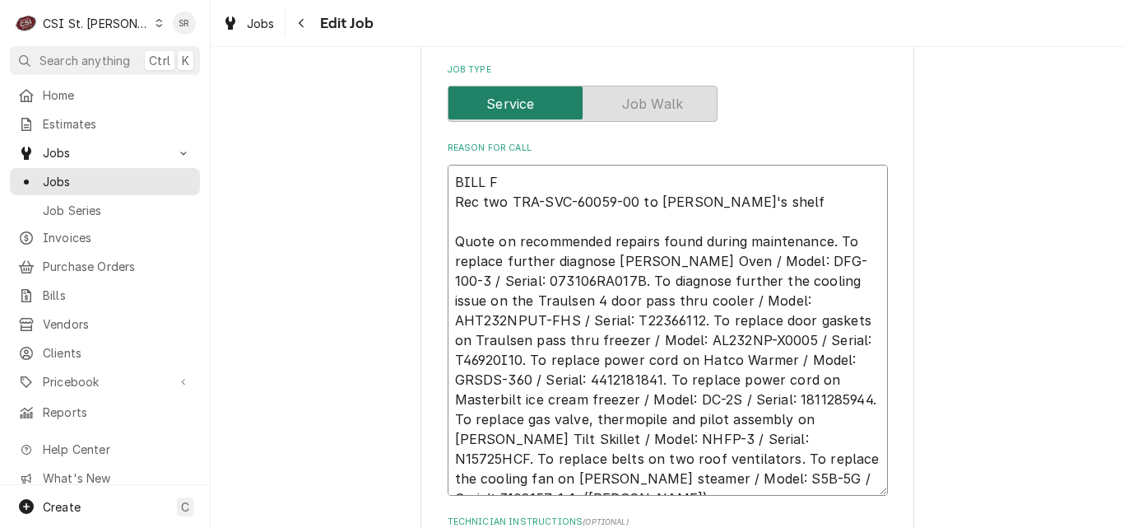
type textarea "x"
type textarea "BILL FO Rec two TRA-SVC-60059-00 to Kevin J's shelf Quote on recommended repair…"
type textarea "x"
type textarea "BILL FOR Rec two TRA-SVC-60059-00 to Kevin J's shelf Quote on recommended repai…"
type textarea "x"
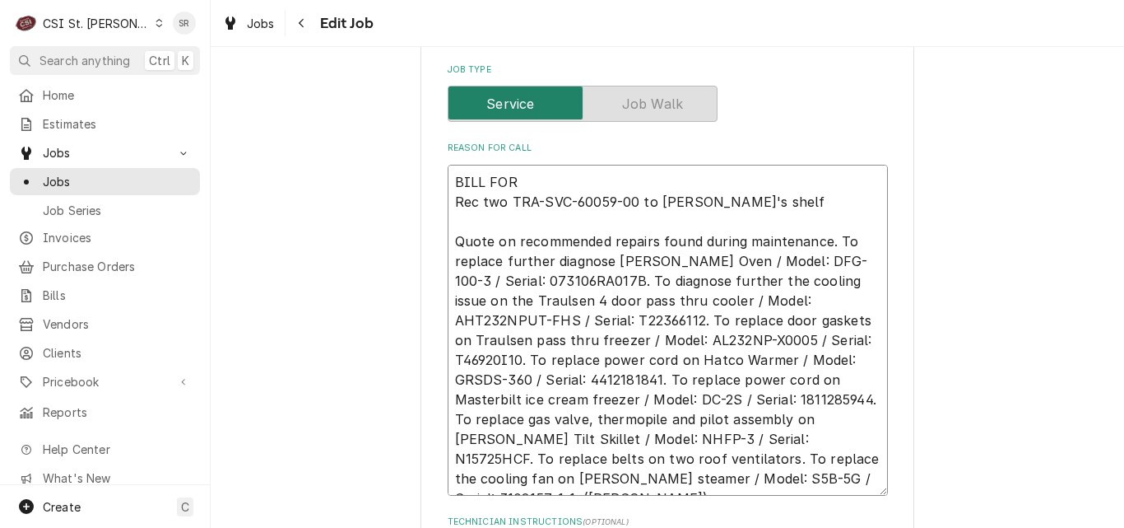
type textarea "BILL FOR E Rec two TRA-SVC-60059-00 to Kevin J's shelf Quote on recommended rep…"
type textarea "x"
type textarea "BILL FOR EV Rec two TRA-SVC-60059-00 to Kevin J's shelf Quote on recommended re…"
type textarea "x"
type textarea "BILL FOR EVE Rec two TRA-SVC-60059-00 to Kevin J's shelf Quote on recommended r…"
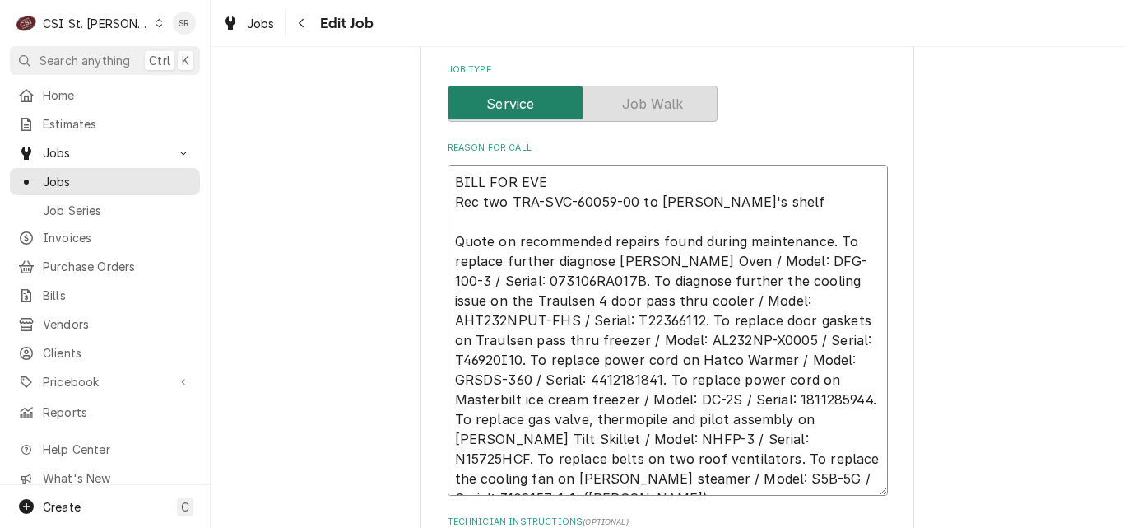
type textarea "x"
type textarea "BILL FOR EVER Rec two TRA-SVC-60059-00 to Kevin J's shelf Quote on recommended …"
type textarea "x"
type textarea "BILL FOR EVERY Rec two TRA-SVC-60059-00 to Kevin J's shelf Quote on recommended…"
type textarea "x"
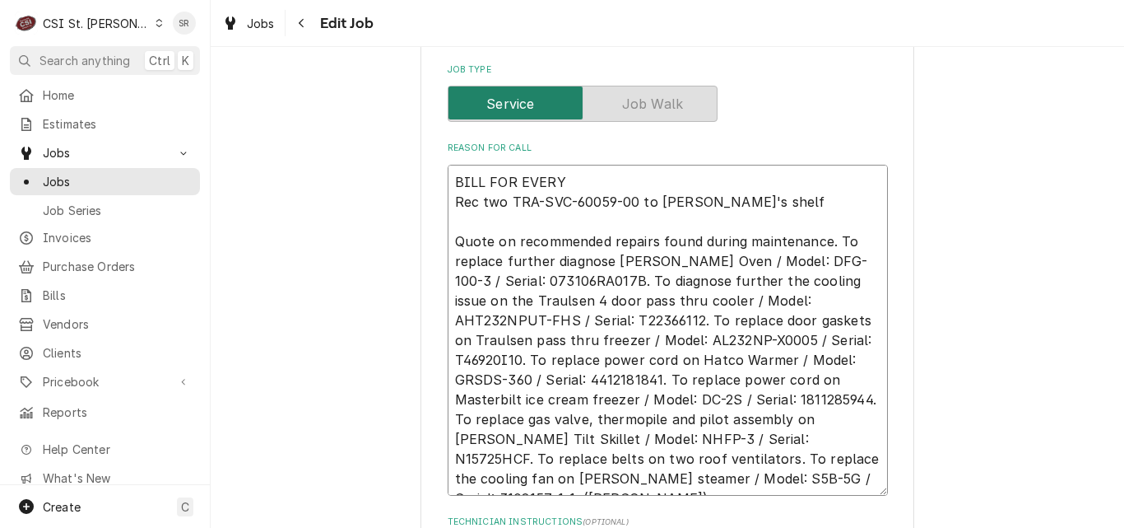
type textarea "BILL FOR EVERYT Rec two TRA-SVC-60059-00 to Kevin J's shelf Quote on recommende…"
type textarea "x"
type textarea "BILL FOR EVERYTH Rec two TRA-SVC-60059-00 to Kevin J's shelf Quote on recommend…"
type textarea "x"
type textarea "BILL FOR EVERYTHN Rec two TRA-SVC-60059-00 to Kevin J's shelf Quote on recommen…"
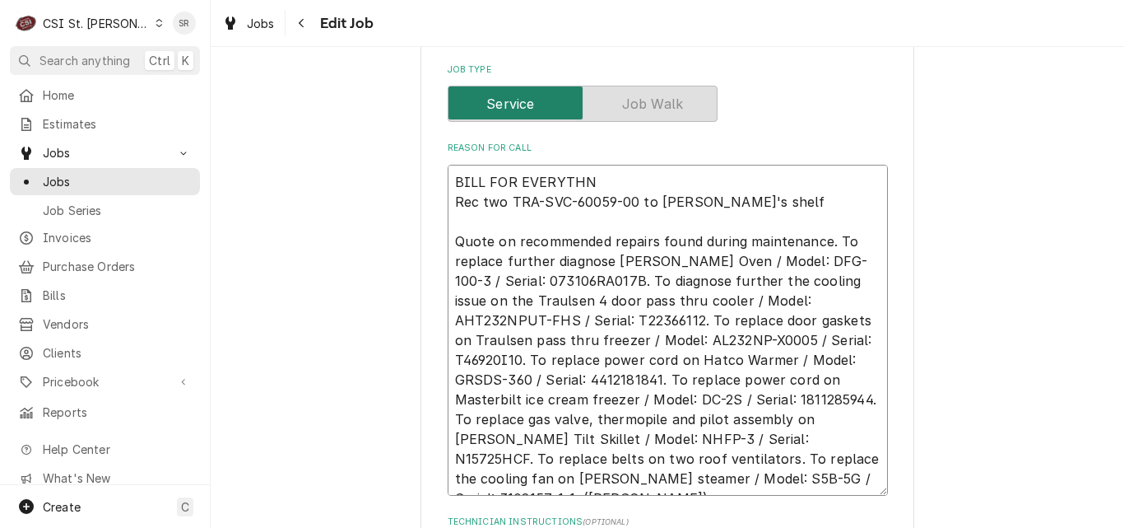
type textarea "x"
type textarea "BILL FOR EVERYTH Rec two TRA-SVC-60059-00 to Kevin J's shelf Quote on recommend…"
type textarea "x"
type textarea "BILL FOR EVERYTHI Rec two TRA-SVC-60059-00 to Kevin J's shelf Quote on recommen…"
type textarea "x"
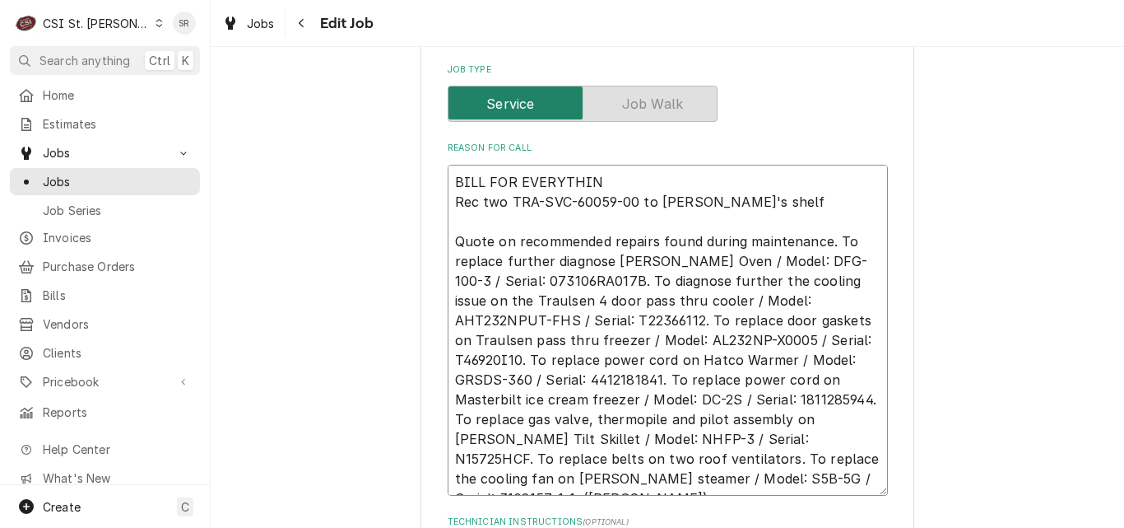
type textarea "BILL FOR EVERYTHING Rec two TRA-SVC-60059-00 to Kevin J's shelf Quote on recomm…"
type textarea "x"
type textarea "BILL FOR EVERYTHING Rec two TRA-SVC-60059-00 to Kevin J's shelf Quote on recomm…"
type textarea "x"
type textarea "BILL FOR EVERYTHING E Rec two TRA-SVC-60059-00 to Kevin J's shelf Quote on reco…"
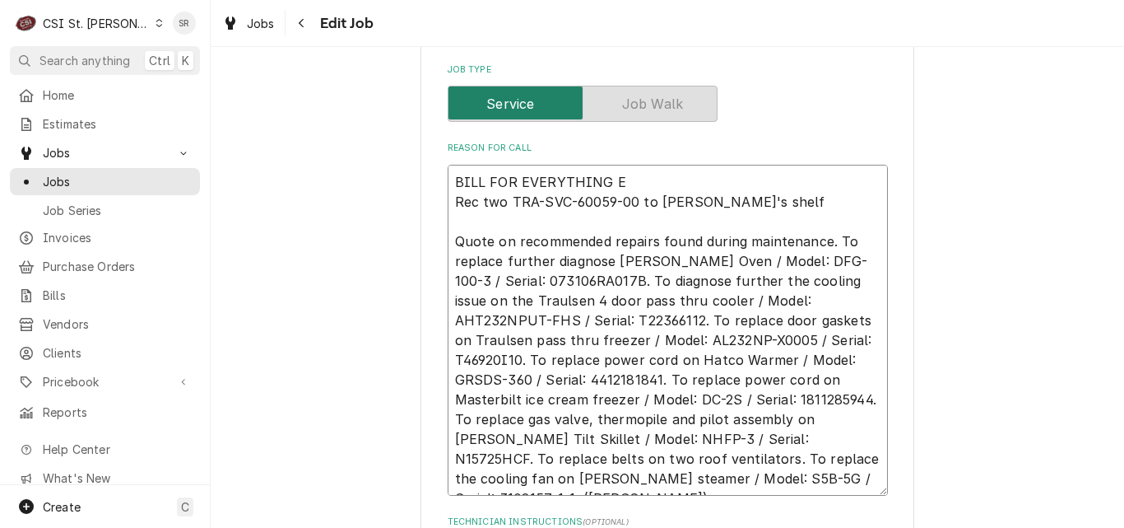
type textarea "x"
type textarea "BILL FOR EVERYTHING EX Rec two TRA-SVC-60059-00 to Kevin J's shelf Quote on rec…"
type textarea "x"
type textarea "BILL FOR EVERYTHING EXC Rec two TRA-SVC-60059-00 to Kevin J's shelf Quote on re…"
type textarea "x"
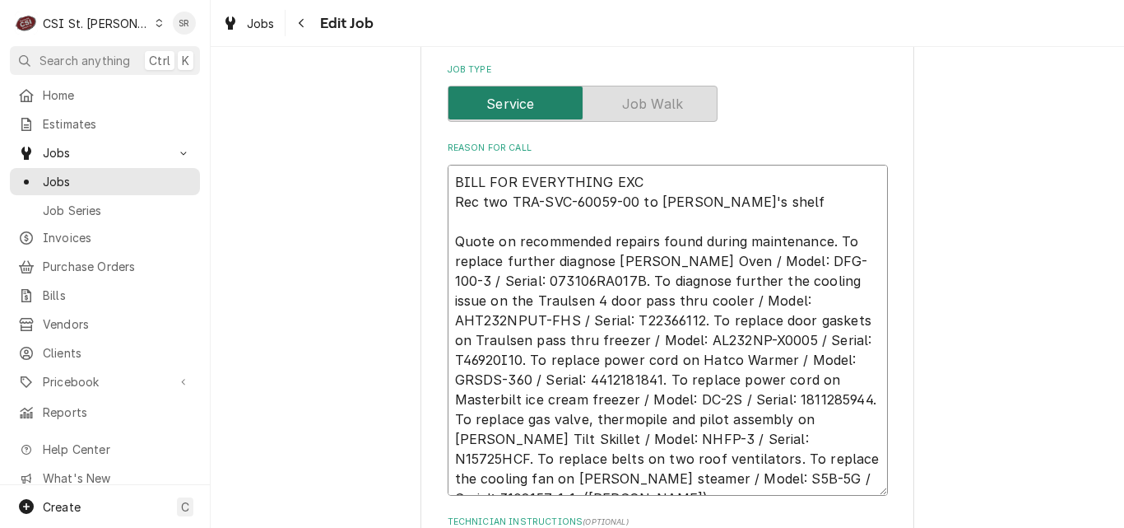
type textarea "BILL FOR EVERYTHING EXCE Rec two TRA-SVC-60059-00 to Kevin J's shelf Quote on r…"
type textarea "x"
type textarea "BILL FOR EVERYTHING EXCEP Rec two TRA-SVC-60059-00 to Kevin J's shelf Quote on …"
type textarea "x"
type textarea "BILL FOR EVERYTHING EXCEPT Rec two TRA-SVC-60059-00 to Kevin J's shelf Quote on…"
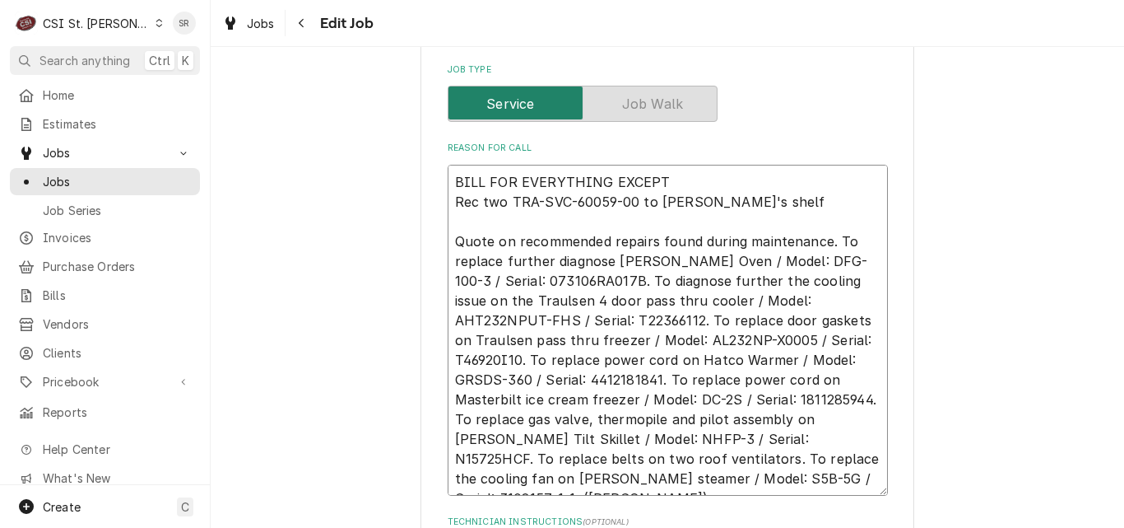
type textarea "x"
type textarea "BILL FOR EVERYTHING EXCEPT Rec two TRA-SVC-60059-00 to Kevin J's shelf Quote on…"
type textarea "x"
type textarea "BILL FOR EVERYTHING EXCEPT T Rec two TRA-SVC-60059-00 to Kevin J's shelf Quote …"
type textarea "x"
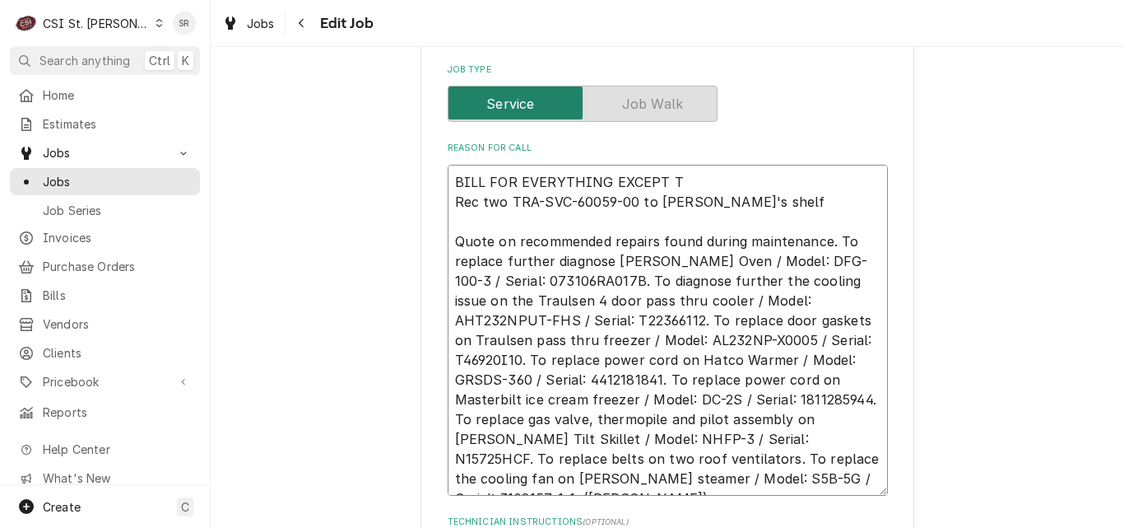
type textarea "BILL FOR EVERYTHING EXCEPT TH Rec two TRA-SVC-60059-00 to Kevin J's shelf Quote…"
type textarea "x"
type textarea "BILL FOR EVERYTHING EXCEPT THE Rec two TRA-SVC-60059-00 to Kevin J's shelf Quot…"
type textarea "x"
type textarea "BILL FOR EVERYTHING EXCEPT THE Rec two TRA-SVC-60059-00 to Kevin J's shelf Quot…"
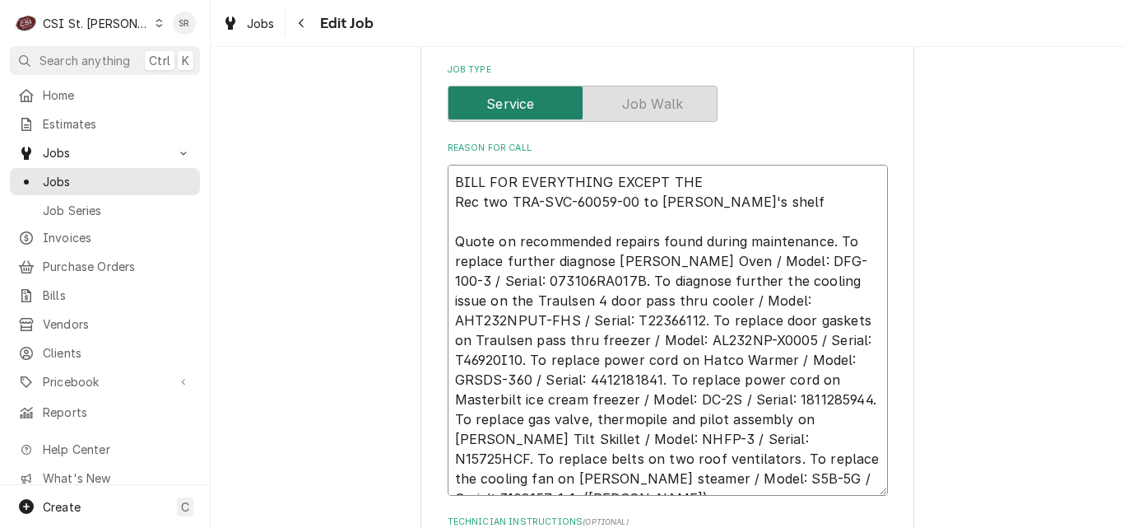
type textarea "x"
type textarea "BILL FOR EVERYTHING EXCEPT THE B Rec two TRA-SVC-60059-00 to Kevin J's shelf Qu…"
type textarea "x"
type textarea "BILL FOR EVERYTHING EXCEPT THE BO Rec two TRA-SVC-60059-00 to Kevin J's shelf Q…"
type textarea "x"
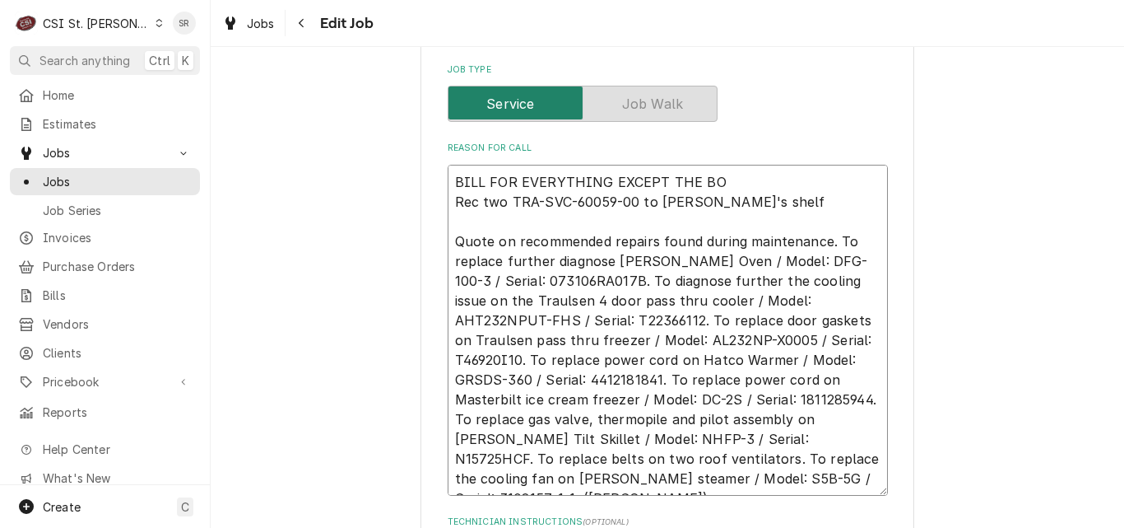
type textarea "BILL FOR EVERYTHING EXCEPT THE BO/ Rec two TRA-SVC-60059-00 to Kevin J's shelf …"
type textarea "x"
type textarea "BILL FOR EVERYTHING EXCEPT THE BO Rec two TRA-SVC-60059-00 to Kevin J's shelf Q…"
type textarea "x"
type textarea "BILL FOR EVERYTHING EXCEPT THE B Rec two TRA-SVC-60059-00 to Kevin J's shelf Qu…"
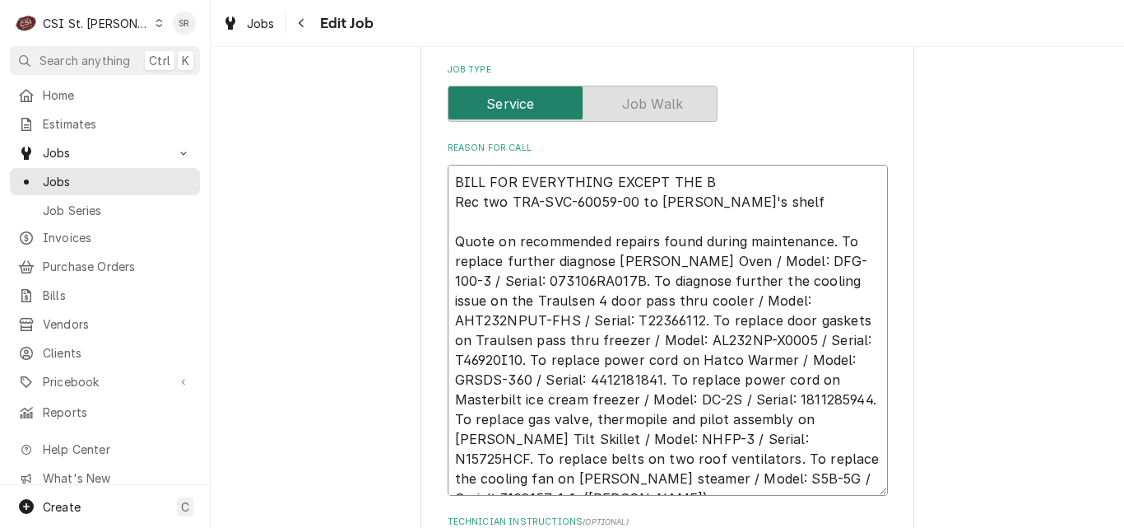
type textarea "x"
type textarea "BILL FOR EVERYTHING EXCEPT THE B/ Rec two TRA-SVC-60059-00 to Kevin J's shelf Q…"
type textarea "x"
type textarea "BILL FOR EVERYTHING EXCEPT THE B/O Rec two TRA-SVC-60059-00 to Kevin J's shelf …"
type textarea "x"
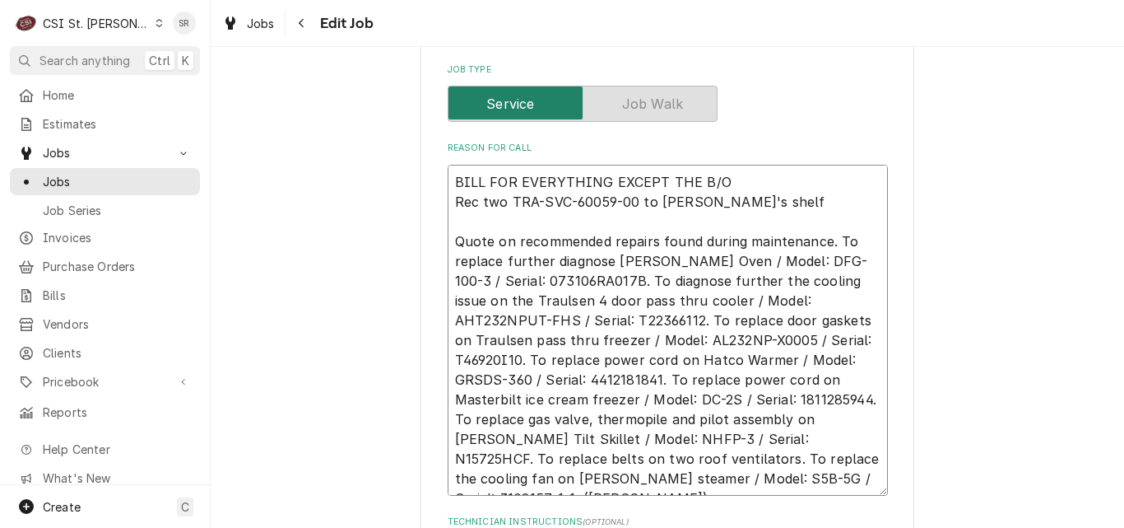
type textarea "BILL FOR EVERYTHING EXCEPT THE B/O Rec two TRA-SVC-60059-00 to Kevin J's shelf …"
type textarea "x"
type textarea "BILL FOR EVERYTHING EXCEPT THE B/O G Rec two TRA-SVC-60059-00 to Kevin J's shel…"
type textarea "x"
type textarea "BILL FOR EVERYTHING EXCEPT THE B/O GA Rec two TRA-SVC-60059-00 to Kevin J's she…"
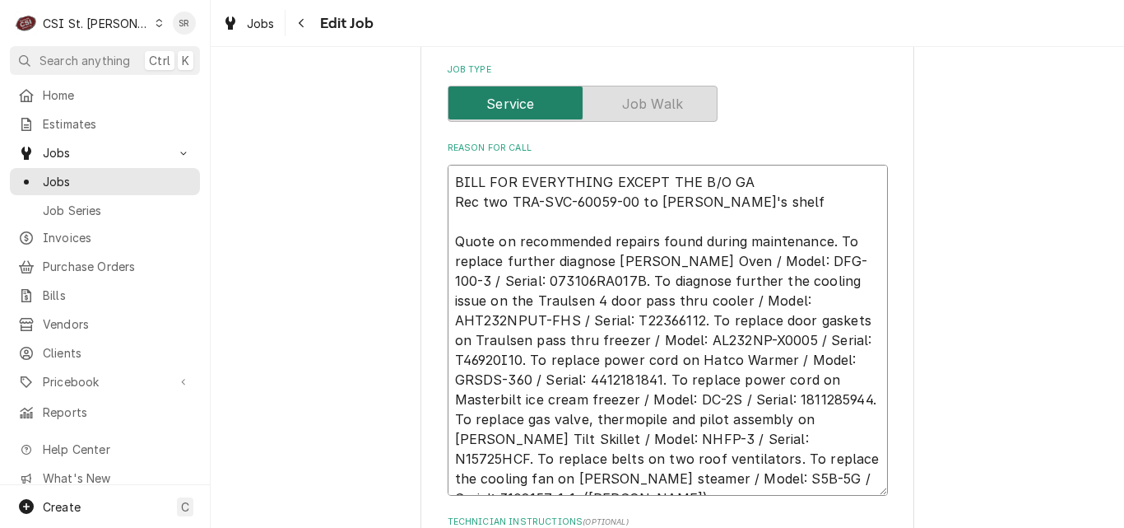
type textarea "x"
type textarea "BILL FOR EVERYTHING EXCEPT THE B/O GAS Rec two TRA-SVC-60059-00 to Kevin J's sh…"
type textarea "x"
type textarea "BILL FOR EVERYTHING EXCEPT THE B/O GAS V Rec two TRA-SVC-60059-00 to Kevin J's …"
type textarea "x"
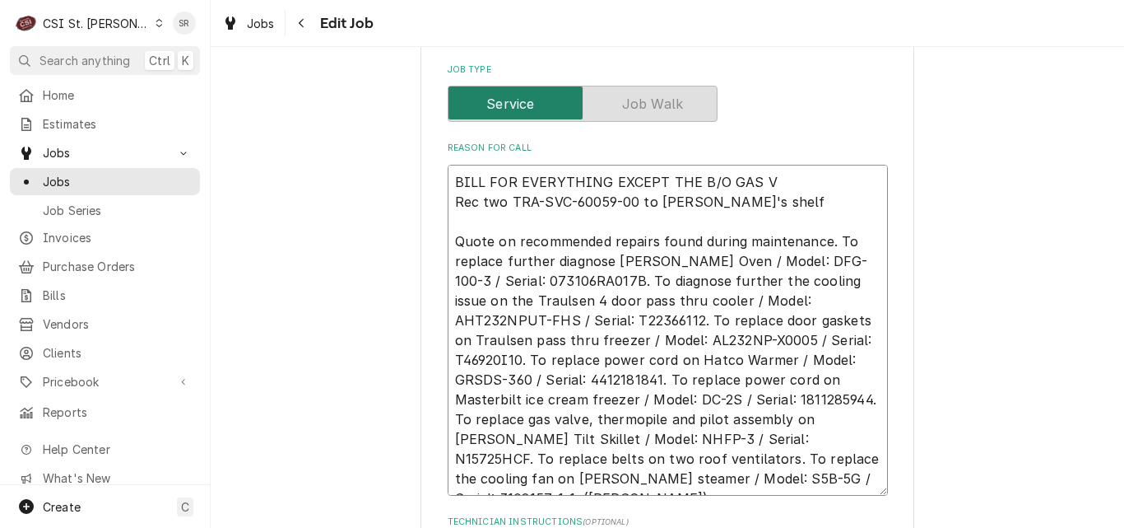
type textarea "BILL FOR EVERYTHING EXCEPT THE B/O GAS VA Rec two TRA-SVC-60059-00 to Kevin J's…"
type textarea "x"
type textarea "BILL FOR EVERYTHING EXCEPT THE B/O GAS VALV Rec two TRA-SVC-60059-00 to Kevin J…"
type textarea "x"
type textarea "BILL FOR EVERYTHING EXCEPT THE B/O GAS VALVE Rec two TRA-SVC-60059-00 to Kevin …"
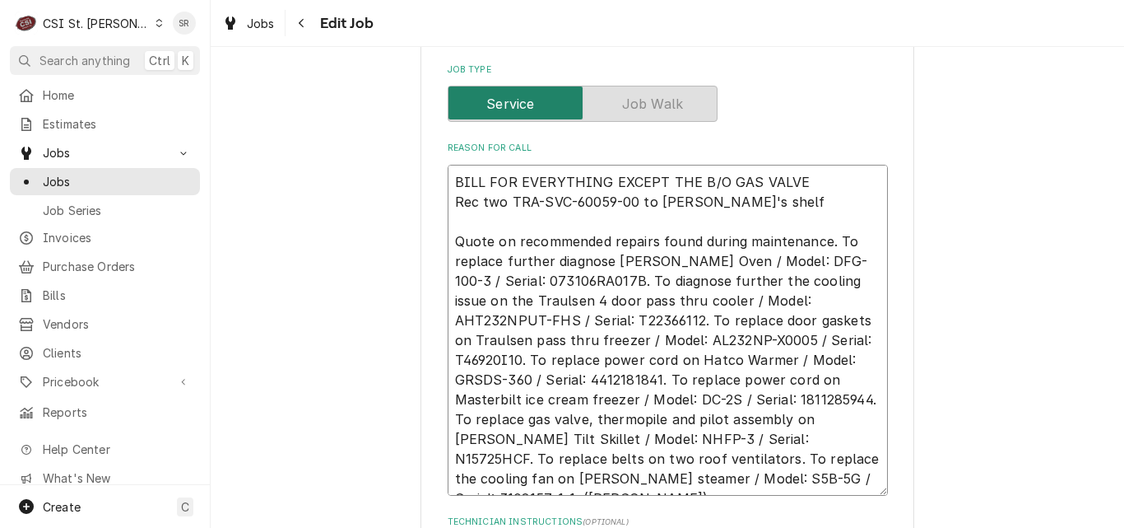
type textarea "x"
type textarea "BILL FOR EVERYTHING EXCEPT THE B/O GAS VALVE Rec two TRA-SVC-60059-00 to Kevin …"
type textarea "x"
type textarea "BILL FOR EVERYTHING EXCEPT THE B/O GAS VALVE A Rec two TRA-SVC-60059-00 to Kevi…"
type textarea "x"
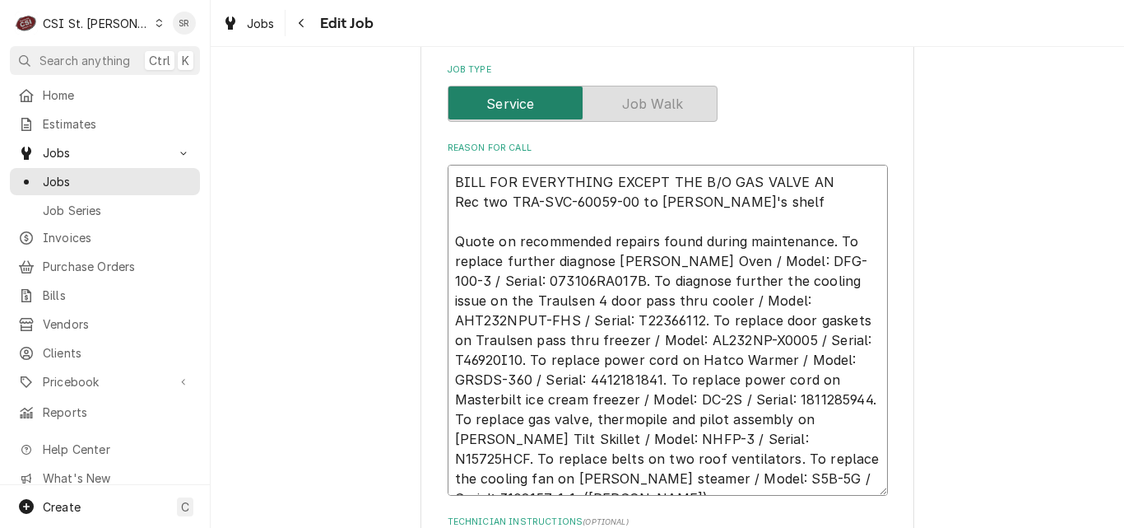
type textarea "BILL FOR EVERYTHING EXCEPT THE B/O GAS VALVE AND Rec two TRA-SVC-60059-00 to Ke…"
type textarea "x"
type textarea "BILL FOR EVERYTHING EXCEPT THE B/O GAS VALVE AND Rec two TRA-SVC-60059-00 to Ke…"
type textarea "x"
type textarea "BILL FOR EVERYTHING EXCEPT THE B/O GAS VALVE AND D Rec two TRA-SVC-60059-00 to …"
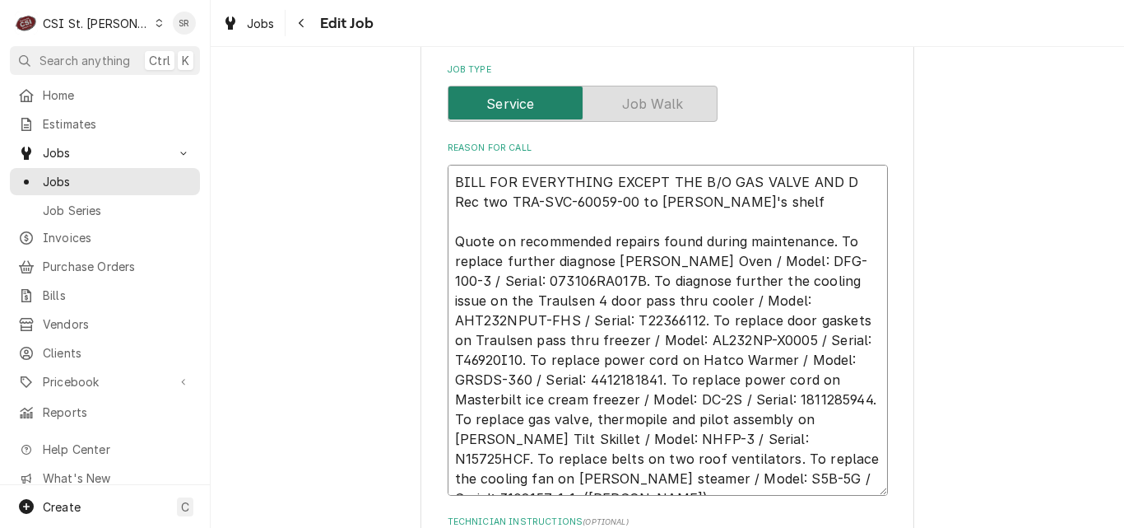
type textarea "x"
type textarea "BILL FOR EVERYTHING EXCEPT THE B/O GAS VALVE AND DO Rec two TRA-SVC-60059-00 to…"
type textarea "x"
type textarea "BILL FOR EVERYTHING EXCEPT THE B/O GAS VALVE AND DOO Rec two TRA-SVC-60059-00 t…"
type textarea "x"
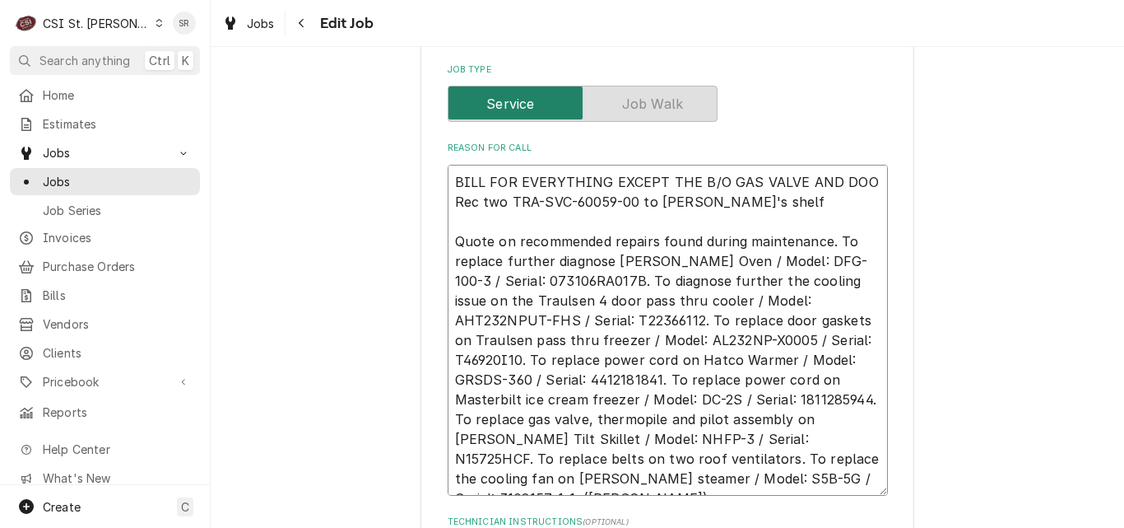
type textarea "BILL FOR EVERYTHING EXCEPT THE B/O GAS VALVE AND DOOR Rec two TRA-SVC-60059-00 …"
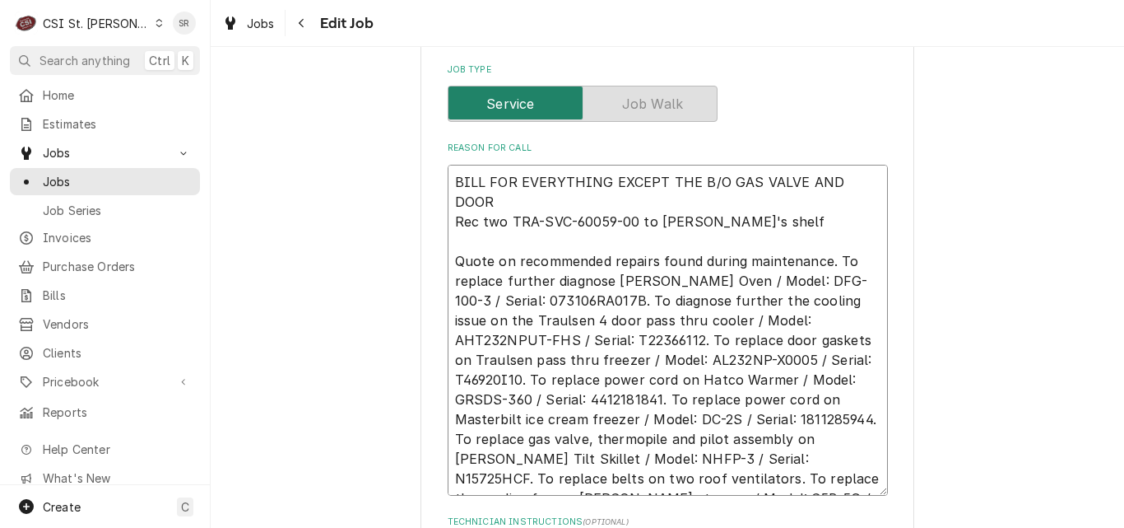
type textarea "x"
type textarea "BILL FOR EVERYTHING EXCEPT THE B/O GAS VALVE AND DOOR G Rec two TRA-SVC-60059-0…"
type textarea "x"
type textarea "BILL FOR EVERYTHING EXCEPT THE B/O GAS VALVE AND DOOR GA Rec two TRA-SVC-60059-…"
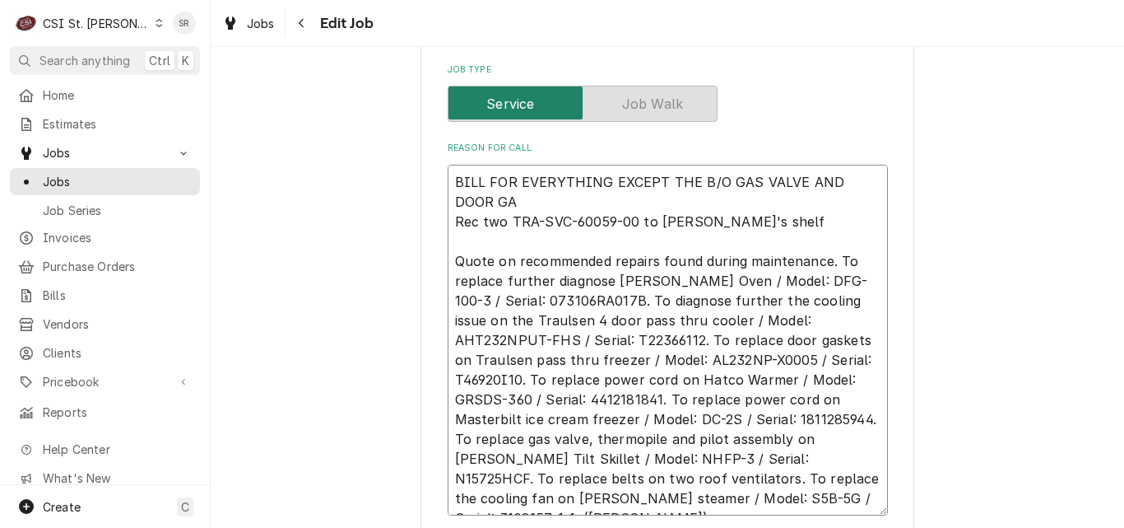
type textarea "x"
type textarea "BILL FOR EVERYTHING EXCEPT THE B/O GAS VALVE AND DOOR GAS Rec two TRA-SVC-60059…"
type textarea "x"
type textarea "BILL FOR EVERYTHING EXCEPT THE B/O GAS VALVE AND DOOR GASK Rec two TRA-SVC-6005…"
type textarea "x"
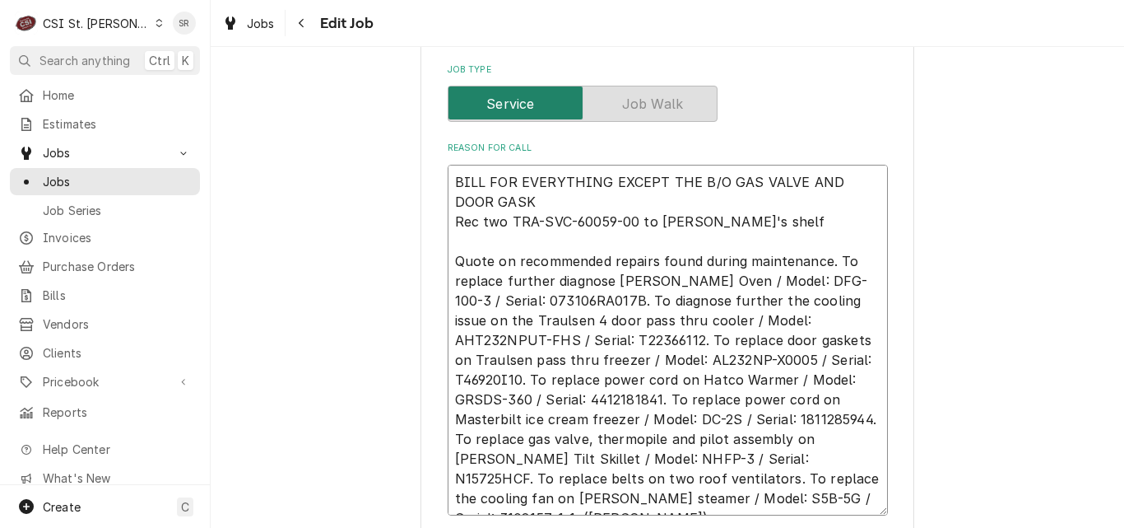
type textarea "BILL FOR EVERYTHING EXCEPT THE B/O GAS VALVE AND DOOR GASKE Rec two TRA-SVC-600…"
type textarea "x"
type textarea "BILL FOR EVERYTHING EXCEPT THE B/O GAS VALVE AND DOOR GASKET Rec two TRA-SVC-60…"
type textarea "x"
type textarea "BILL FOR EVERYTHING EXCEPT THE B/O GAS VALVE AND DOOR GASKETS Rec two TRA-SVC-6…"
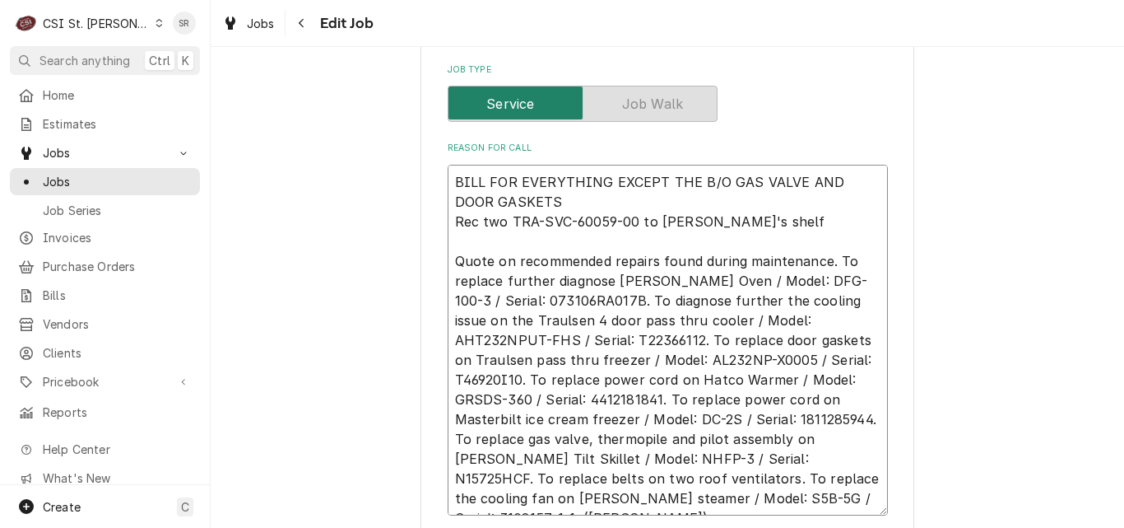
type textarea "x"
type textarea "BILL FOR EVERYTHING EXCEPT THE B/O GAS VALVE AND DOOR GASKETS. Rec two TRA-SVC-…"
type textarea "x"
type textarea "BILL FOR EVERYTHING EXCEPT THE B/O GAS VALVE AND DOOR GASKETS. Rec two TRA-SVC-…"
type textarea "x"
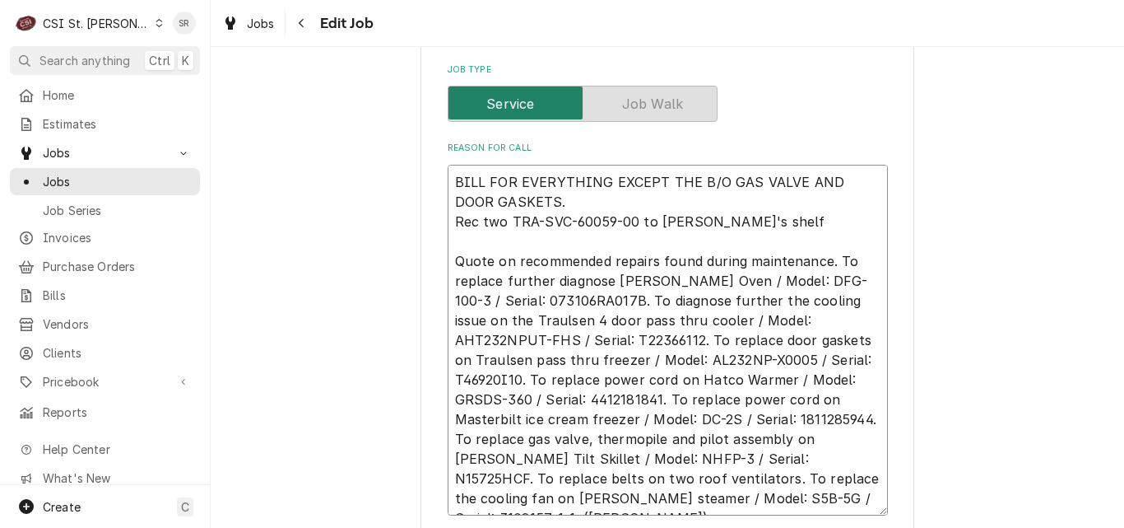
type textarea "BILL FOR EVERYTHING EXCEPT THE B/O GAS VALVE AND DOOR GASKETS. T Rec two TRA-SV…"
type textarea "x"
type textarea "BILL FOR EVERYTHING EXCEPT THE B/O GAS VALVE AND DOOR GASKETS. TH Rec two TRA-S…"
type textarea "x"
type textarea "BILL FOR EVERYTHING EXCEPT THE B/O GAS VALVE AND DOOR GASKETS. THO Rec two TRA-…"
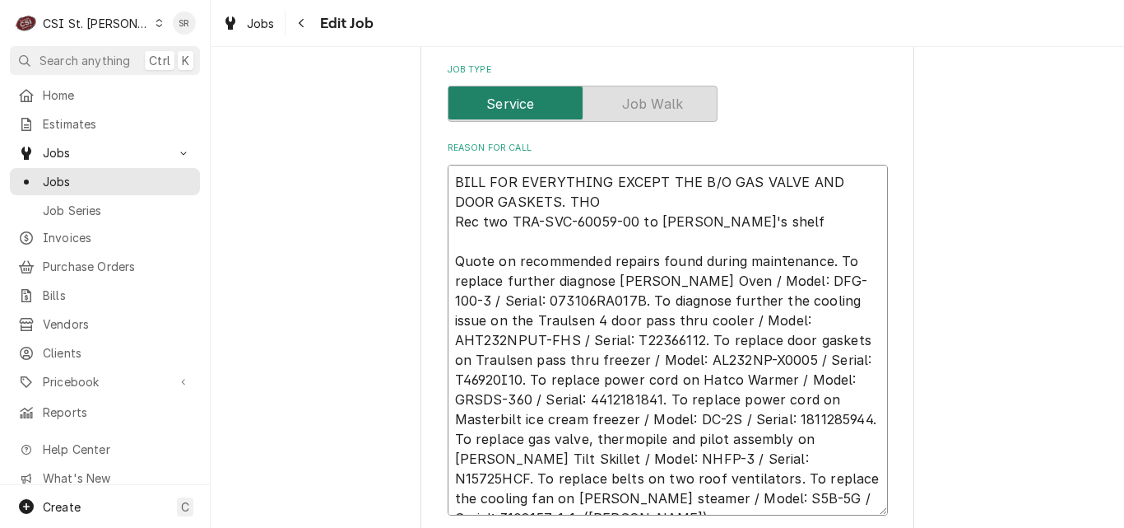
type textarea "x"
type textarea "BILL FOR EVERYTHING EXCEPT THE B/O GAS VALVE AND DOOR GASKETS. THOS Rec two TRA…"
type textarea "x"
type textarea "BILL FOR EVERYTHING EXCEPT THE B/O GAS VALVE AND DOOR GASKETS. THOSE Rec two TR…"
type textarea "x"
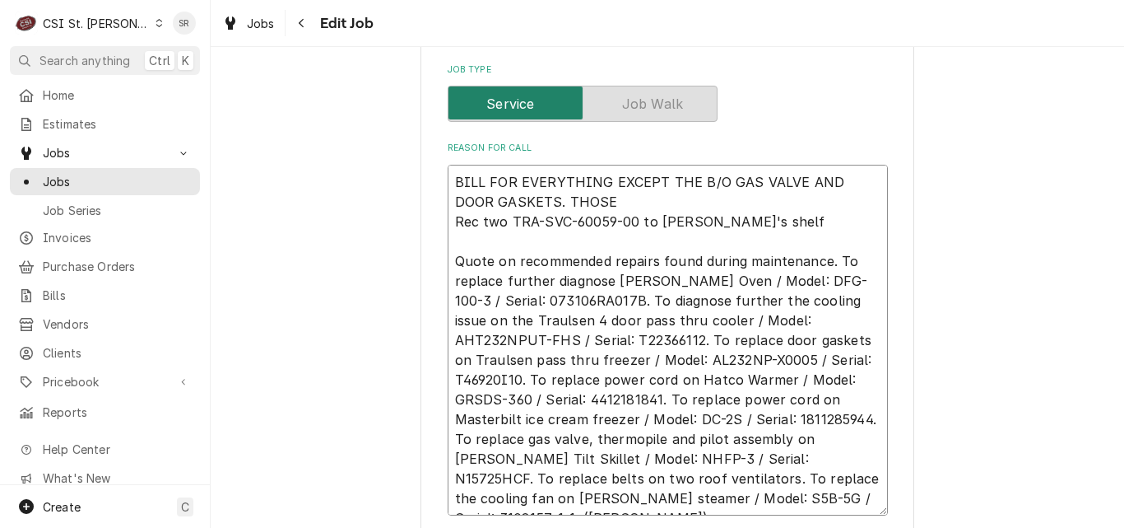
type textarea "BILL FOR EVERYTHING EXCEPT THE B/O GAS VALVE AND DOOR GASKETS. THOSE Rec two TR…"
type textarea "x"
type textarea "BILL FOR EVERYTHING EXCEPT THE B/O GAS VALVE AND DOOR GASKETS. THOSE W Rec two …"
type textarea "x"
type textarea "BILL FOR EVERYTHING EXCEPT THE B/O GAS VALVE AND DOOR GASKETS. THOSE WI Rec two…"
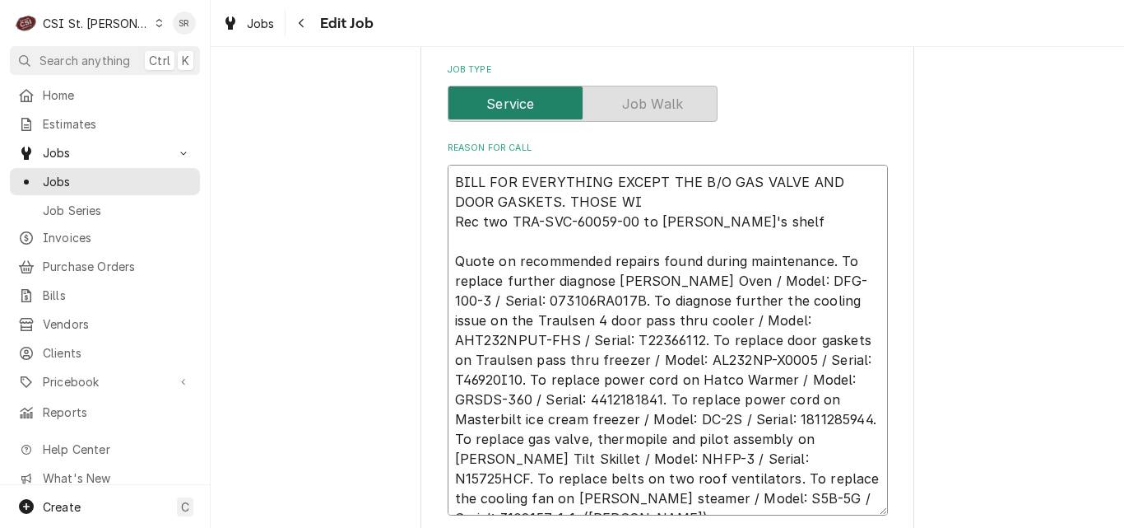
type textarea "x"
type textarea "BILL FOR EVERYTHING EXCEPT THE B/O GAS VALVE AND DOOR GASKETS. THOSE WIL Rec tw…"
type textarea "x"
type textarea "BILL FOR EVERYTHING EXCEPT THE B/O GAS VALVE AND DOOR GASKETS. THOSE WILL Rec t…"
type textarea "x"
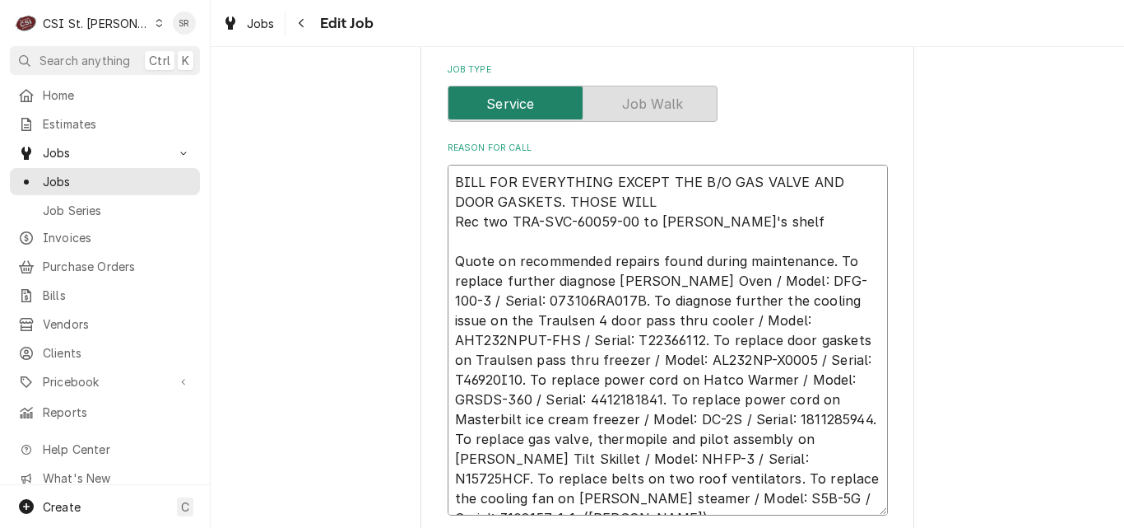
type textarea "BILL FOR EVERYTHING EXCEPT THE B/O GAS VALVE AND DOOR GASKETS. THOSE WILL Rec t…"
type textarea "x"
type textarea "BILL FOR EVERYTHING EXCEPT THE B/O GAS VALVE AND DOOR GASKETS. THOSE WILL BE Re…"
type textarea "x"
type textarea "BILL FOR EVERYTHING EXCEPT THE B/O GAS VALVE AND DOOR GASKETS. THOSE WILL BE Re…"
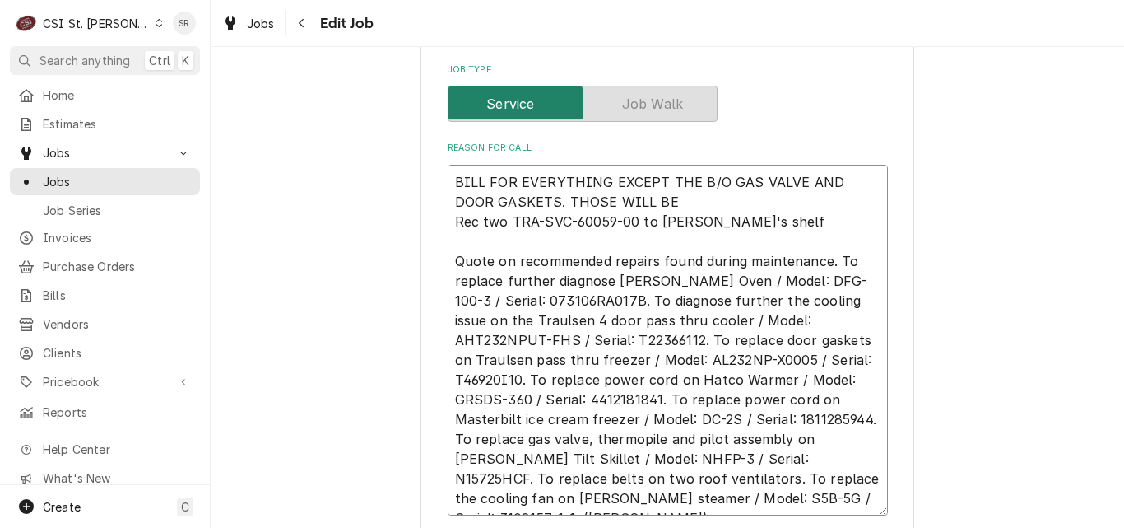
type textarea "x"
type textarea "BILL FOR EVERYTHING EXCEPT THE B/O GAS VALVE AND DOOR GASKETS. THOSE WILL BE I …"
type textarea "x"
type textarea "BILL FOR EVERYTHING EXCEPT THE B/O GAS VALVE AND DOOR GASKETS. THOSE WILL BE IN…"
type textarea "x"
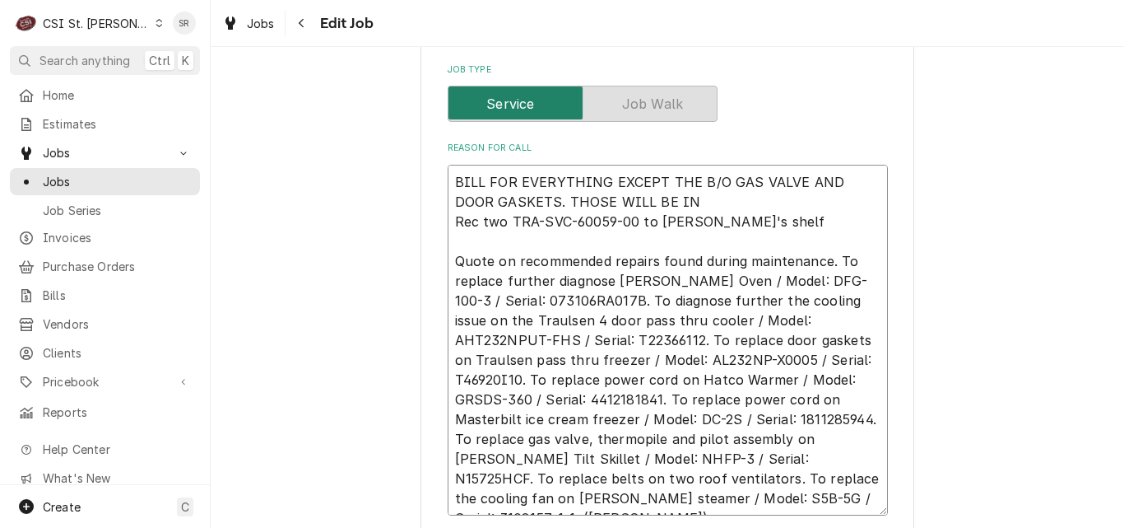
type textarea "BILL FOR EVERYTHING EXCEPT THE B/O GAS VALVE AND DOOR GASKETS. THOSE WILL BE IN…"
type textarea "x"
type textarea "BILL FOR EVERYTHING EXCEPT THE B/O GAS VALVE AND DOOR GASKETS. THOSE WILL BE IN…"
type textarea "x"
type textarea "BILL FOR EVERYTHING EXCEPT THE B/O GAS VALVE AND DOOR GASKETS. THOSE WILL BE IN…"
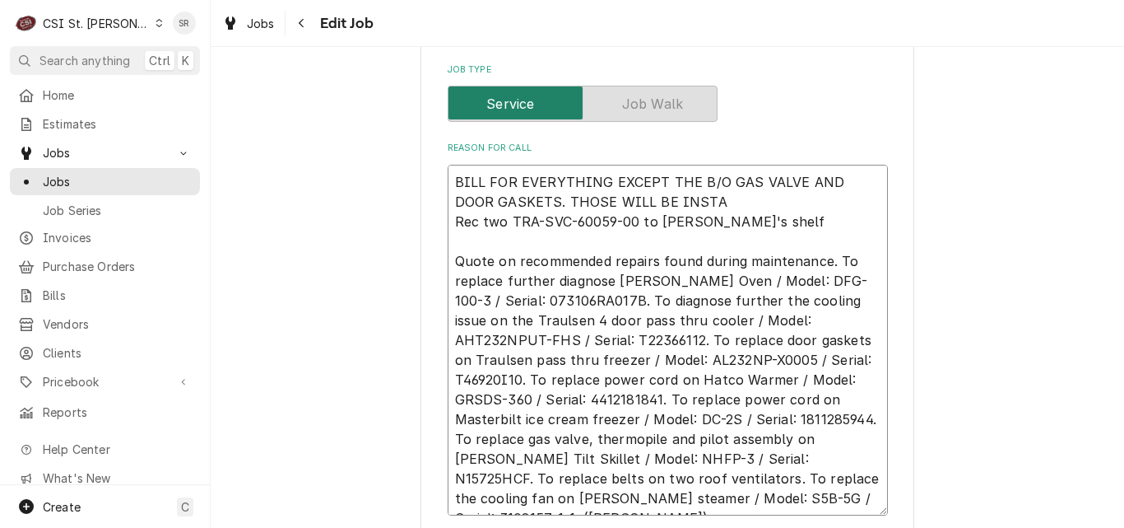
type textarea "x"
type textarea "BILL FOR EVERYTHING EXCEPT THE B/O GAS VALVE AND DOOR GASKETS. THOSE WILL BE IN…"
type textarea "x"
type textarea "BILL FOR EVERYTHING EXCEPT THE B/O GAS VALVE AND DOOR GASKETS. THOSE WILL BE IN…"
type textarea "x"
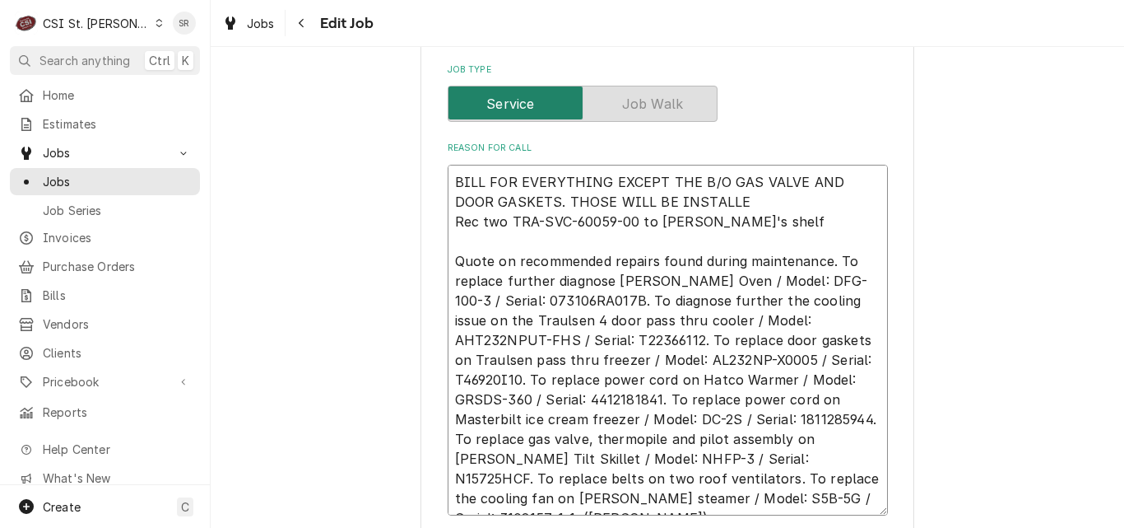
type textarea "BILL FOR EVERYTHING EXCEPT THE B/O GAS VALVE AND DOOR GASKETS. THOSE WILL BE IN…"
type textarea "x"
type textarea "BILL FOR EVERYTHING EXCEPT THE B/O GAS VALVE AND DOOR GASKETS. THOSE WILL BE IN…"
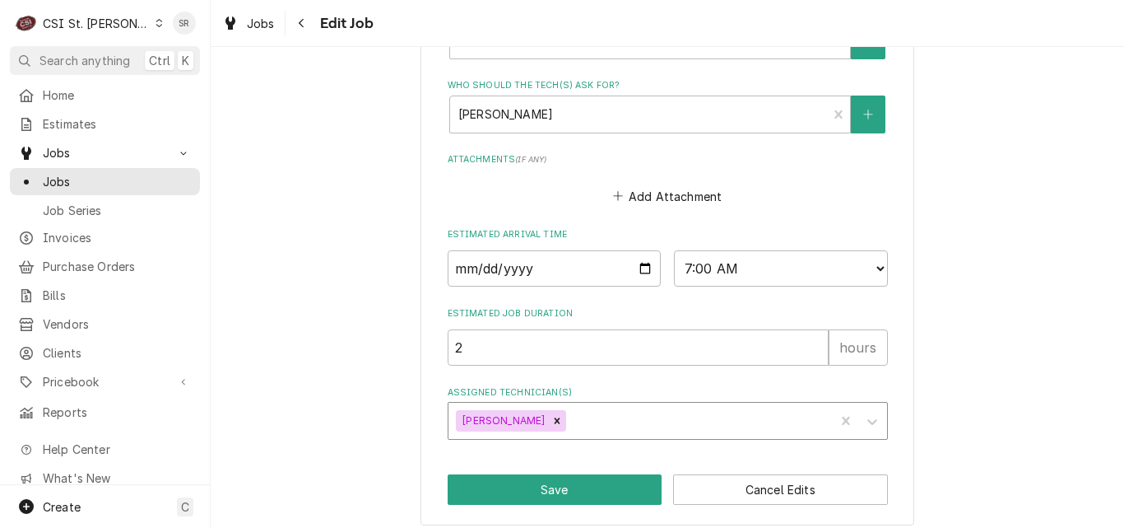
scroll to position [1788, 0]
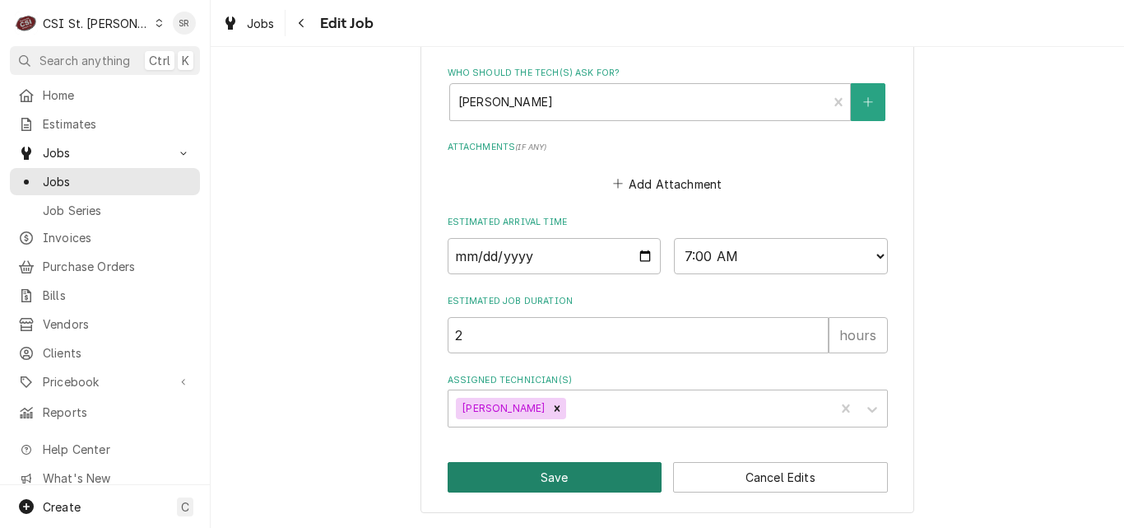
click at [565, 487] on button "Save" at bounding box center [555, 477] width 215 height 30
